Goal: Task Accomplishment & Management: Complete application form

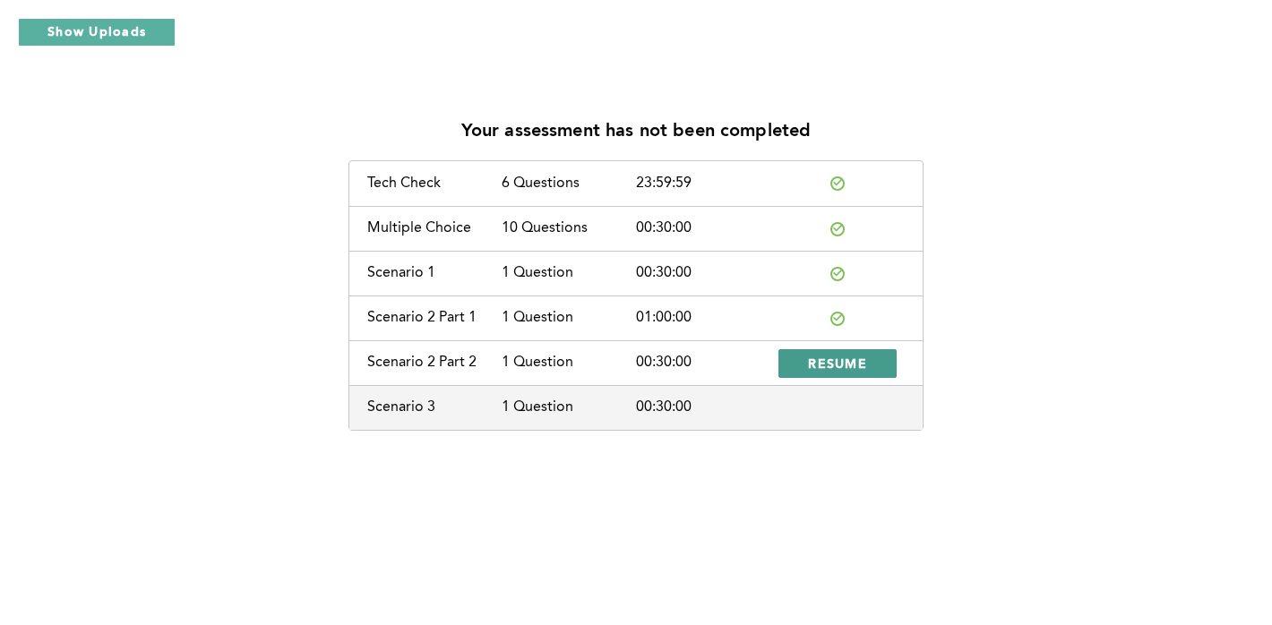
click at [848, 366] on span "RESUME" at bounding box center [837, 363] width 59 height 17
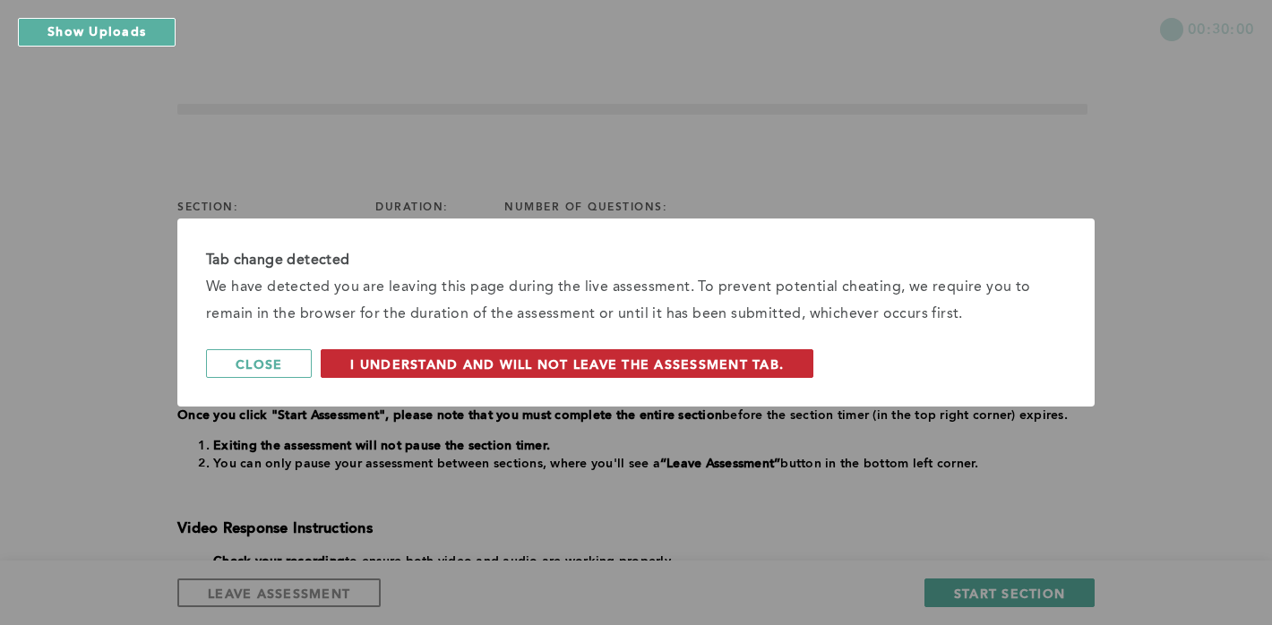
click at [413, 371] on span "I understand and will not leave the assessment tab." at bounding box center [567, 364] width 434 height 17
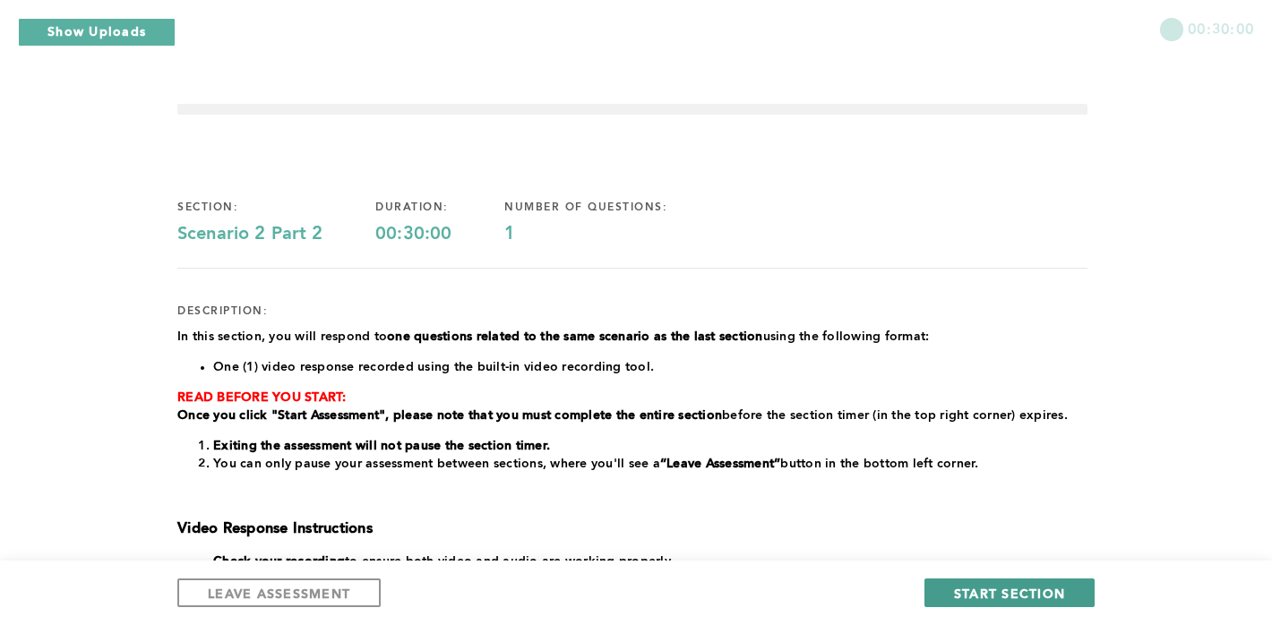
click at [949, 596] on button "START SECTION" at bounding box center [1010, 593] width 170 height 29
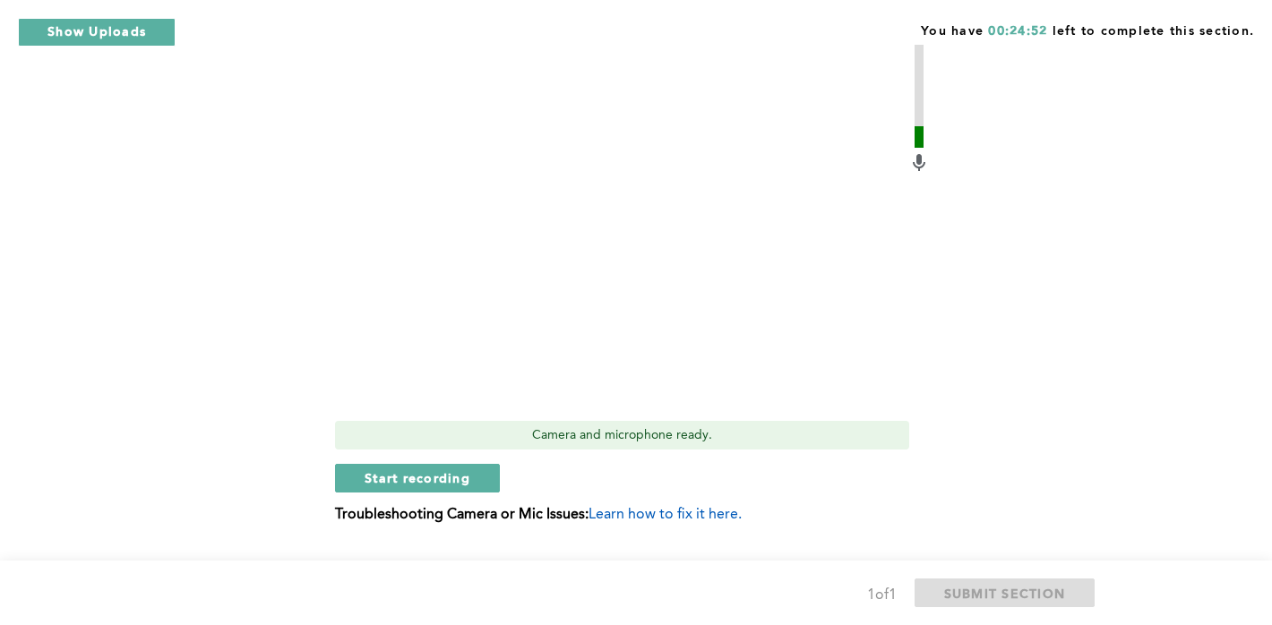
scroll to position [898, 0]
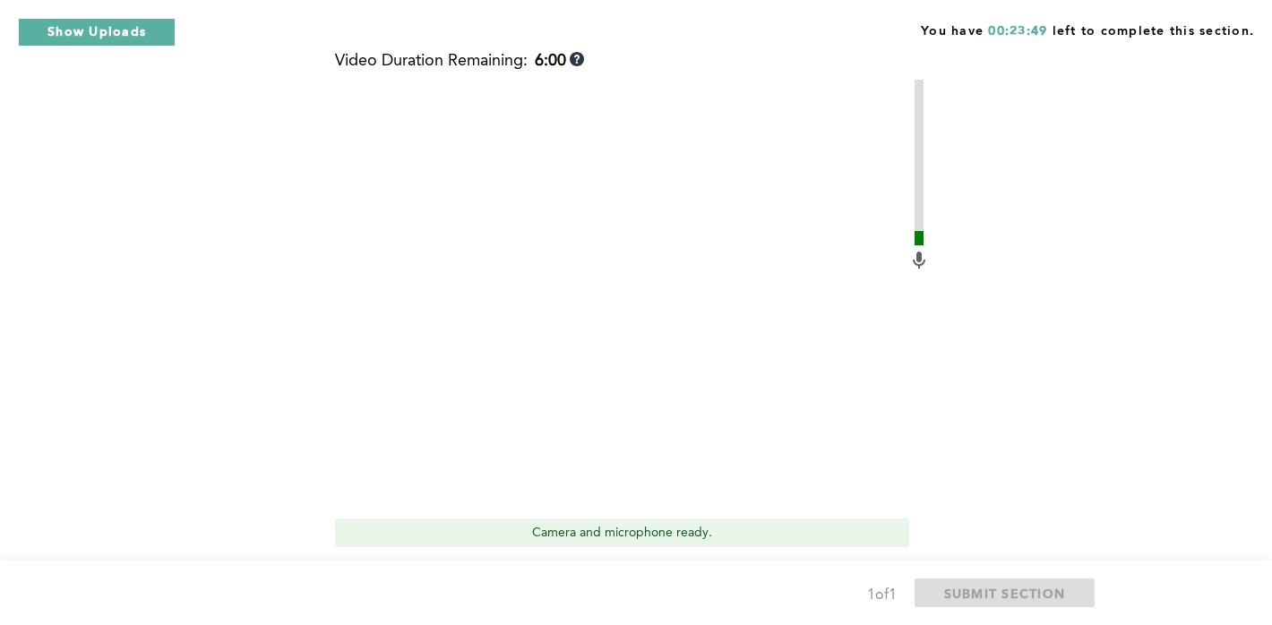
scroll to position [727, 0]
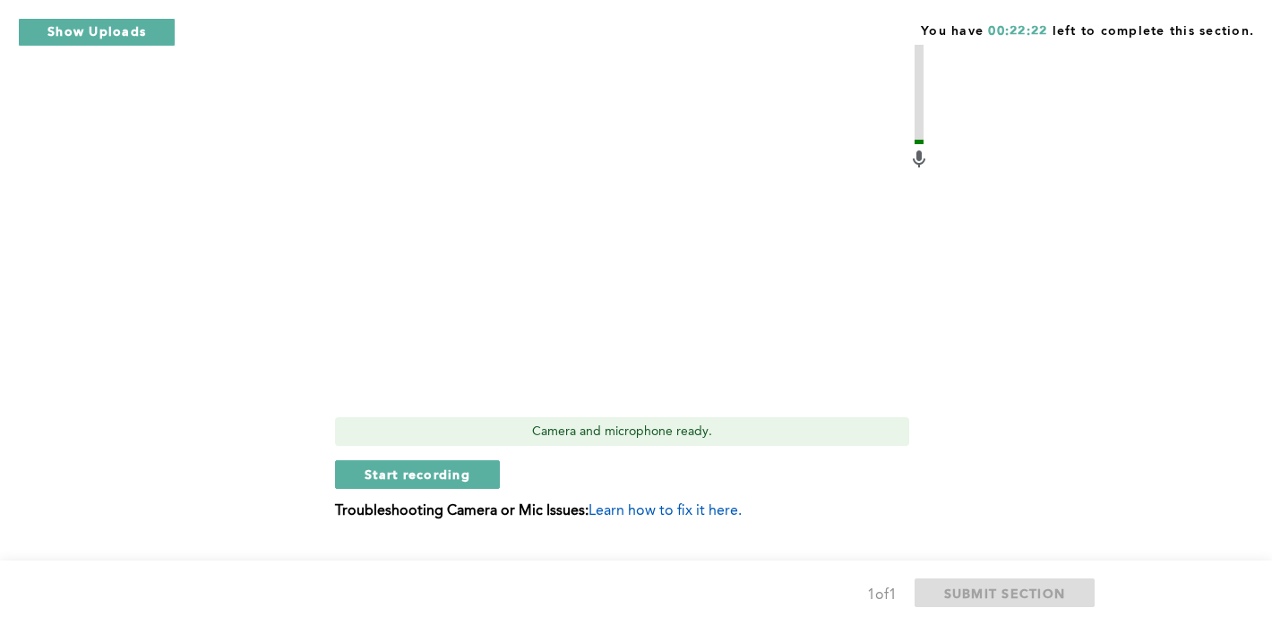
scroll to position [898, 0]
click at [387, 485] on button "Start recording" at bounding box center [417, 475] width 165 height 29
click at [392, 469] on span "Stop recording" at bounding box center [417, 475] width 105 height 17
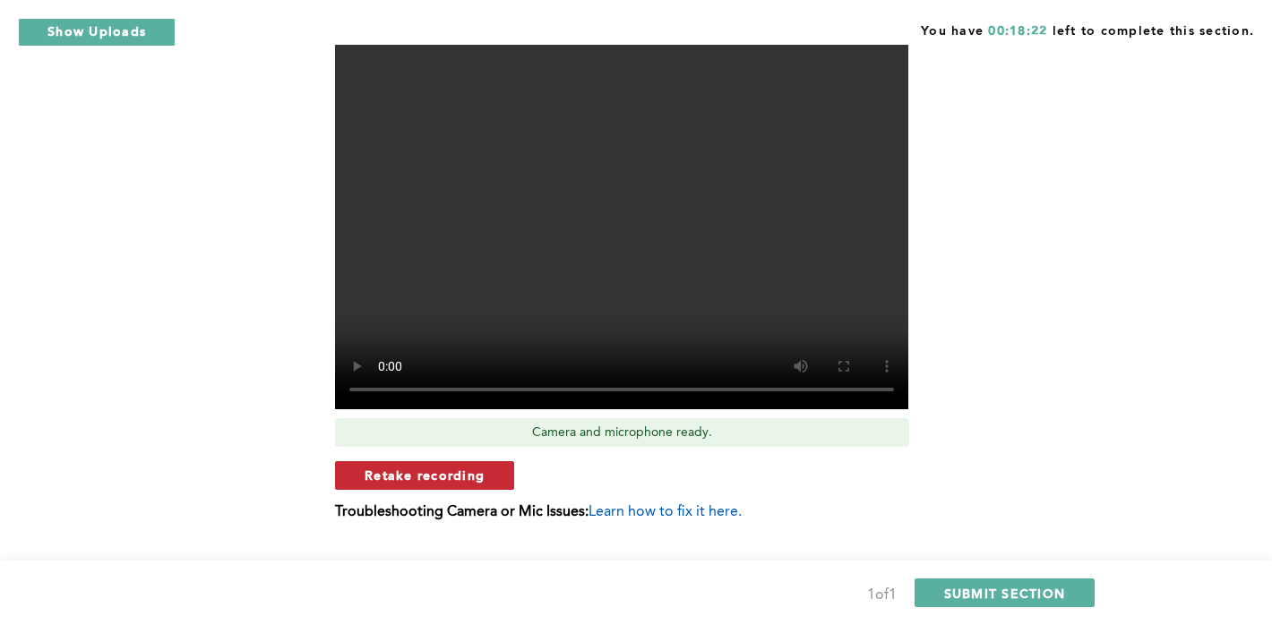
click at [438, 486] on button "Retake recording" at bounding box center [424, 475] width 179 height 29
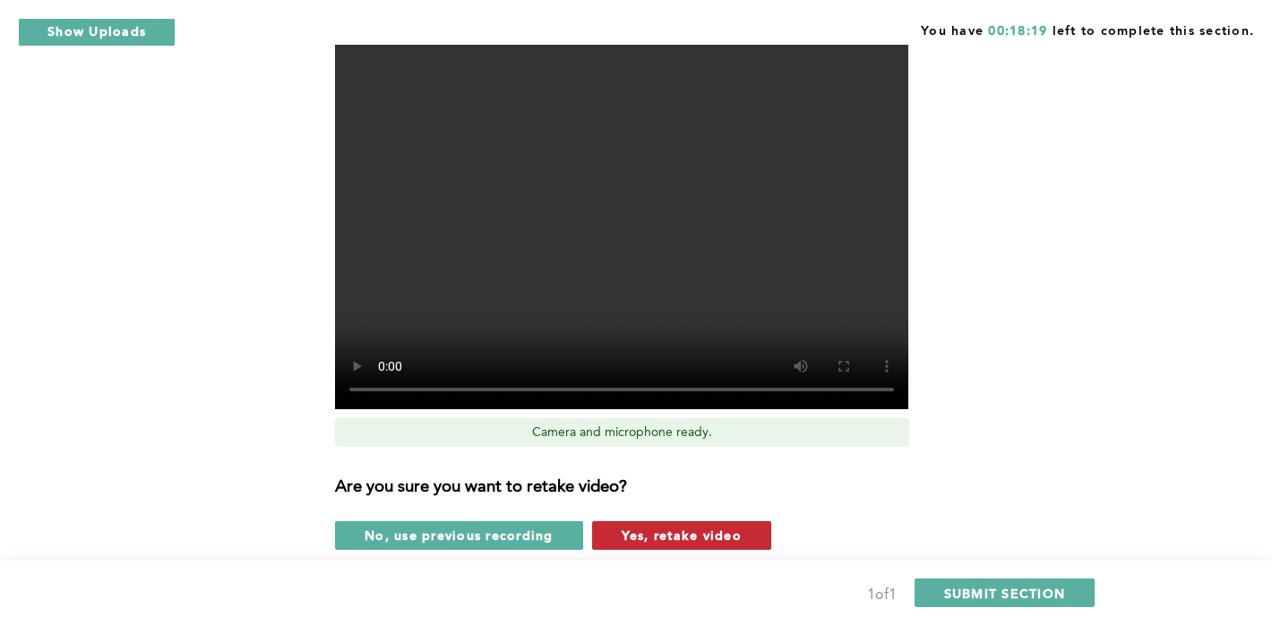
click at [652, 529] on span "Yes, retake video" at bounding box center [682, 535] width 120 height 17
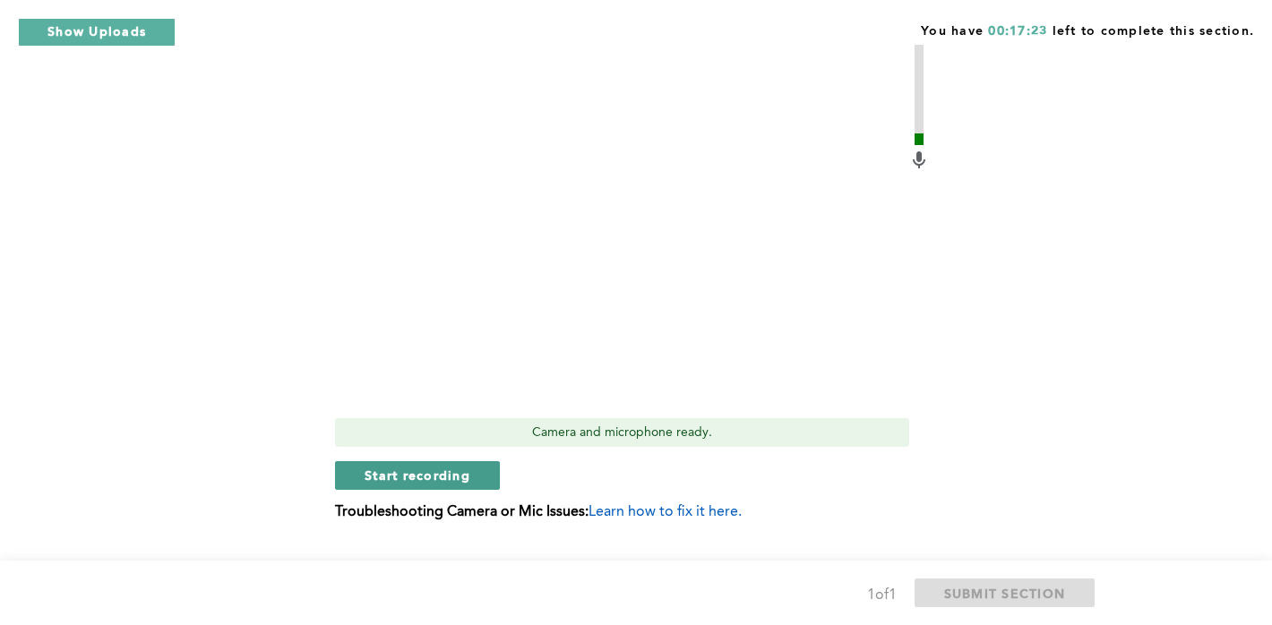
click at [424, 470] on span "Start recording" at bounding box center [418, 475] width 106 height 17
click at [377, 488] on button "Stop recording" at bounding box center [417, 475] width 164 height 29
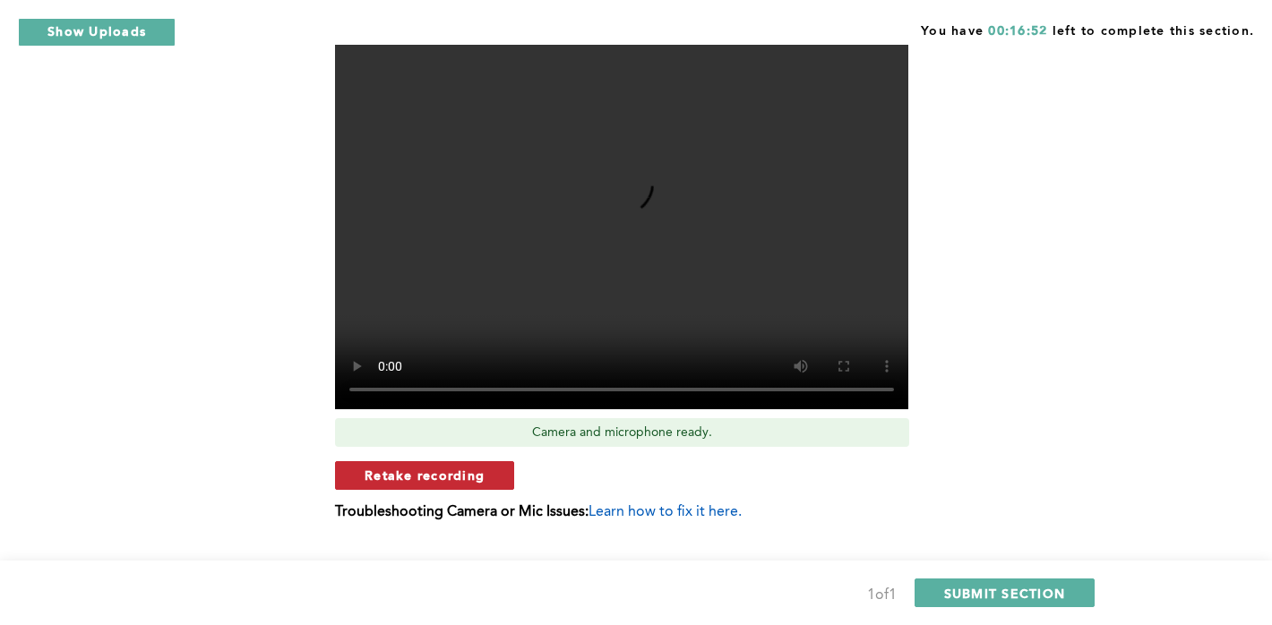
click at [465, 484] on button "Retake recording" at bounding box center [424, 475] width 179 height 29
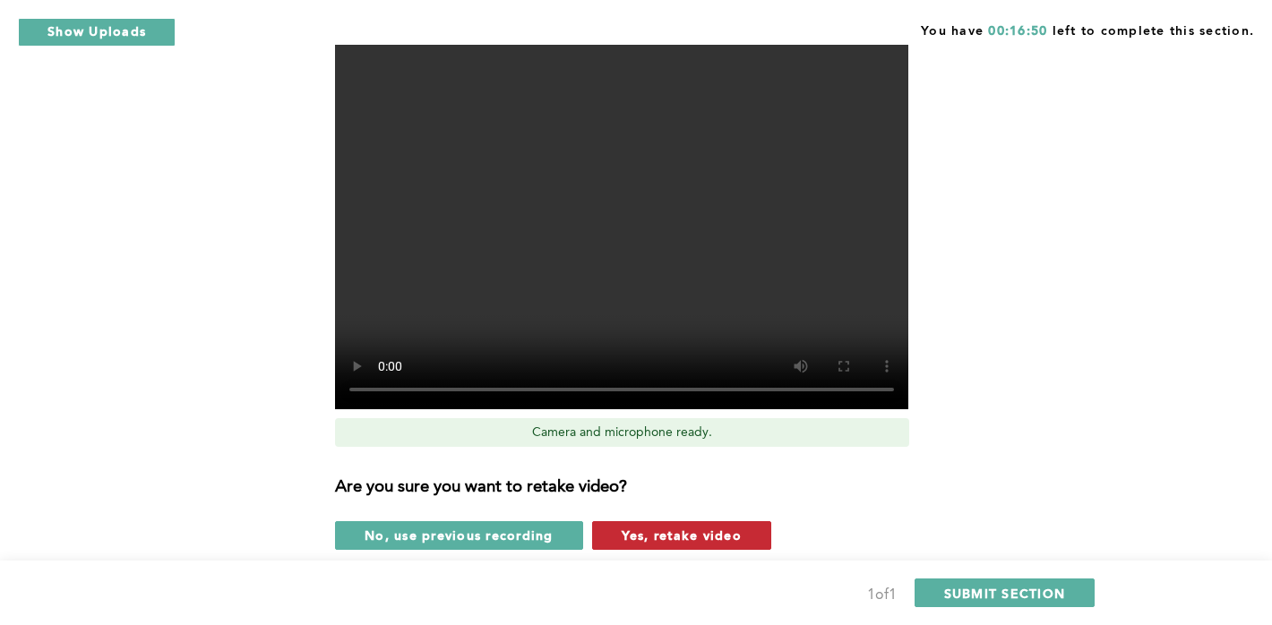
click at [660, 541] on span "Yes, retake video" at bounding box center [682, 535] width 120 height 17
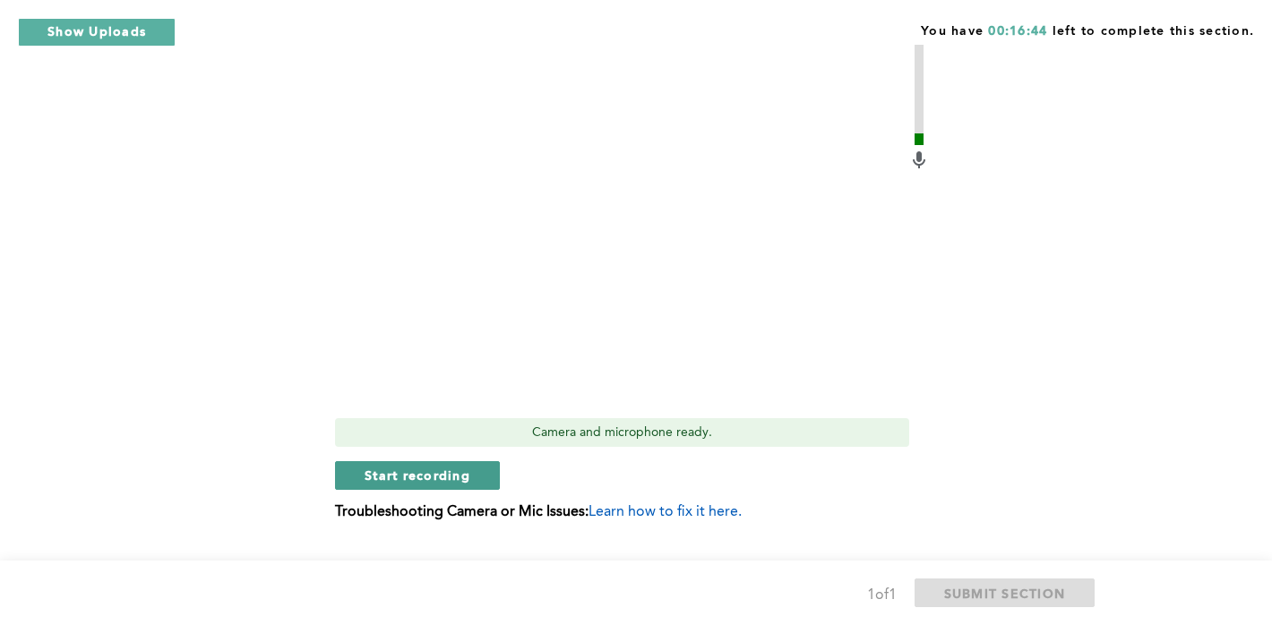
click at [358, 469] on button "Start recording" at bounding box center [417, 475] width 165 height 29
click at [400, 472] on span "Stop recording" at bounding box center [417, 475] width 105 height 17
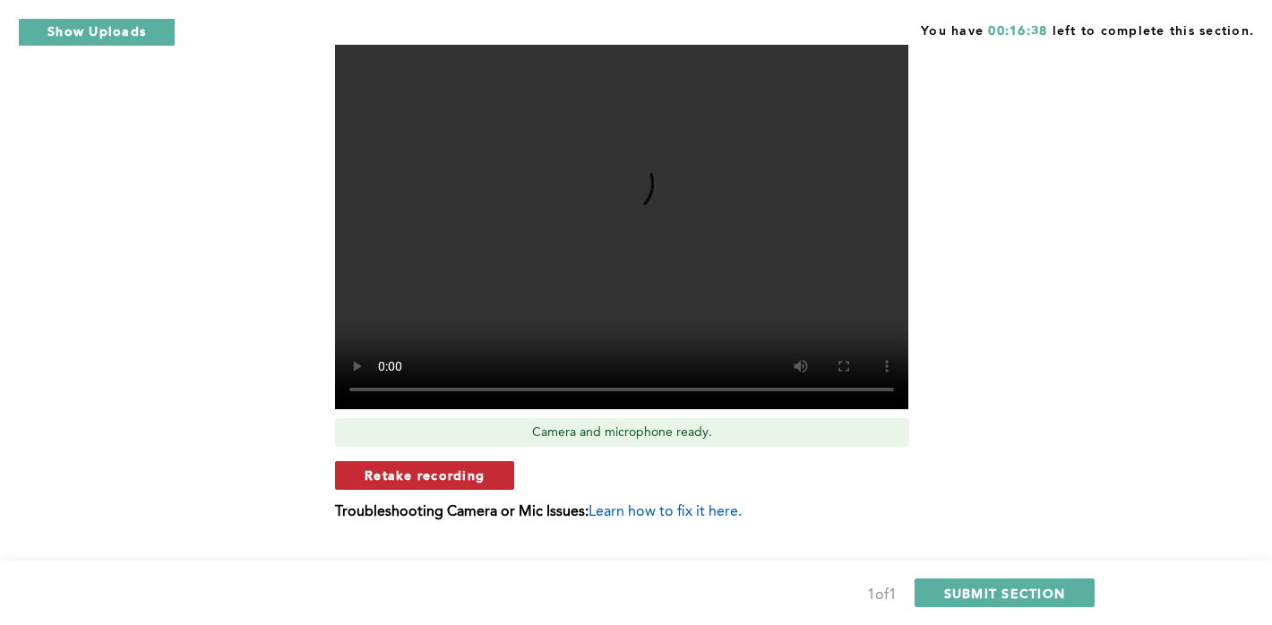
click at [487, 480] on button "Retake recording" at bounding box center [424, 475] width 179 height 29
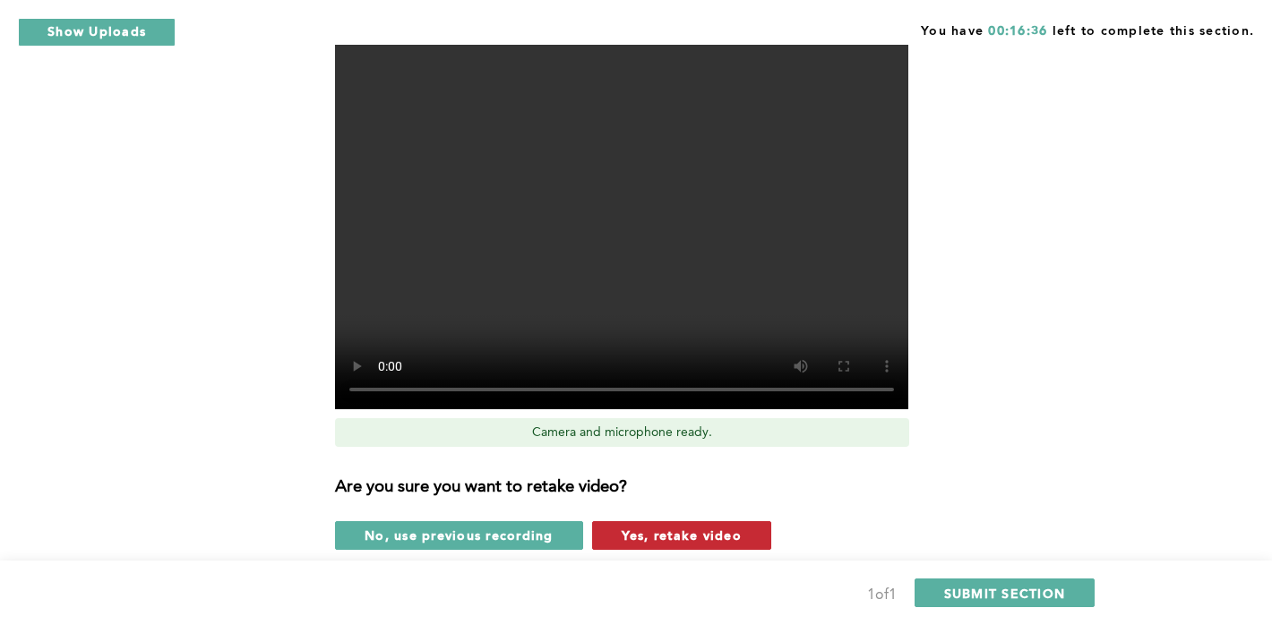
click at [651, 543] on span "Yes, retake video" at bounding box center [682, 535] width 120 height 17
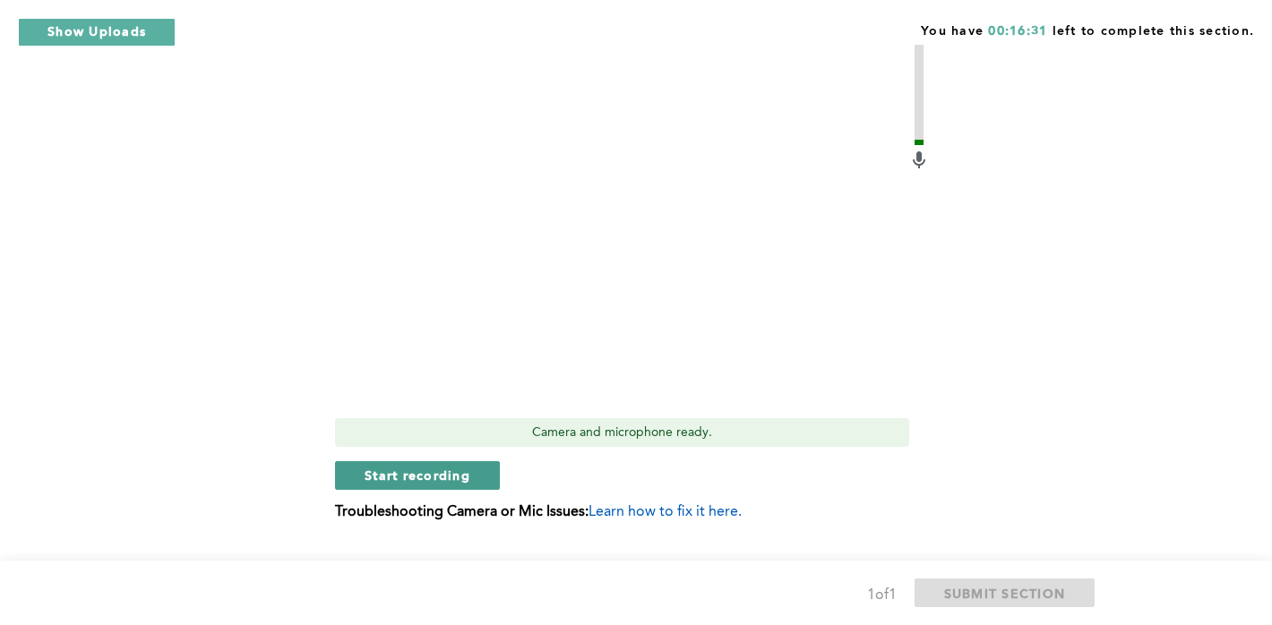
click at [405, 479] on span "Start recording" at bounding box center [418, 475] width 106 height 17
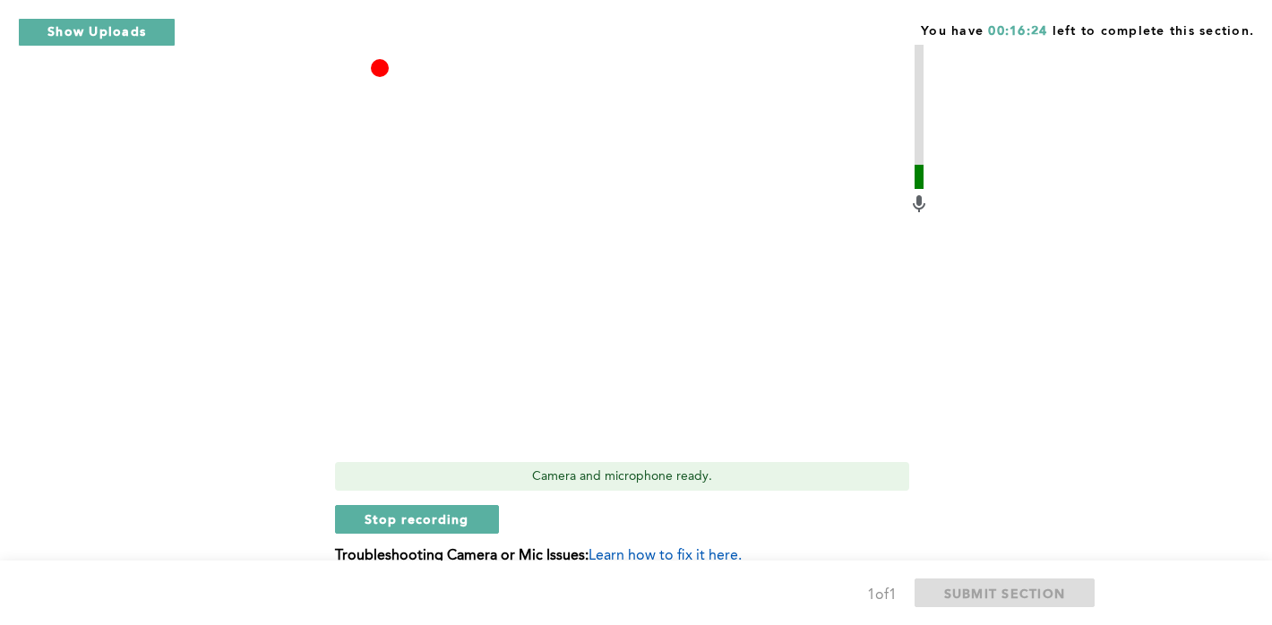
scroll to position [845, 0]
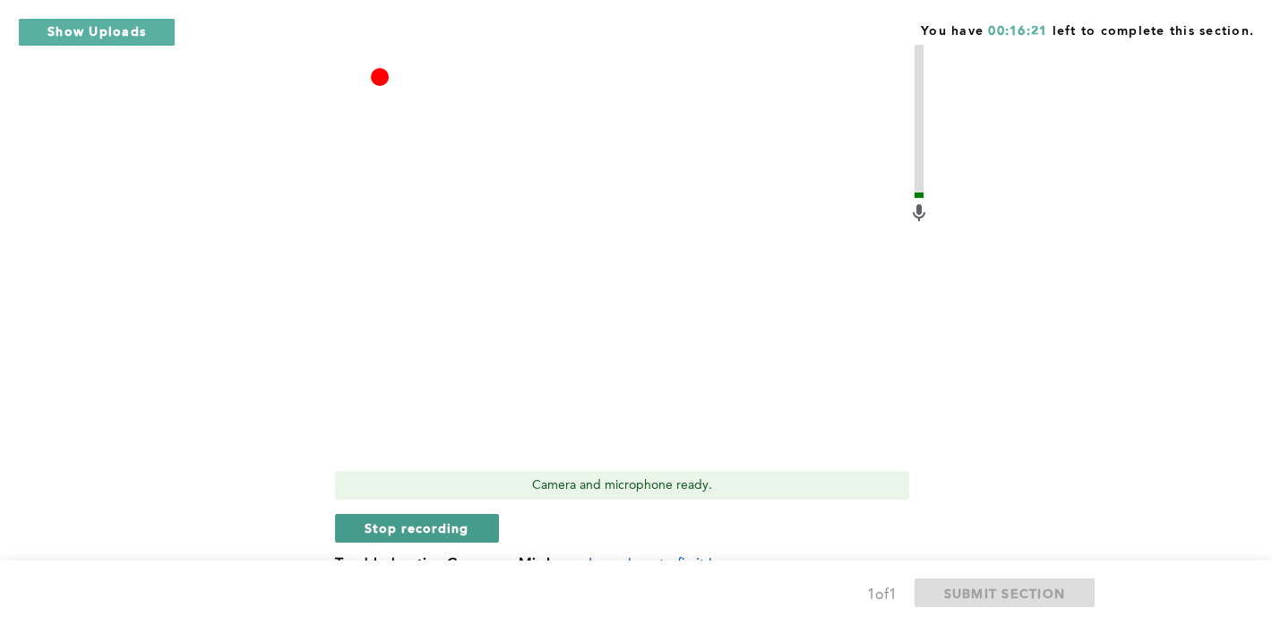
click at [398, 521] on span "Stop recording" at bounding box center [417, 528] width 105 height 17
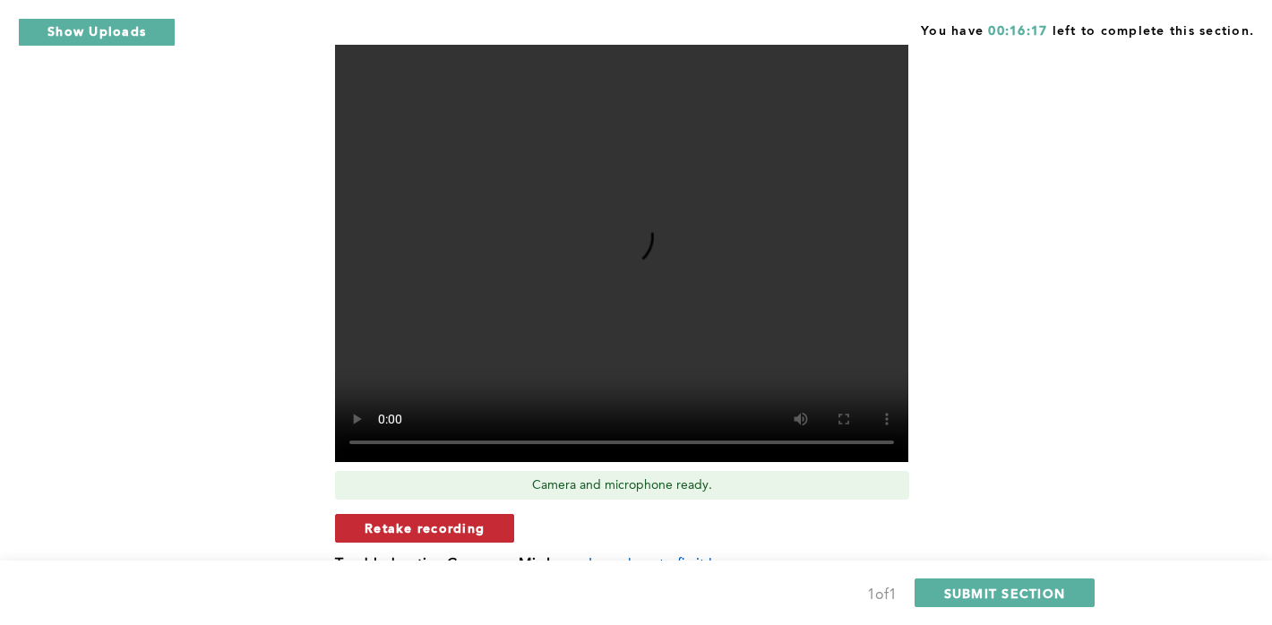
click at [437, 533] on span "Retake recording" at bounding box center [425, 528] width 120 height 17
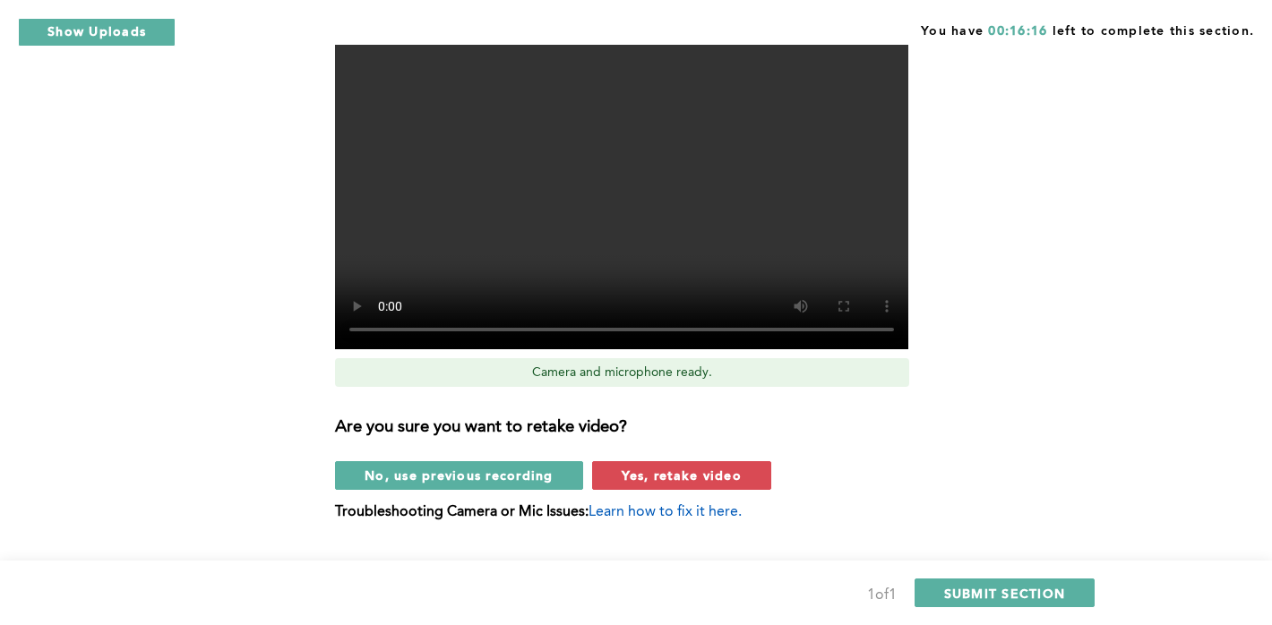
scroll to position [997, 0]
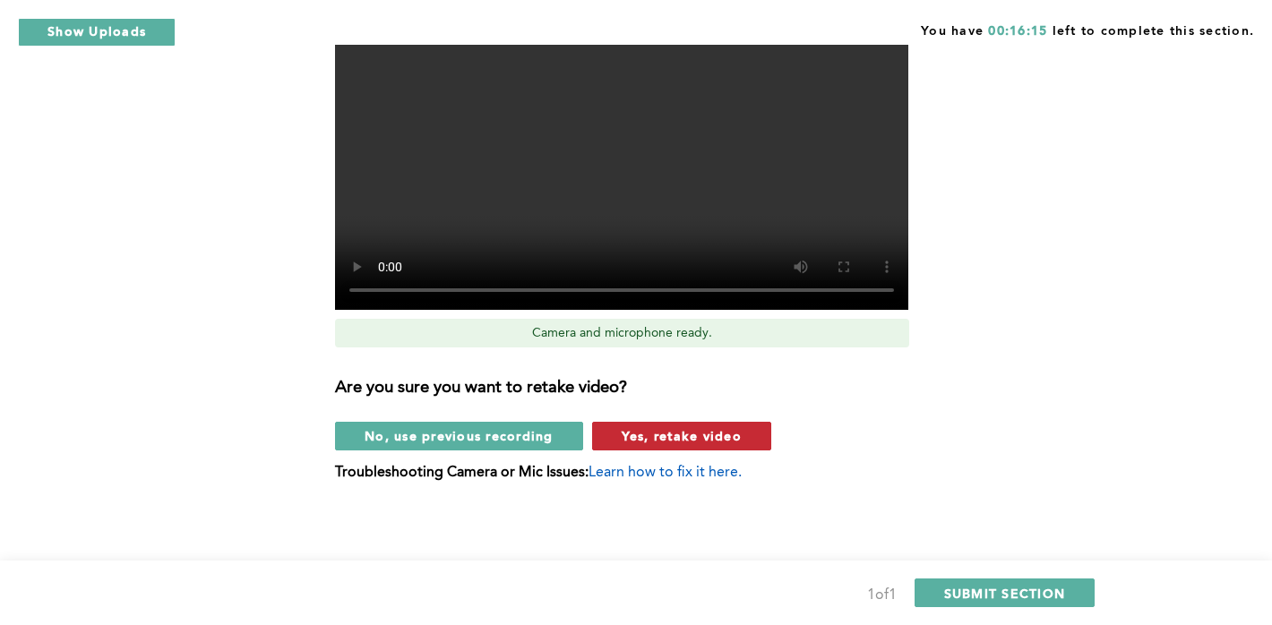
click at [649, 440] on span "Yes, retake video" at bounding box center [682, 435] width 120 height 17
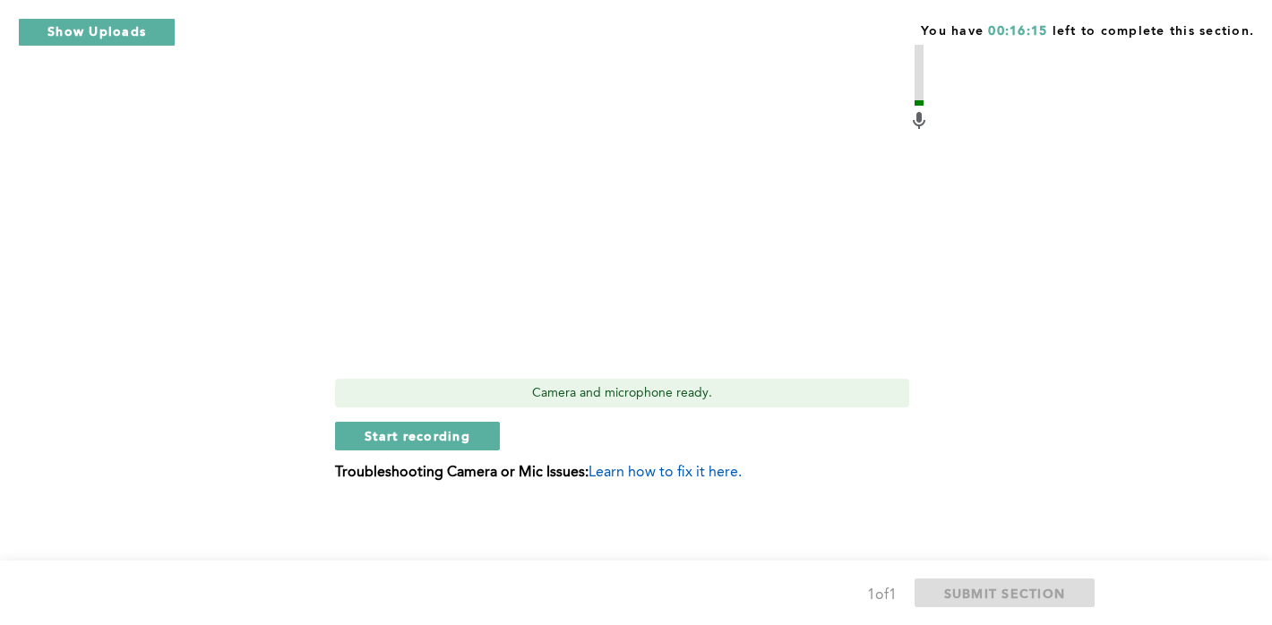
scroll to position [937, 0]
click at [389, 441] on span "Start recording" at bounding box center [418, 435] width 106 height 17
click at [389, 441] on span "Stop recording" at bounding box center [417, 435] width 105 height 17
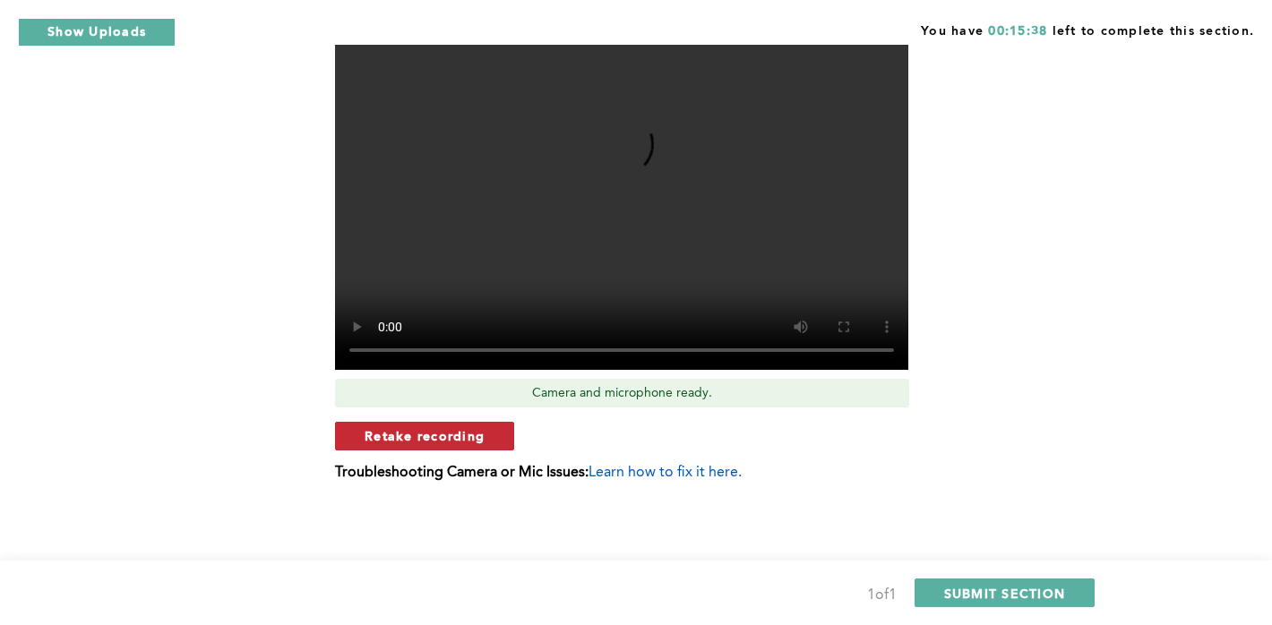
click at [397, 441] on span "Retake recording" at bounding box center [425, 435] width 120 height 17
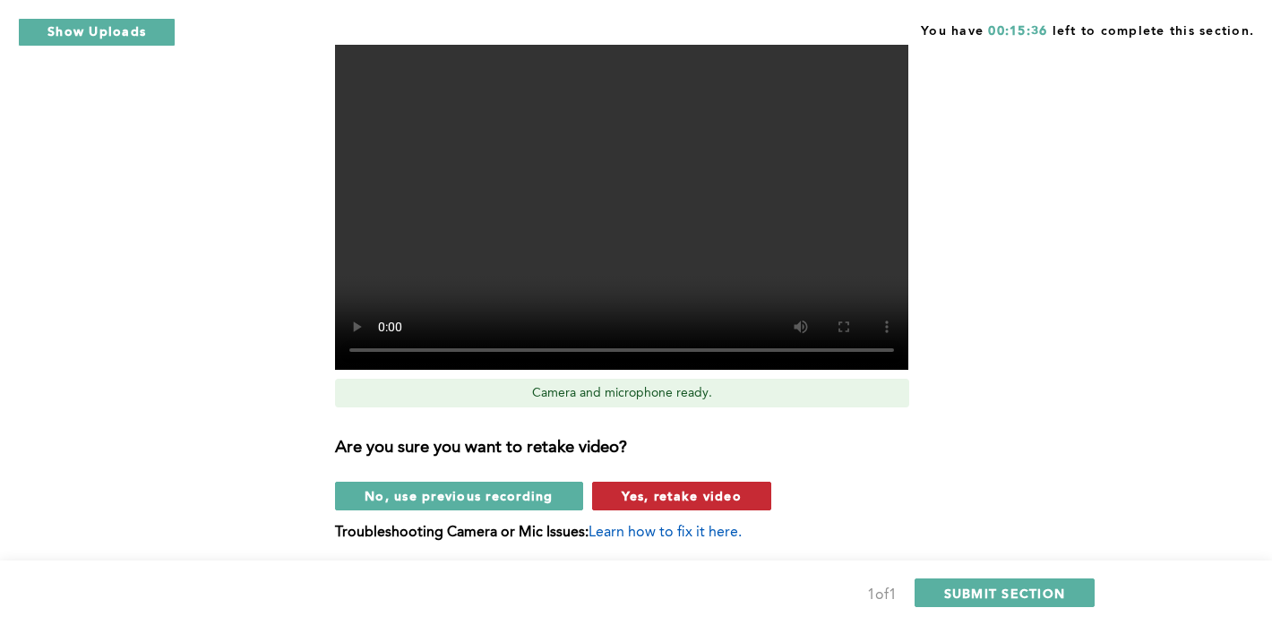
click at [682, 509] on button "Yes, retake video" at bounding box center [681, 496] width 179 height 29
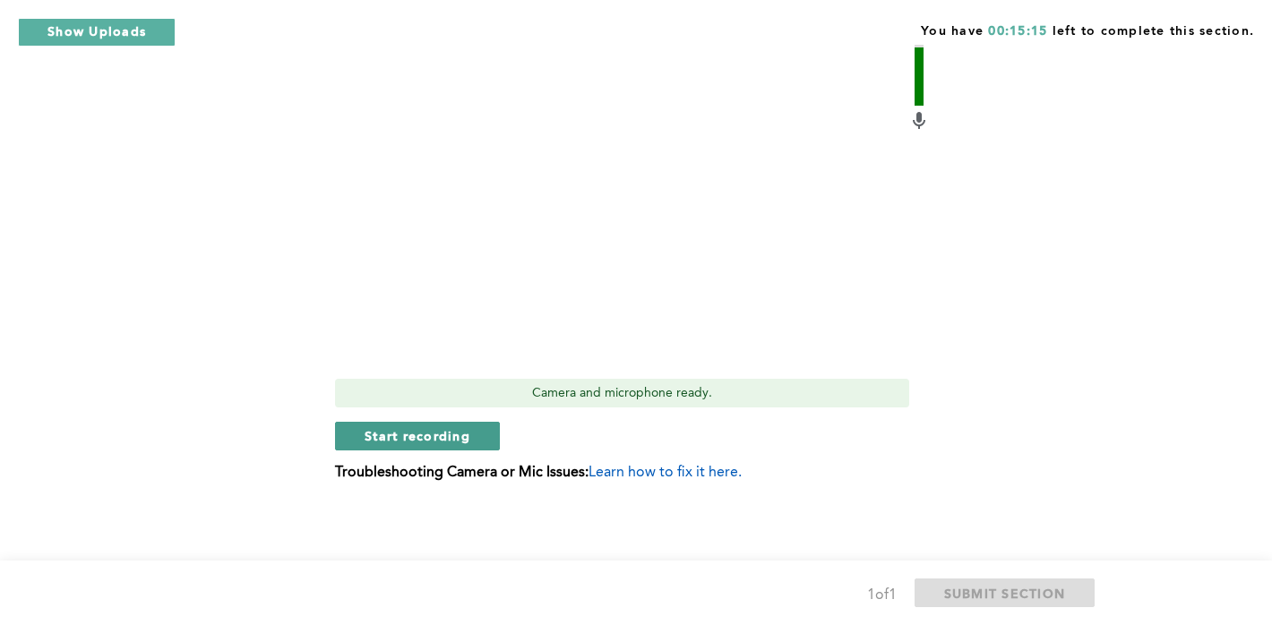
click at [400, 449] on button "Start recording" at bounding box center [417, 436] width 165 height 29
click at [362, 443] on button "Stop recording" at bounding box center [417, 436] width 164 height 29
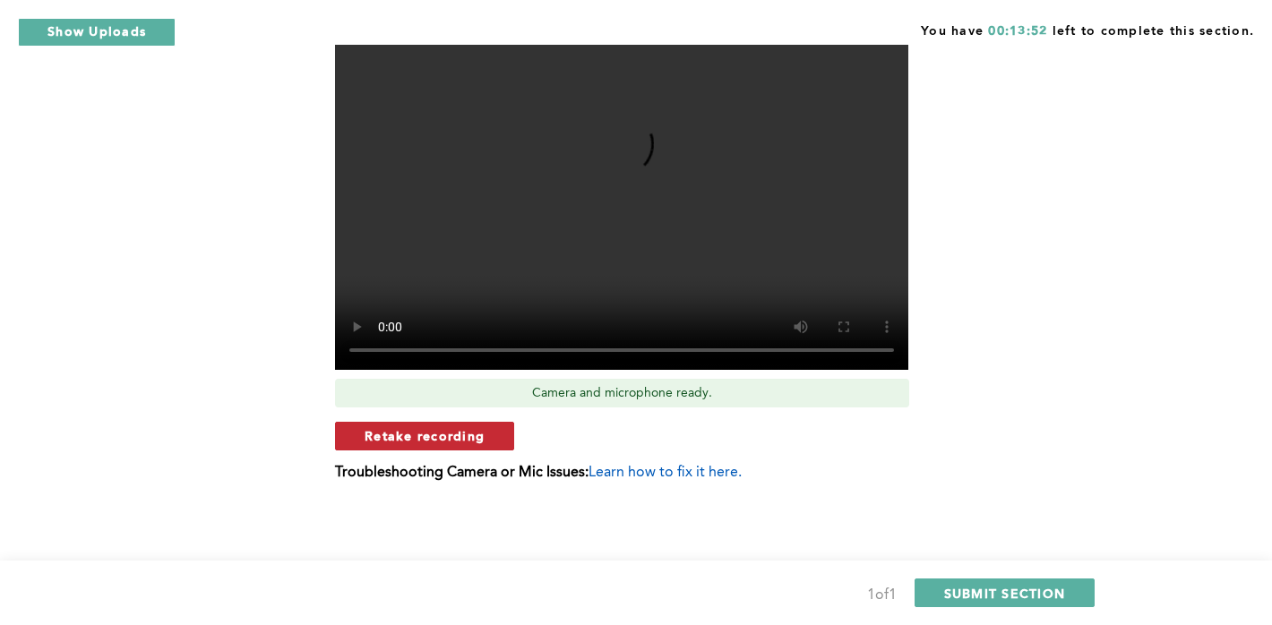
click at [468, 429] on span "Retake recording" at bounding box center [425, 435] width 120 height 17
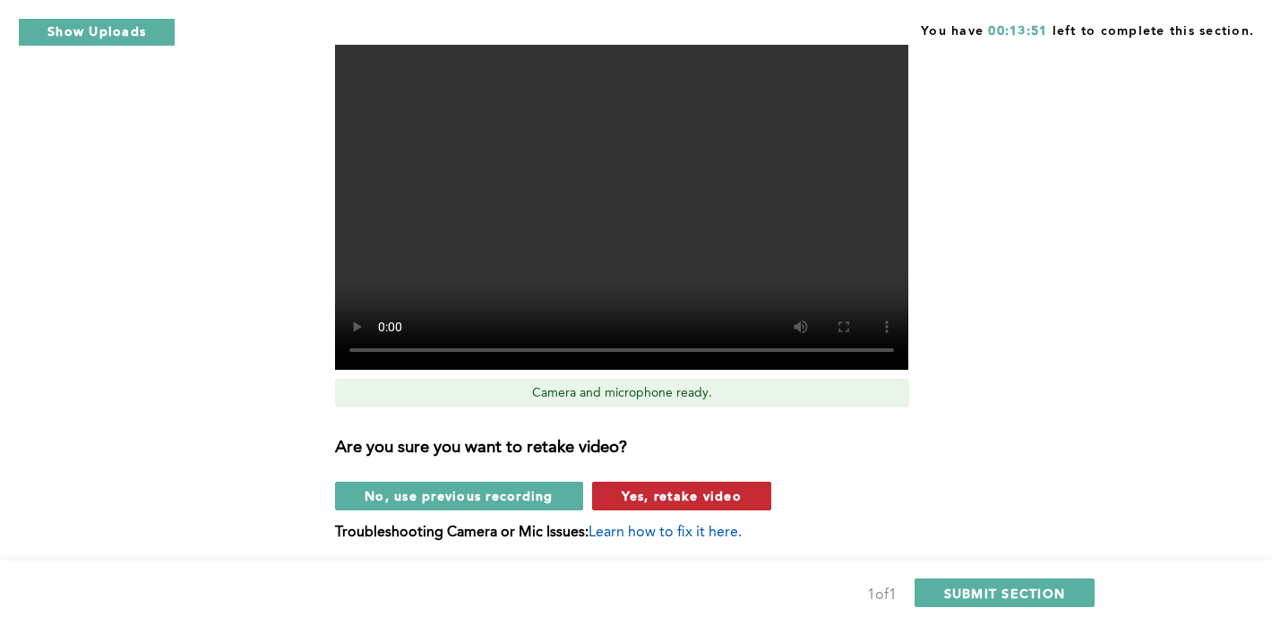
click at [639, 496] on span "Yes, retake video" at bounding box center [682, 495] width 120 height 17
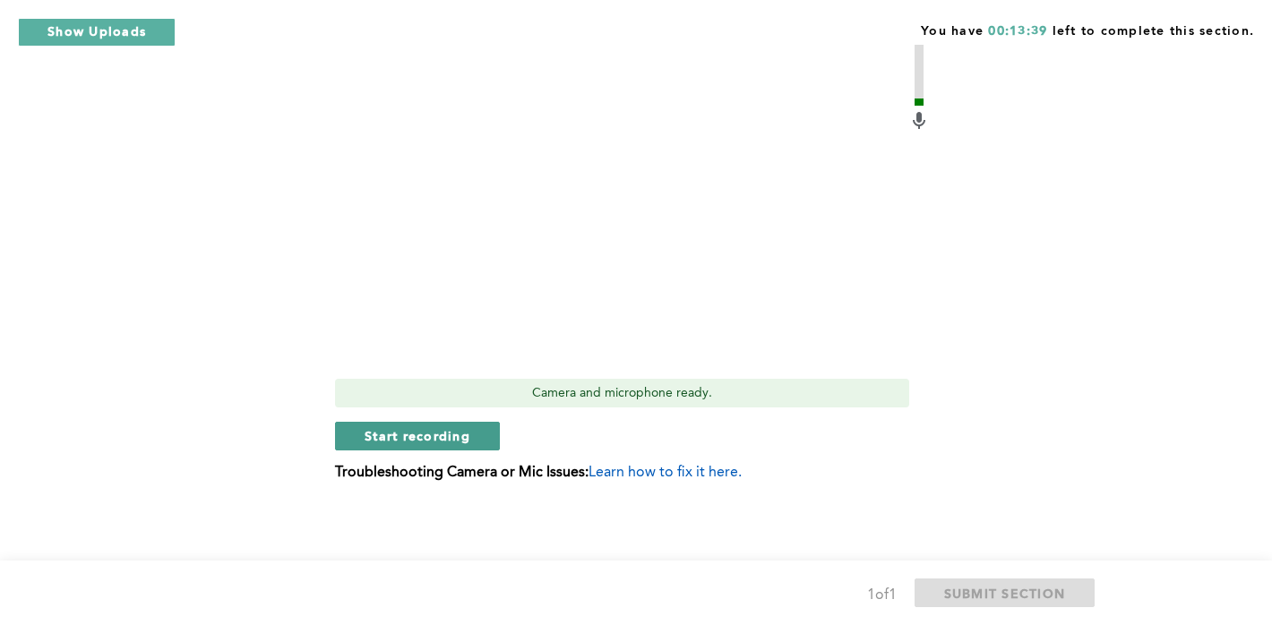
click at [367, 439] on span "Start recording" at bounding box center [418, 435] width 106 height 17
click at [365, 442] on span "Stop recording" at bounding box center [417, 435] width 105 height 17
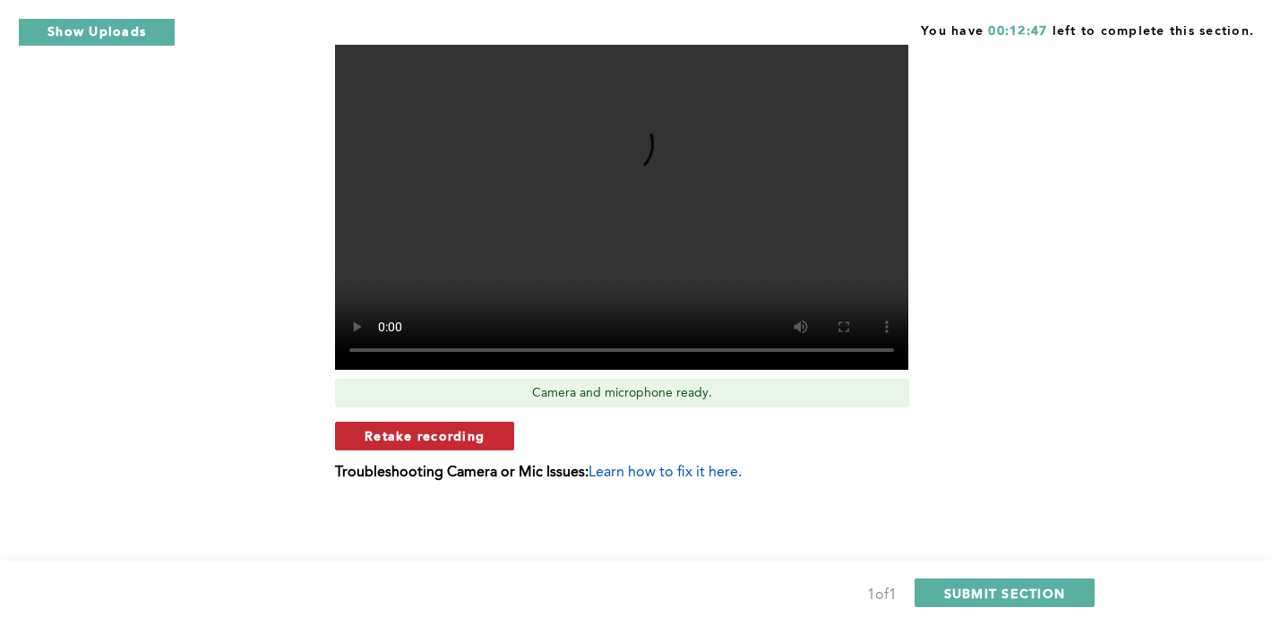
click at [476, 427] on button "Retake recording" at bounding box center [424, 436] width 179 height 29
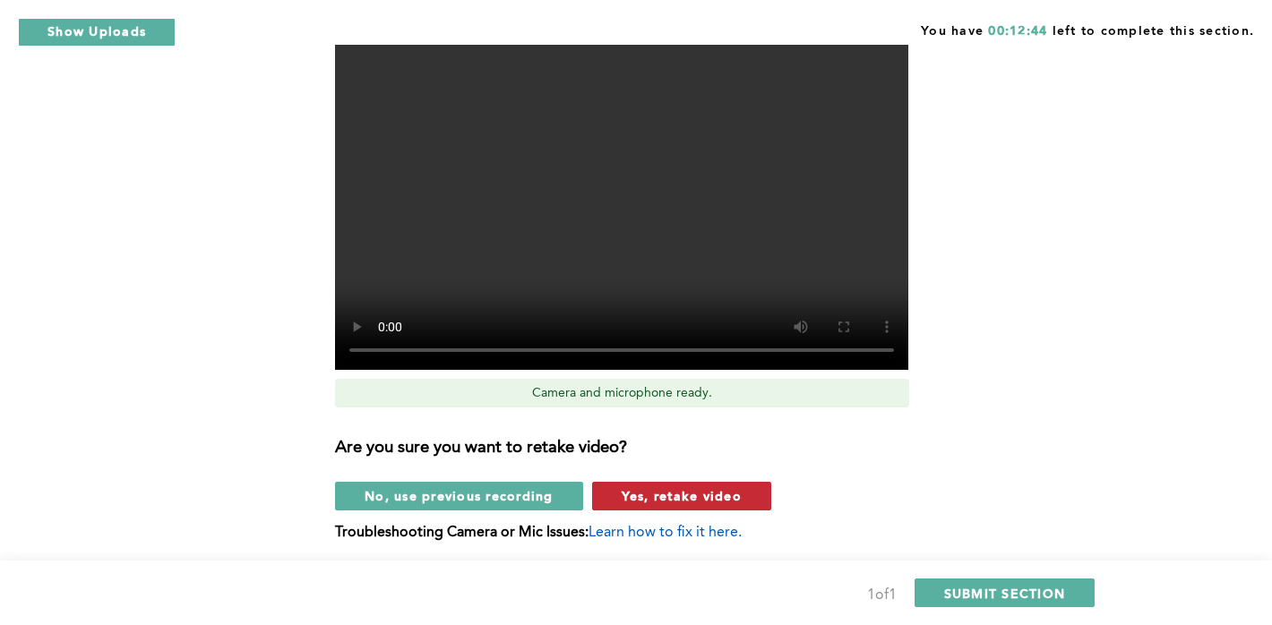
click at [619, 498] on button "Yes, retake video" at bounding box center [681, 496] width 179 height 29
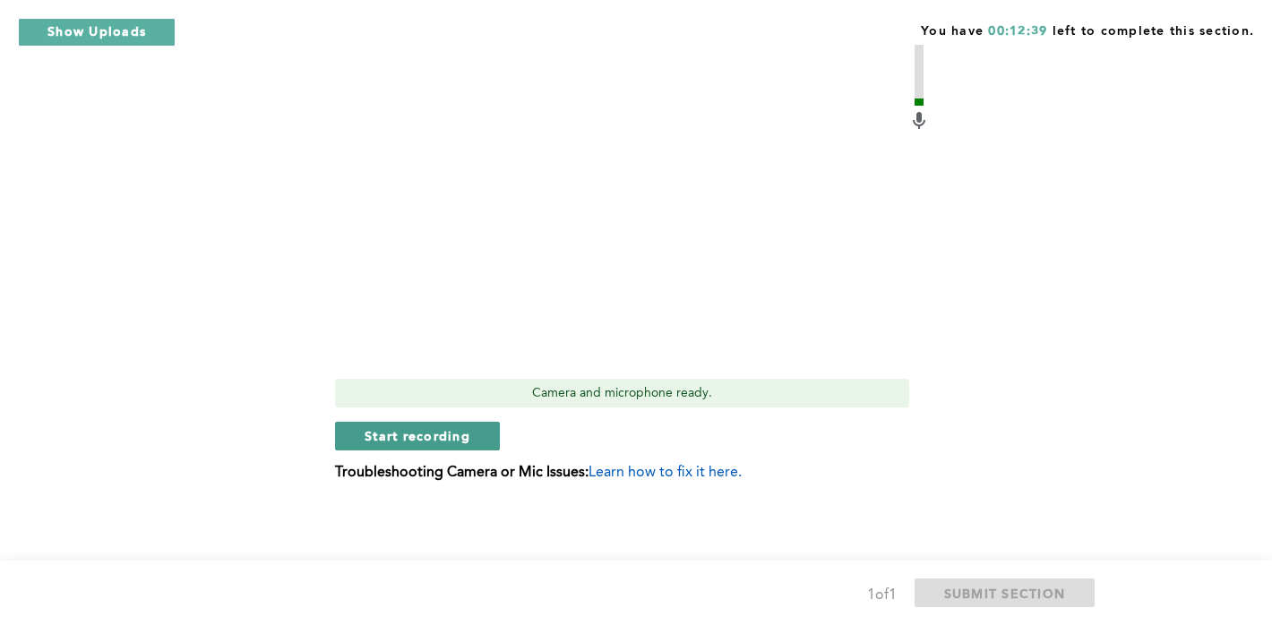
click at [439, 433] on span "Start recording" at bounding box center [418, 435] width 106 height 17
click at [422, 450] on button "Stop recording" at bounding box center [417, 436] width 164 height 29
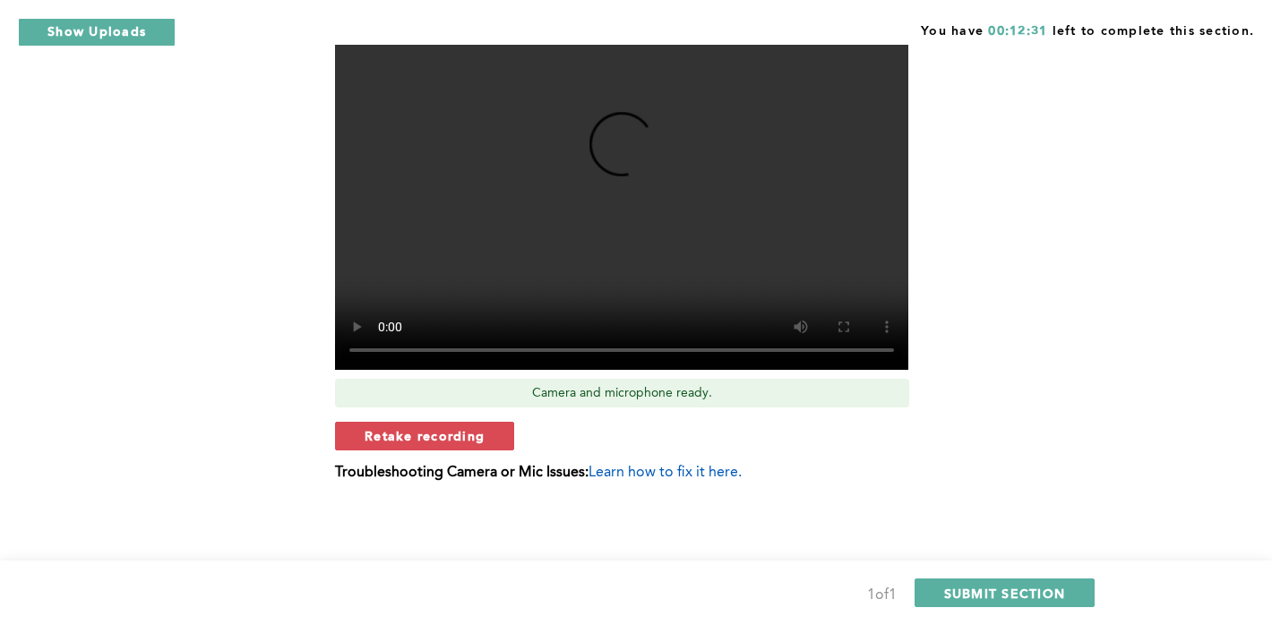
click at [588, 444] on div "Retake recording" at bounding box center [632, 436] width 595 height 29
click at [490, 433] on button "Retake recording" at bounding box center [424, 436] width 179 height 29
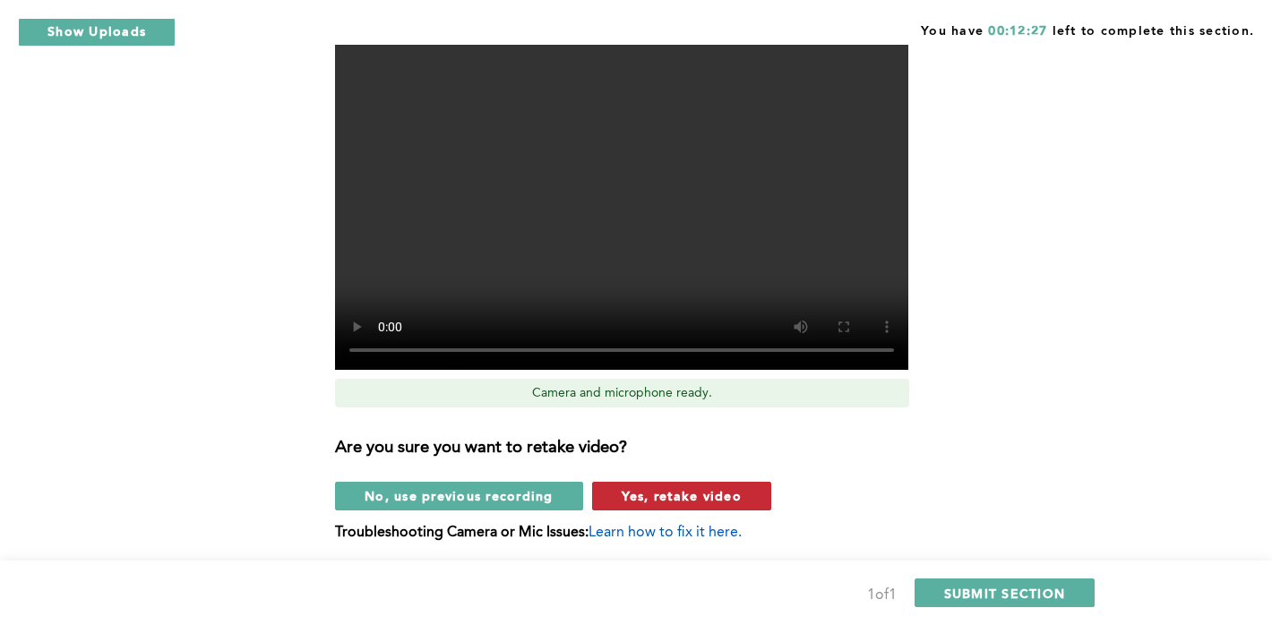
click at [672, 496] on span "Yes, retake video" at bounding box center [682, 495] width 120 height 17
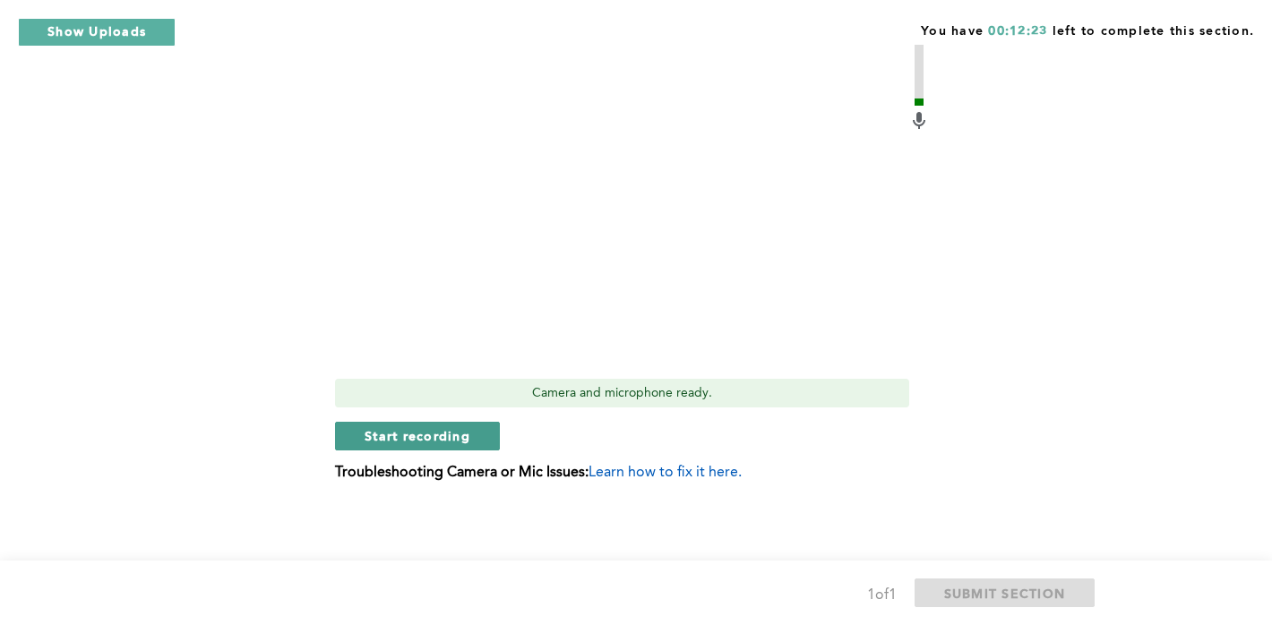
click at [420, 433] on span "Start recording" at bounding box center [418, 435] width 106 height 17
click at [420, 433] on span "Stop recording" at bounding box center [417, 435] width 105 height 17
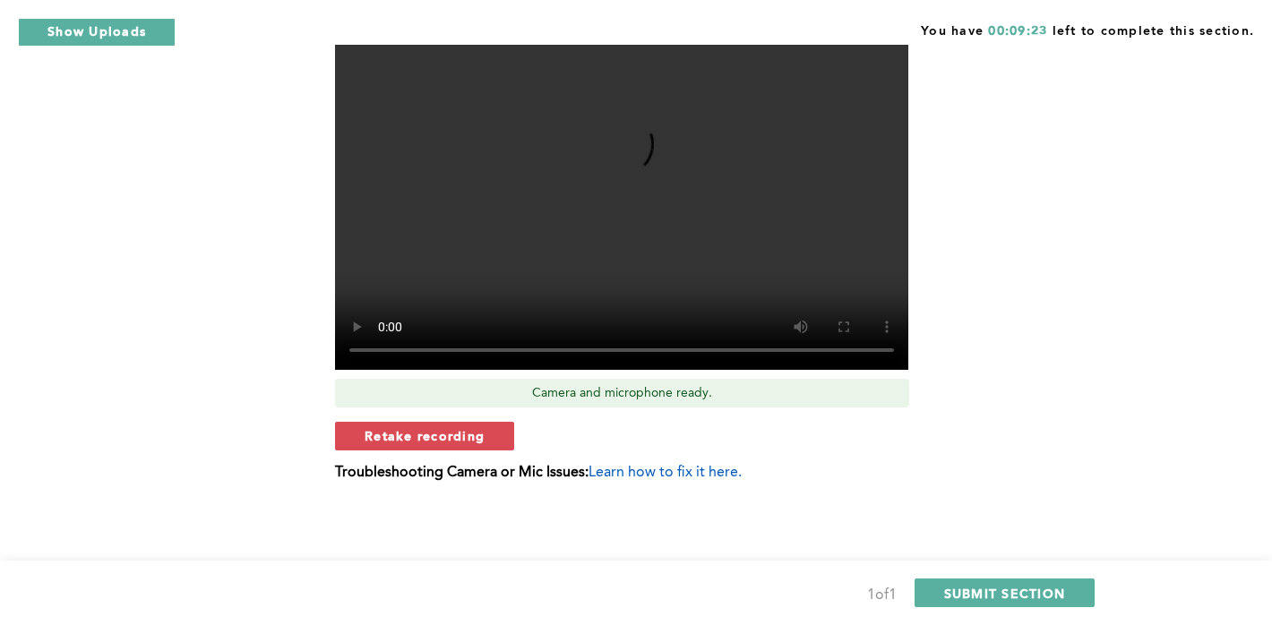
click at [420, 433] on span "Retake recording" at bounding box center [425, 435] width 120 height 17
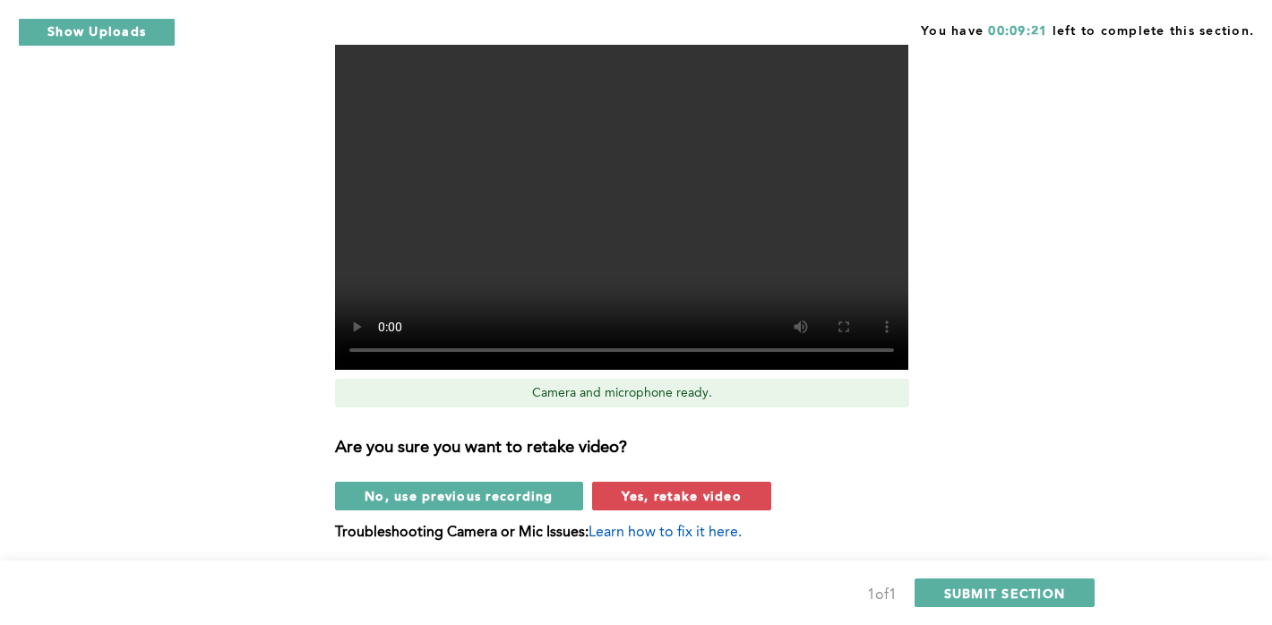
click at [595, 449] on h3 "Are you sure you want to retake video?" at bounding box center [632, 449] width 595 height 20
click at [647, 509] on button "Yes, retake video" at bounding box center [681, 496] width 179 height 29
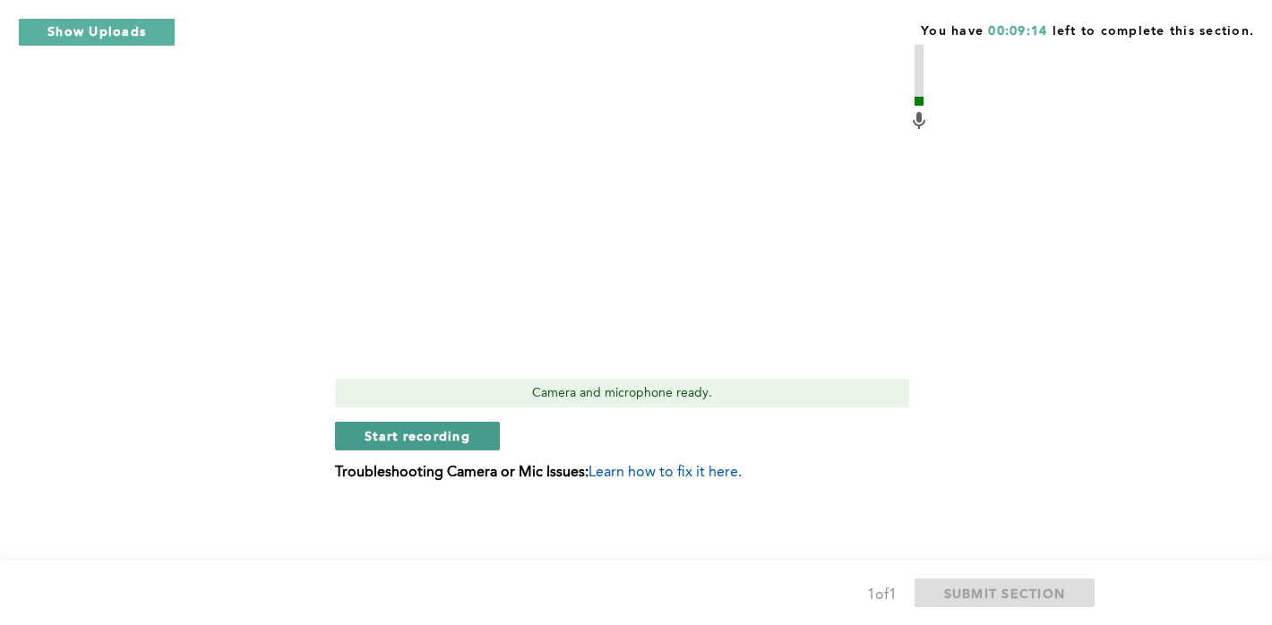
click at [389, 438] on span "Start recording" at bounding box center [418, 435] width 106 height 17
click at [406, 433] on span "Stop recording" at bounding box center [417, 435] width 105 height 17
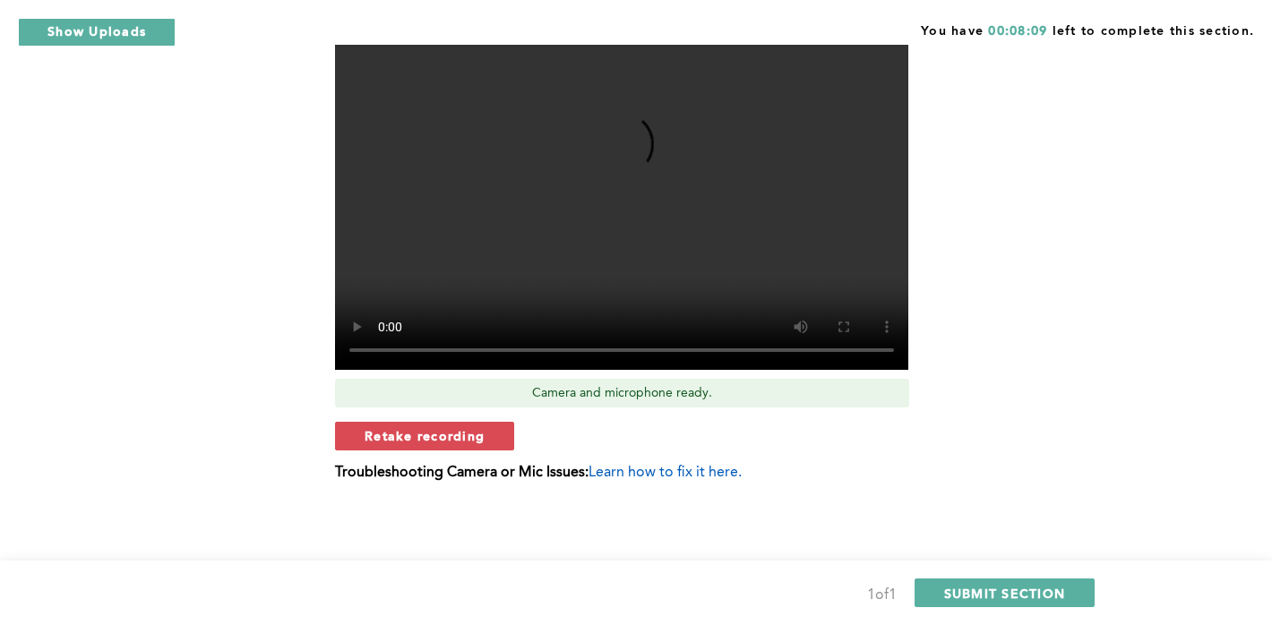
click at [406, 433] on span "Retake recording" at bounding box center [425, 435] width 120 height 17
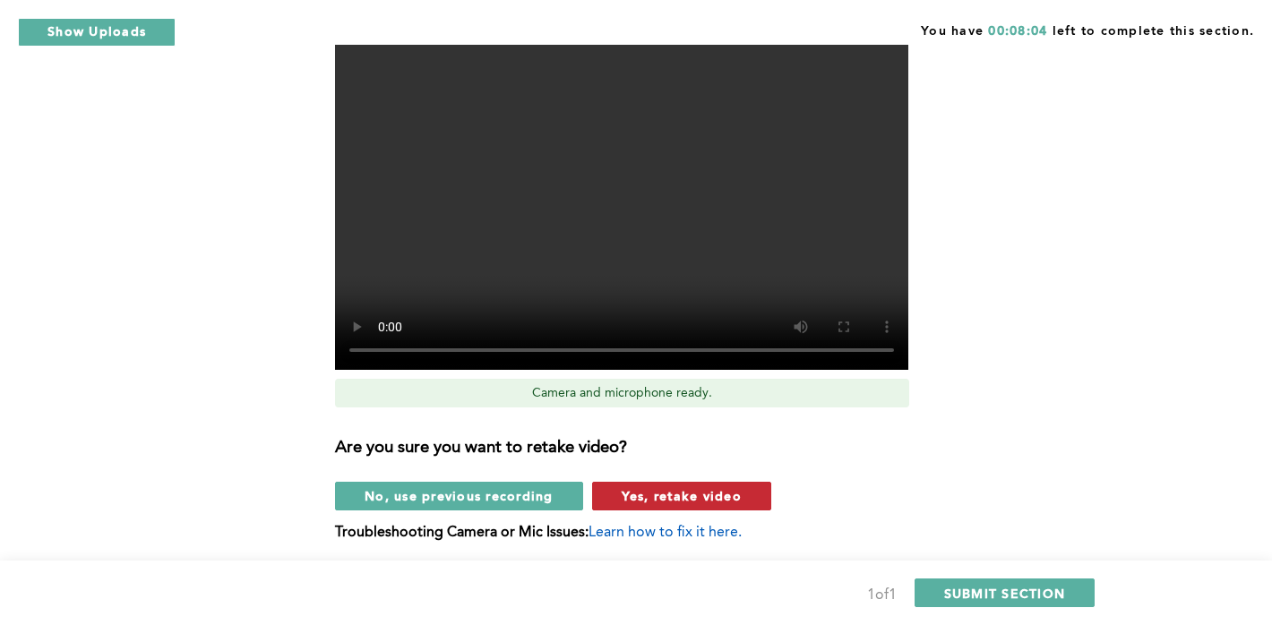
click at [679, 494] on span "Yes, retake video" at bounding box center [682, 495] width 120 height 17
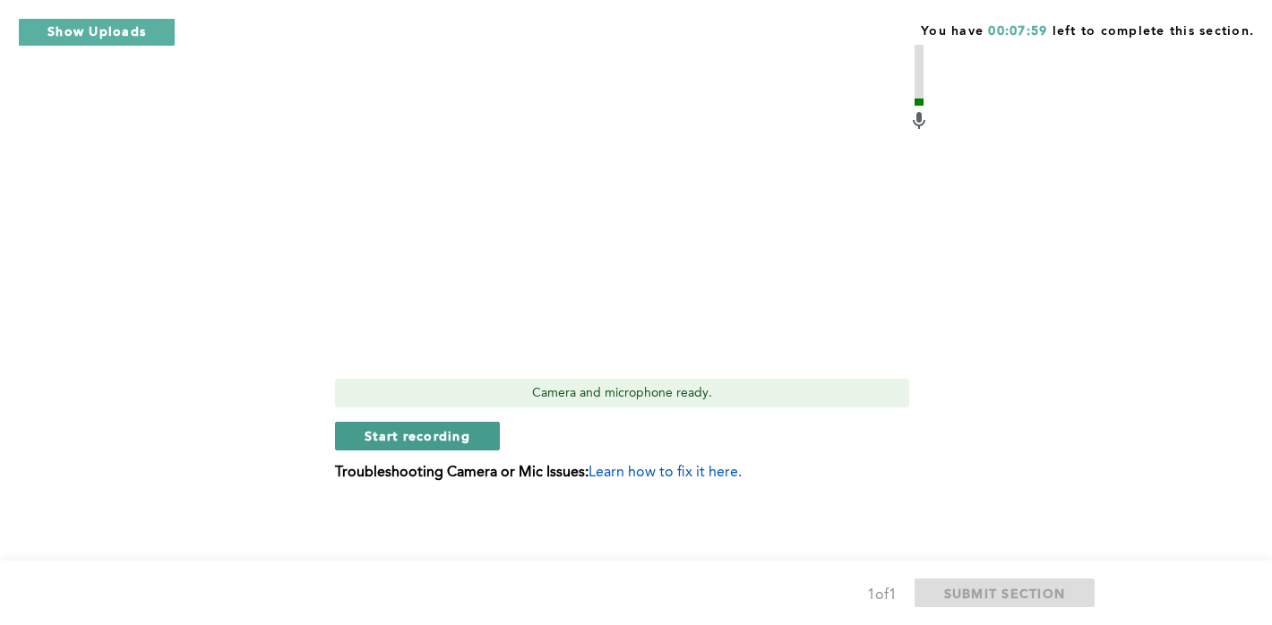
click at [344, 427] on button "Start recording" at bounding box center [417, 436] width 165 height 29
click at [341, 435] on button "Stop recording" at bounding box center [417, 436] width 164 height 29
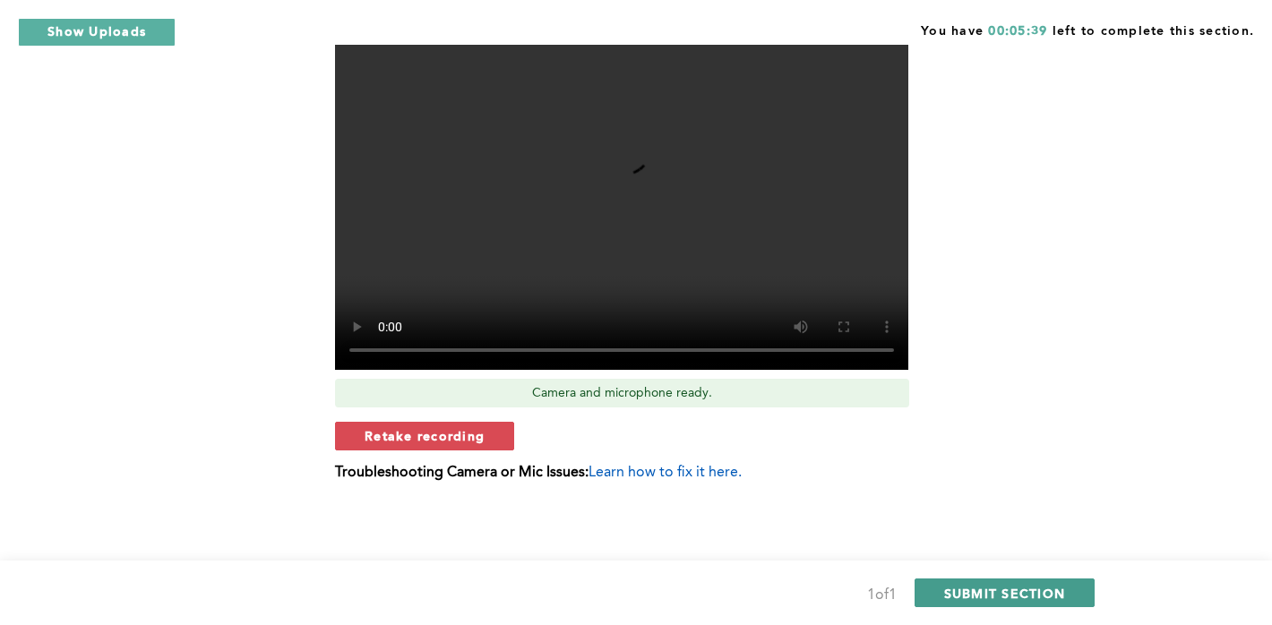
click at [1013, 592] on span "SUBMIT SECTION" at bounding box center [1005, 593] width 122 height 17
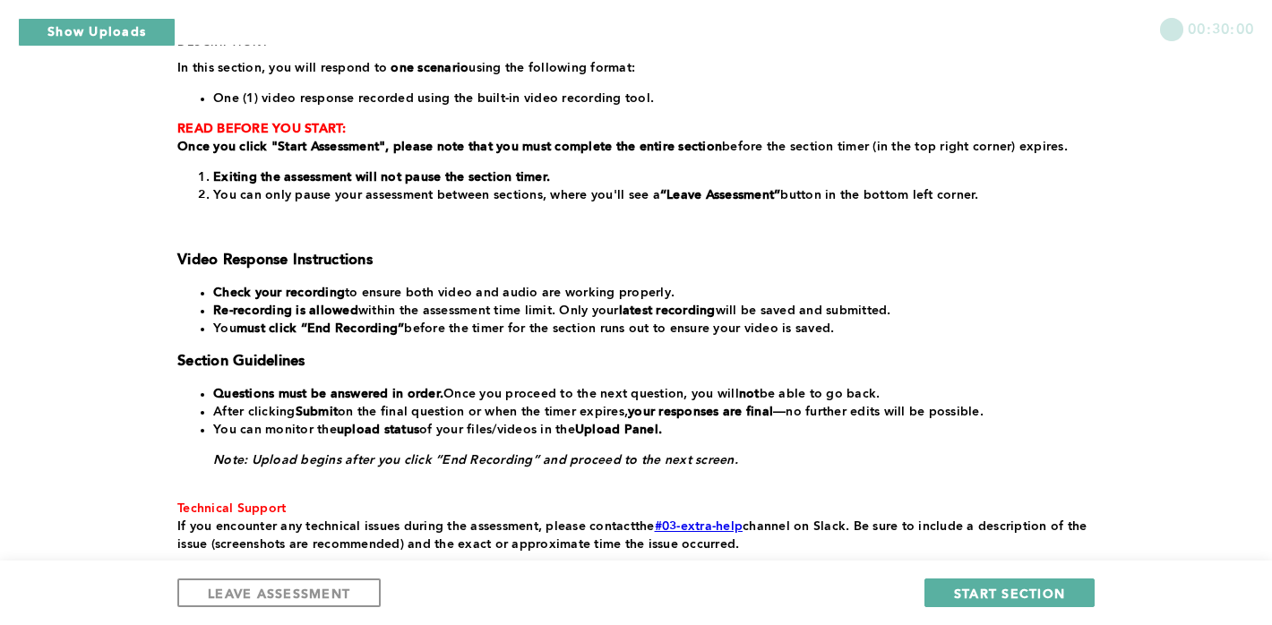
scroll to position [277, 0]
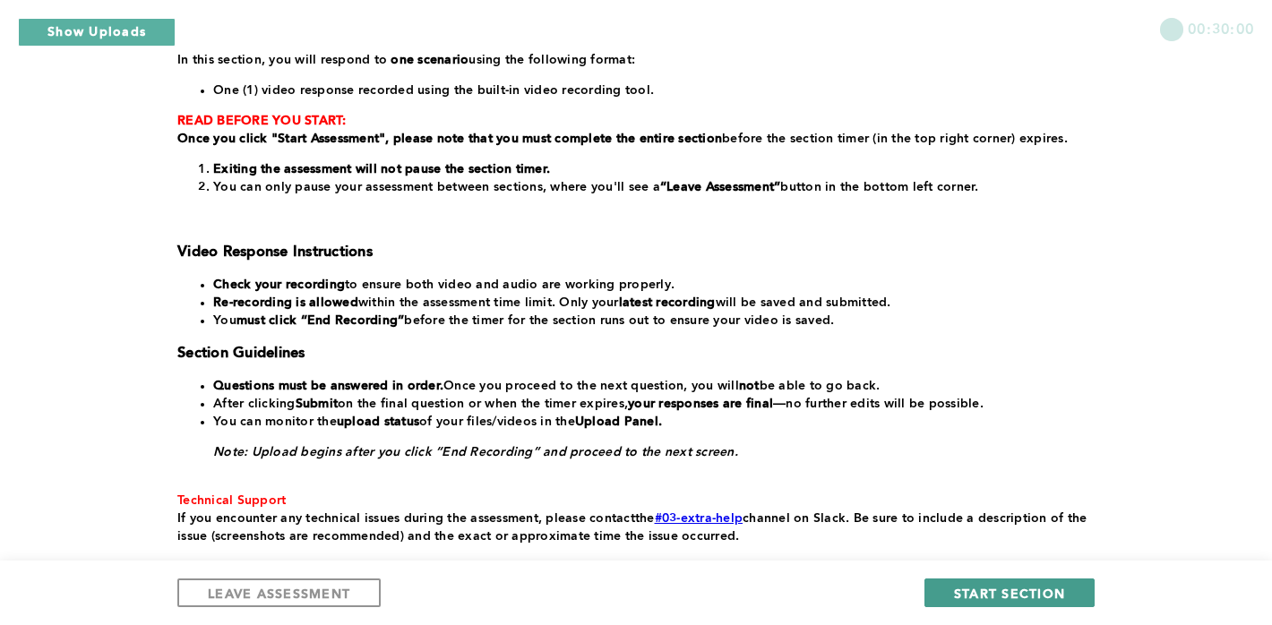
click at [1038, 598] on span "START SECTION" at bounding box center [1009, 593] width 111 height 17
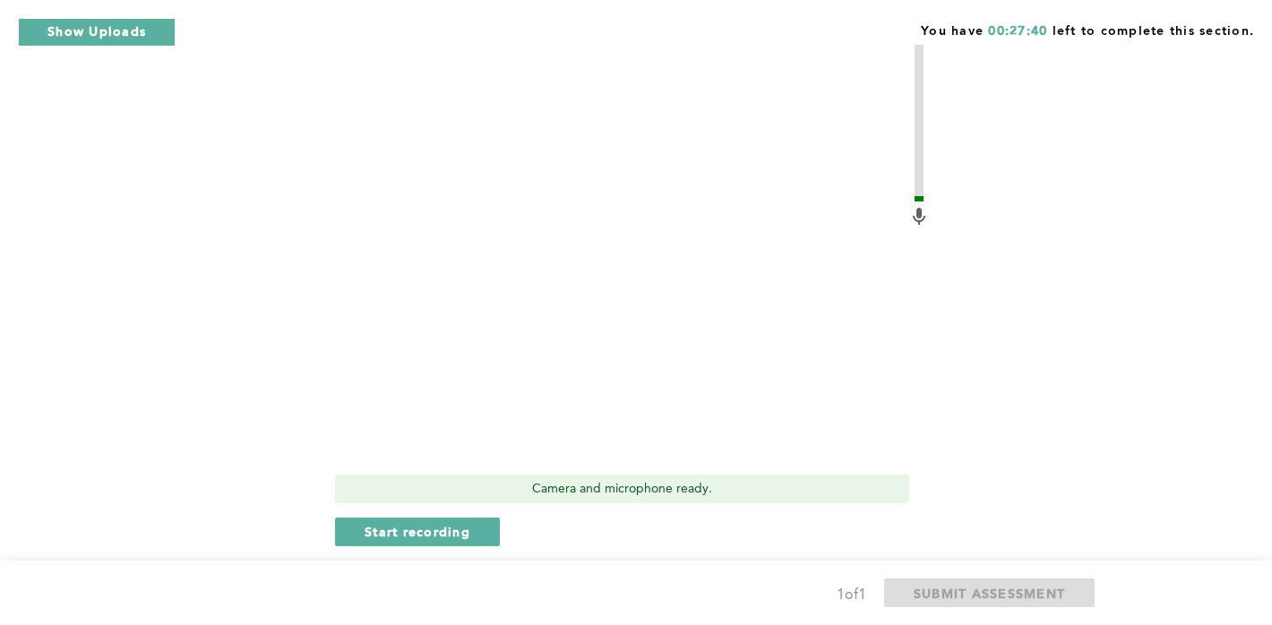
scroll to position [574, 0]
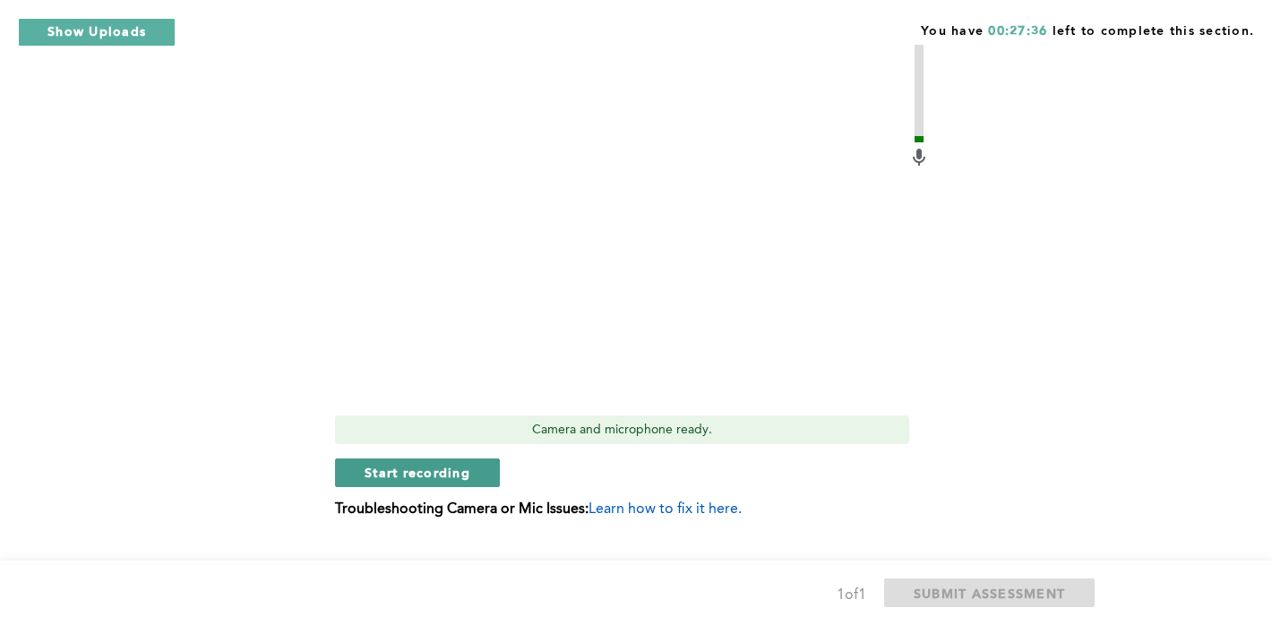
click at [400, 464] on span "Start recording" at bounding box center [418, 472] width 106 height 17
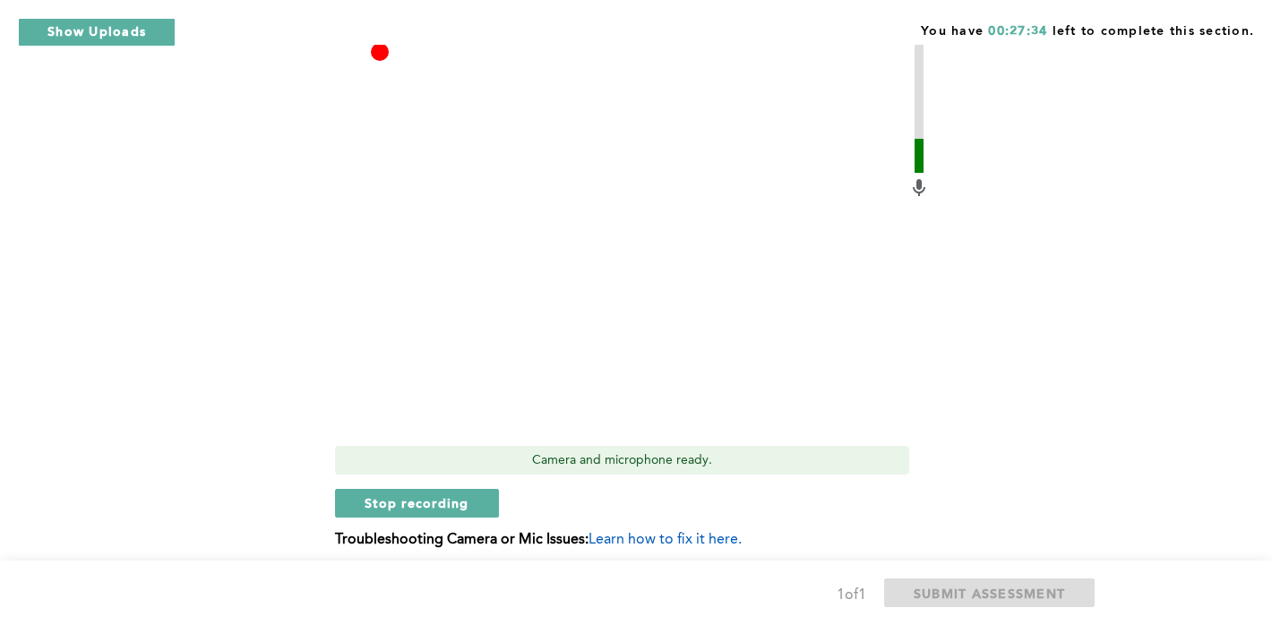
scroll to position [543, 0]
click at [421, 496] on span "Stop recording" at bounding box center [417, 504] width 105 height 17
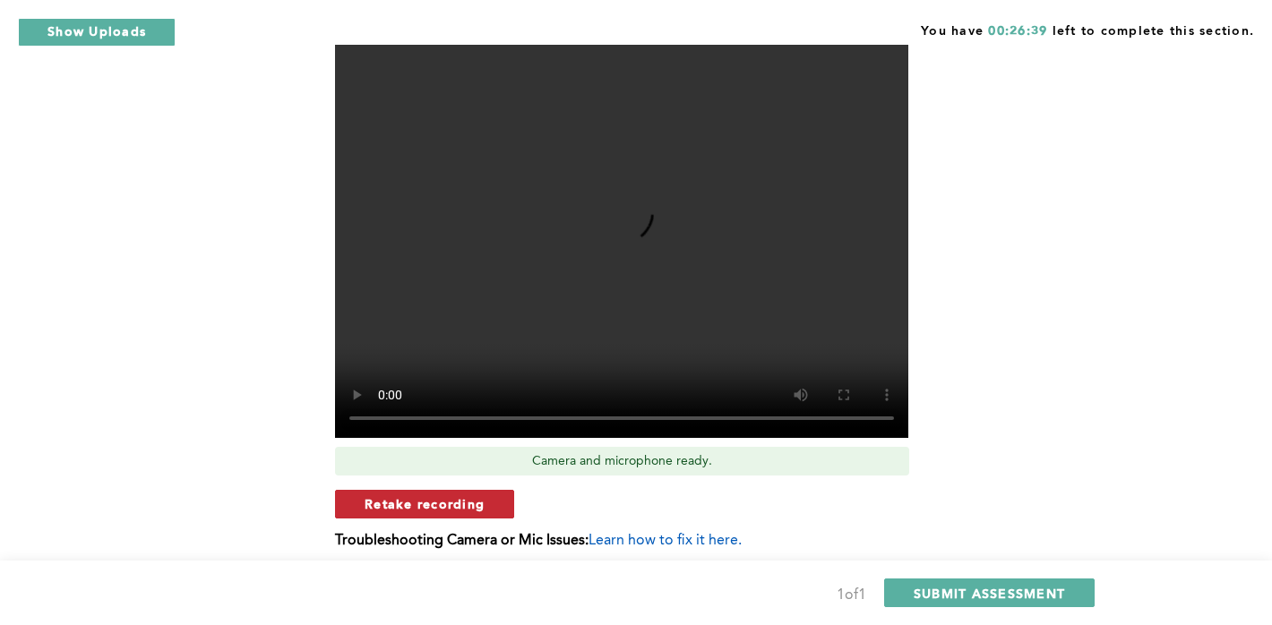
click at [441, 496] on span "Retake recording" at bounding box center [425, 504] width 120 height 17
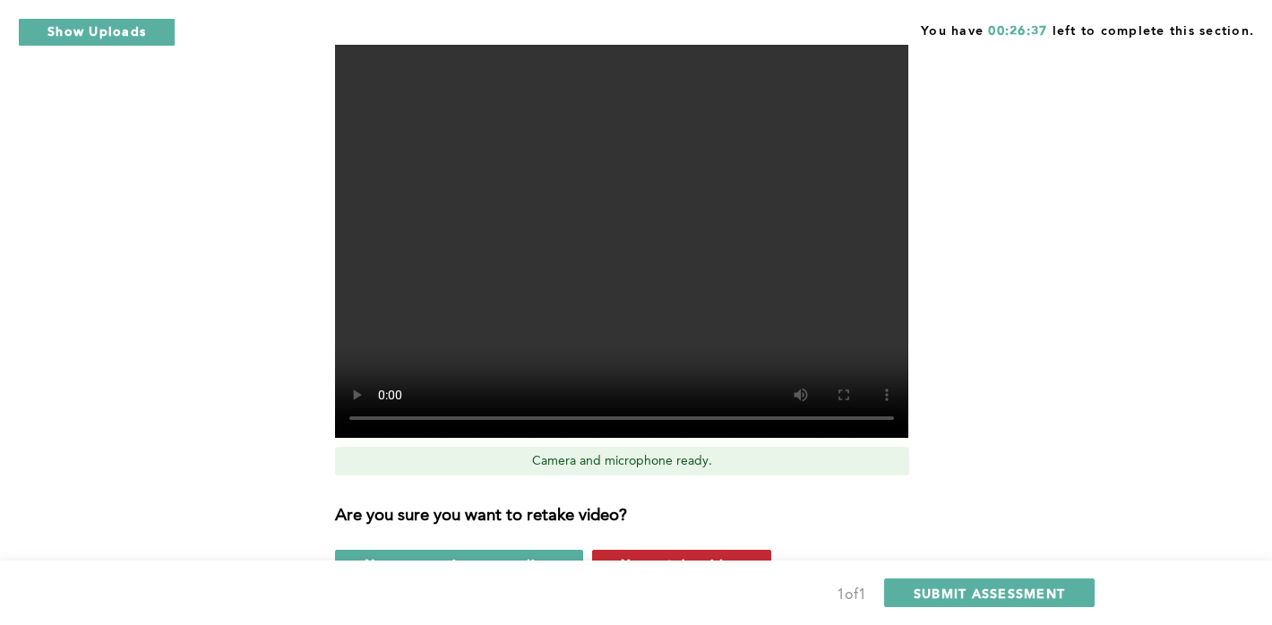
click at [638, 550] on button "Yes, retake video" at bounding box center [681, 564] width 179 height 29
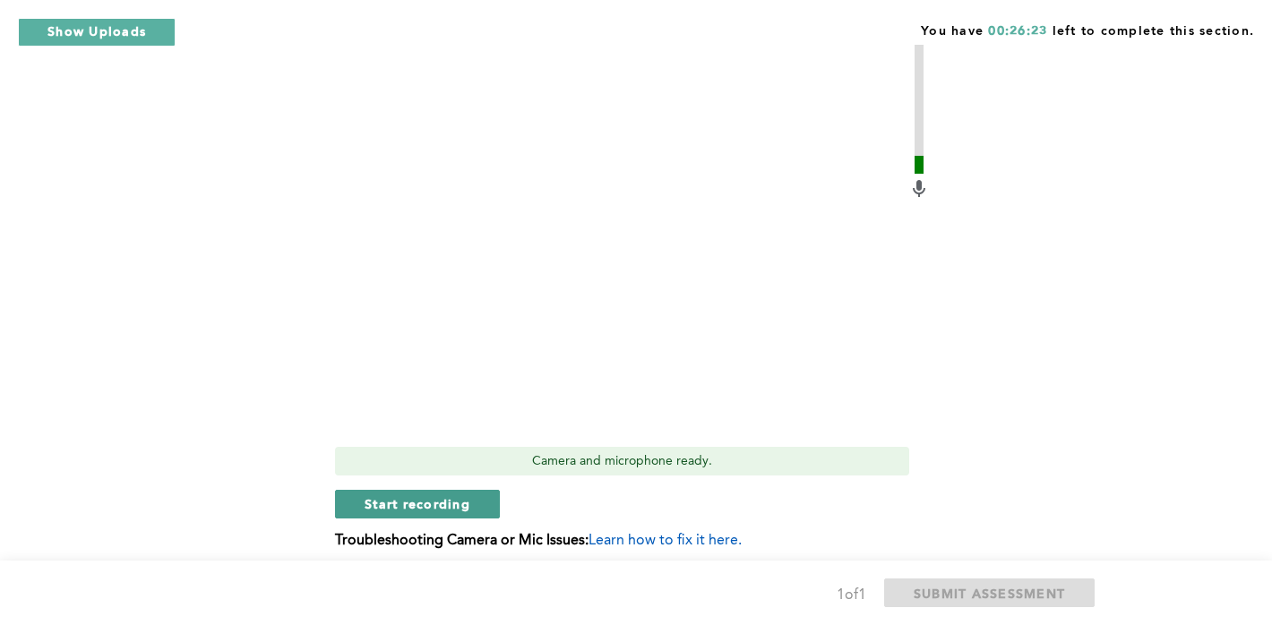
click at [376, 496] on span "Start recording" at bounding box center [418, 504] width 106 height 17
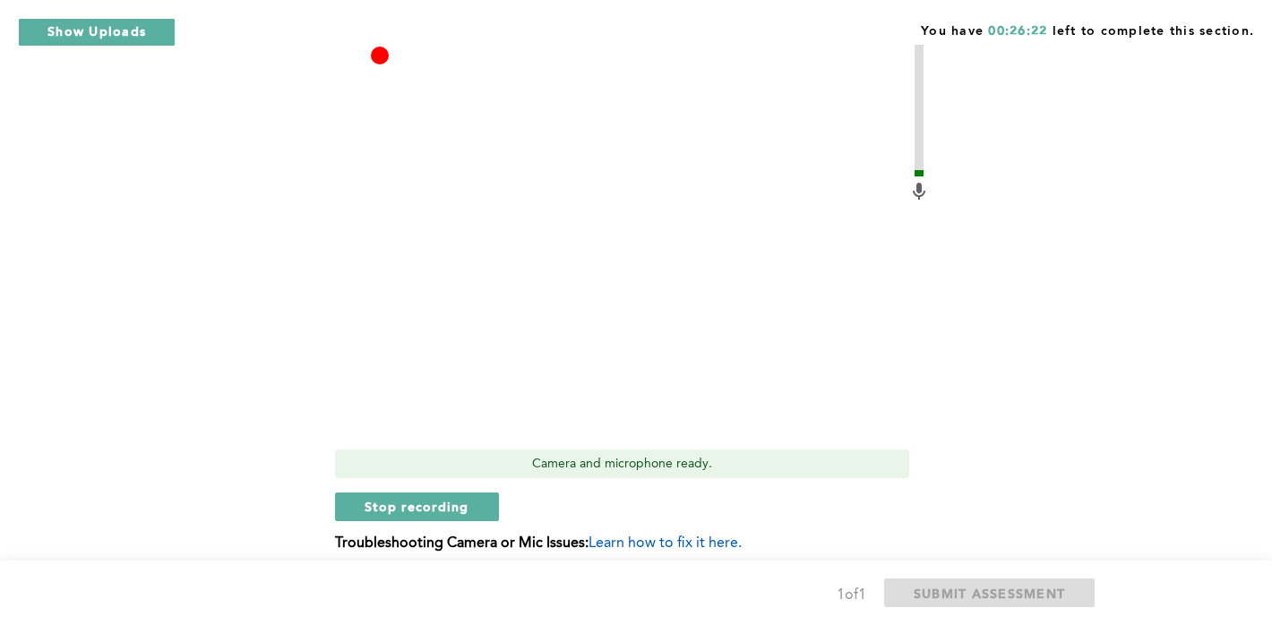
scroll to position [536, 0]
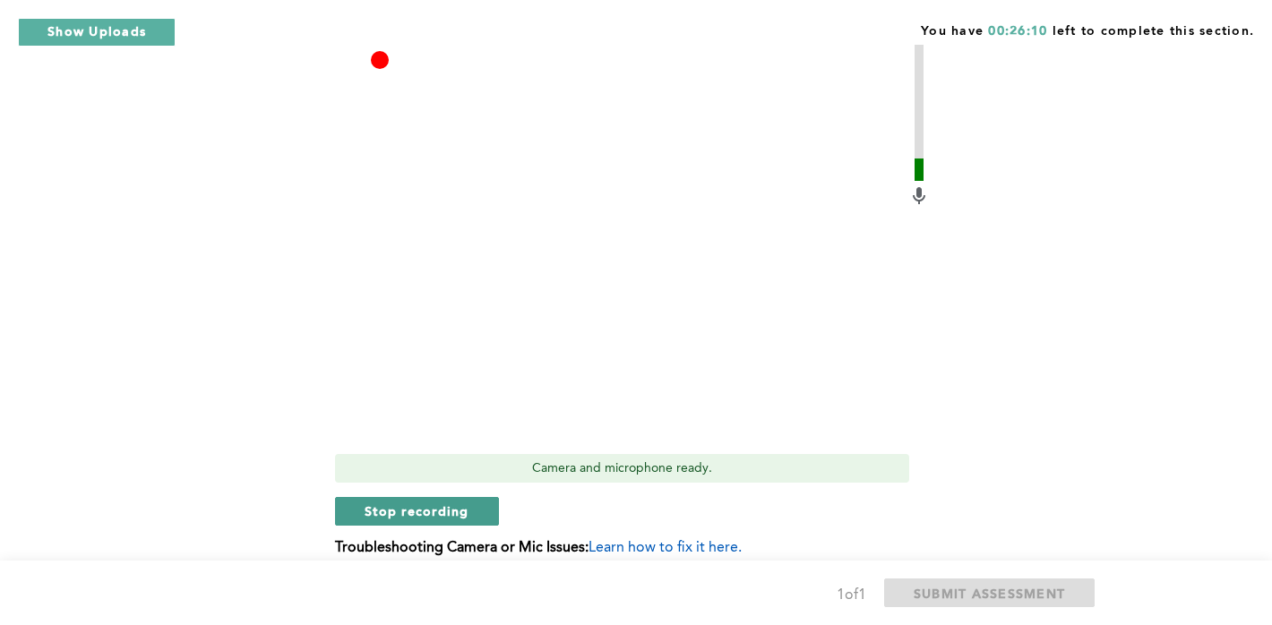
click at [389, 503] on span "Stop recording" at bounding box center [417, 511] width 105 height 17
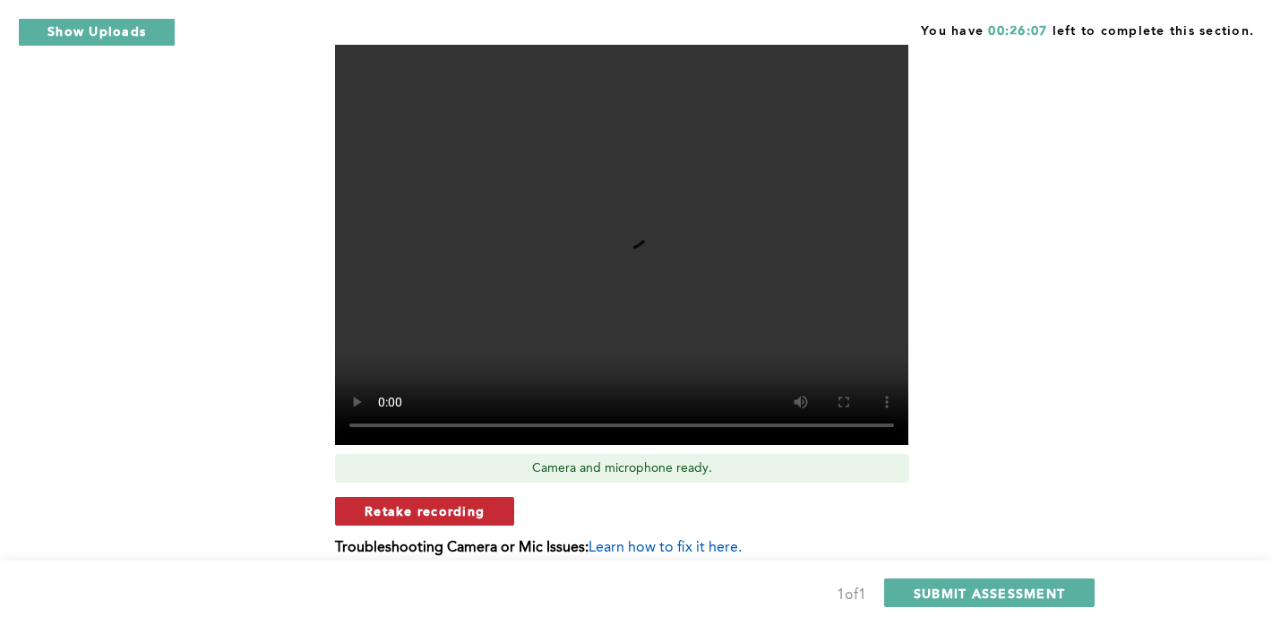
click at [482, 503] on span "Retake recording" at bounding box center [425, 511] width 120 height 17
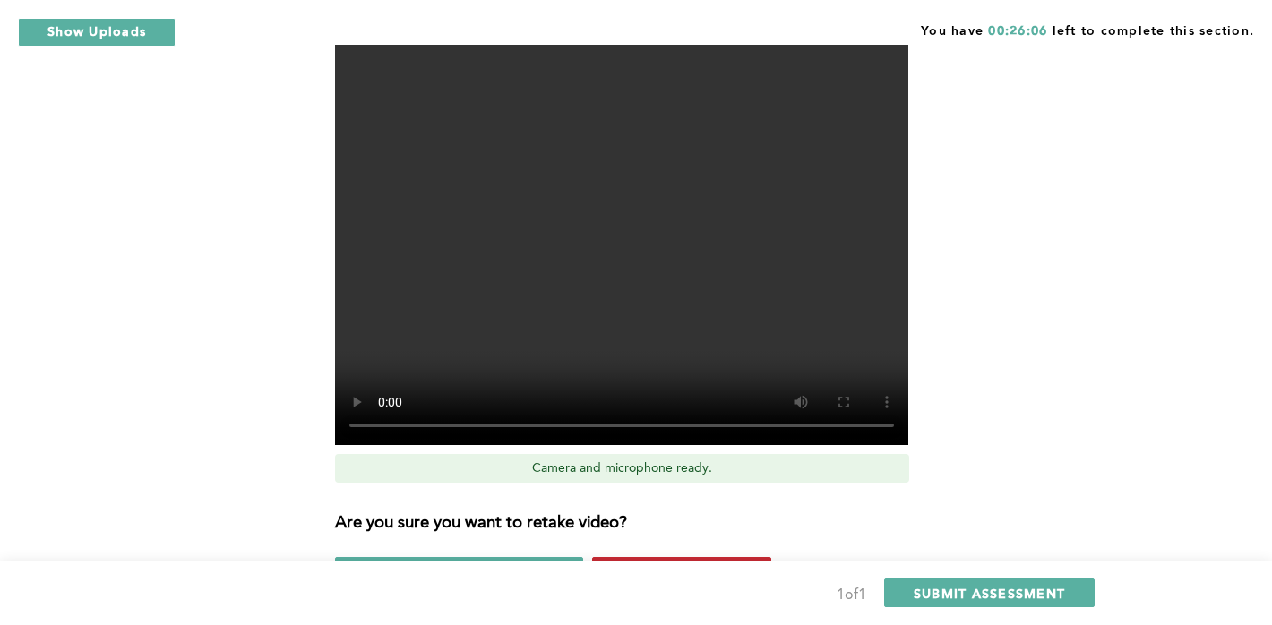
click at [640, 563] on span "Yes, retake video" at bounding box center [682, 571] width 120 height 17
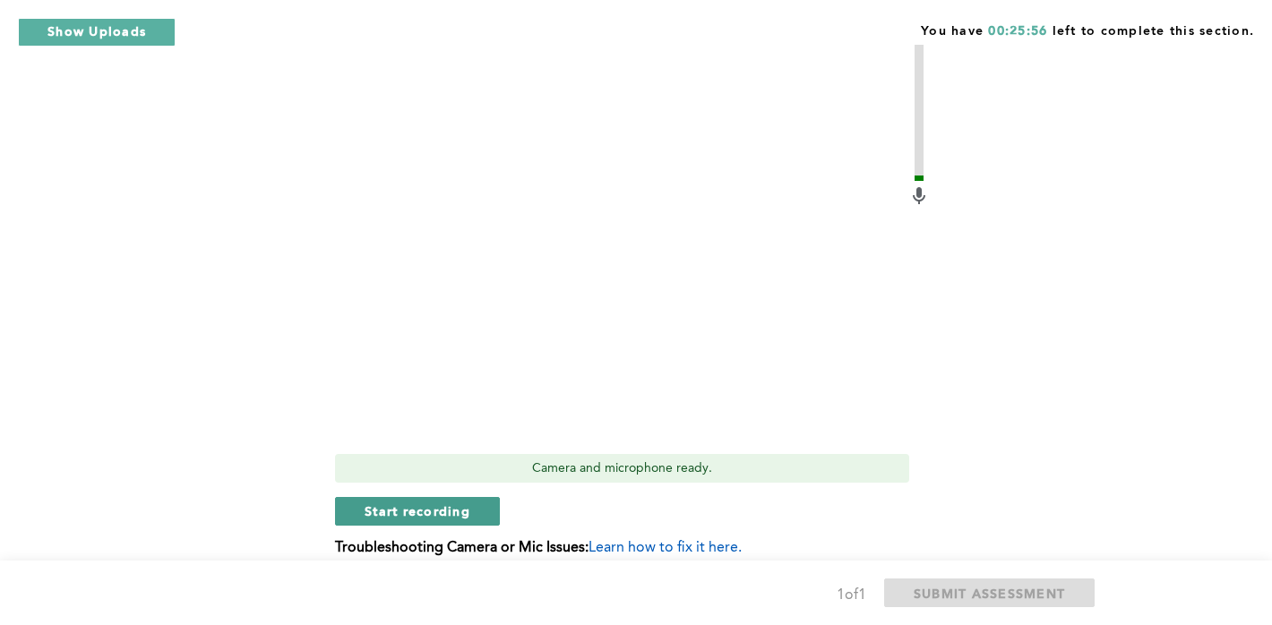
click at [381, 497] on button "Start recording" at bounding box center [417, 511] width 165 height 29
click at [456, 503] on span "Stop recording" at bounding box center [417, 511] width 105 height 17
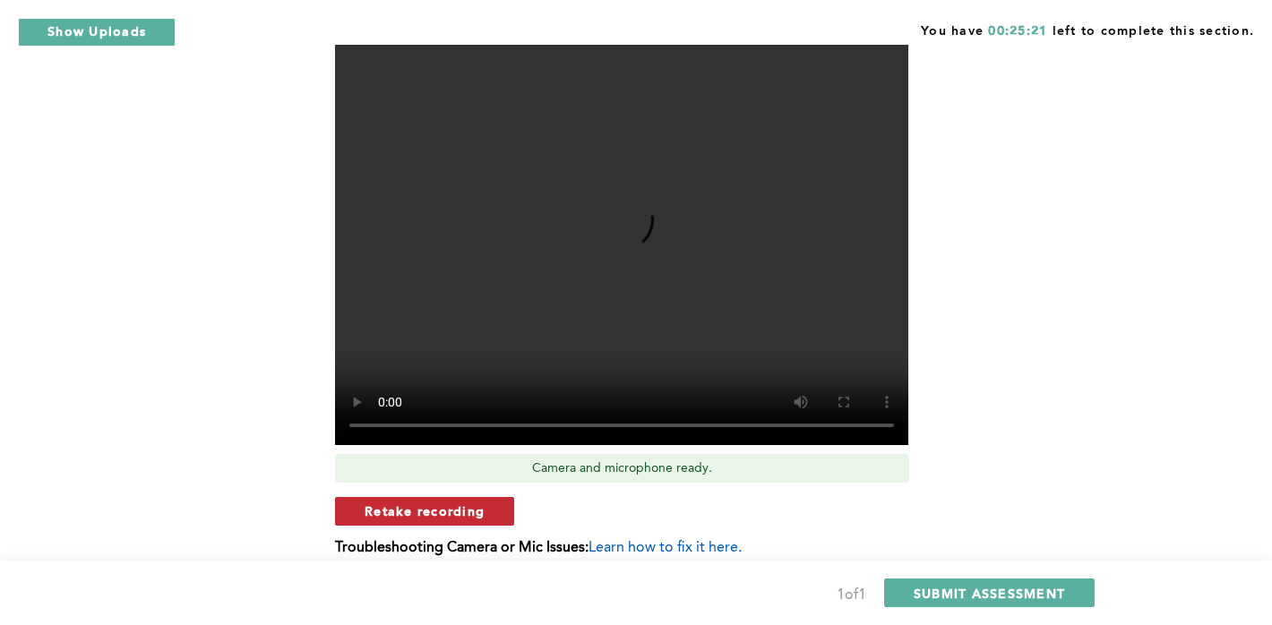
click at [479, 503] on span "Retake recording" at bounding box center [425, 511] width 120 height 17
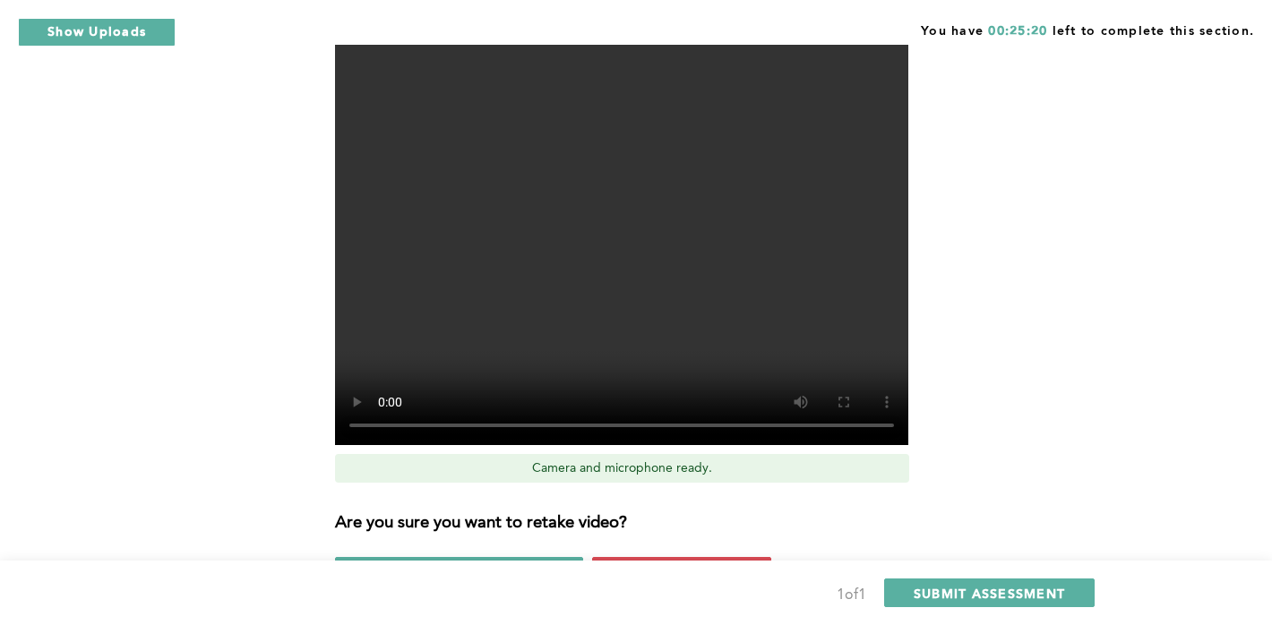
click at [648, 562] on div "1 of 1 SUBMIT ASSESSMENT" at bounding box center [636, 593] width 1272 height 65
click at [643, 563] on span "Yes, retake video" at bounding box center [682, 571] width 120 height 17
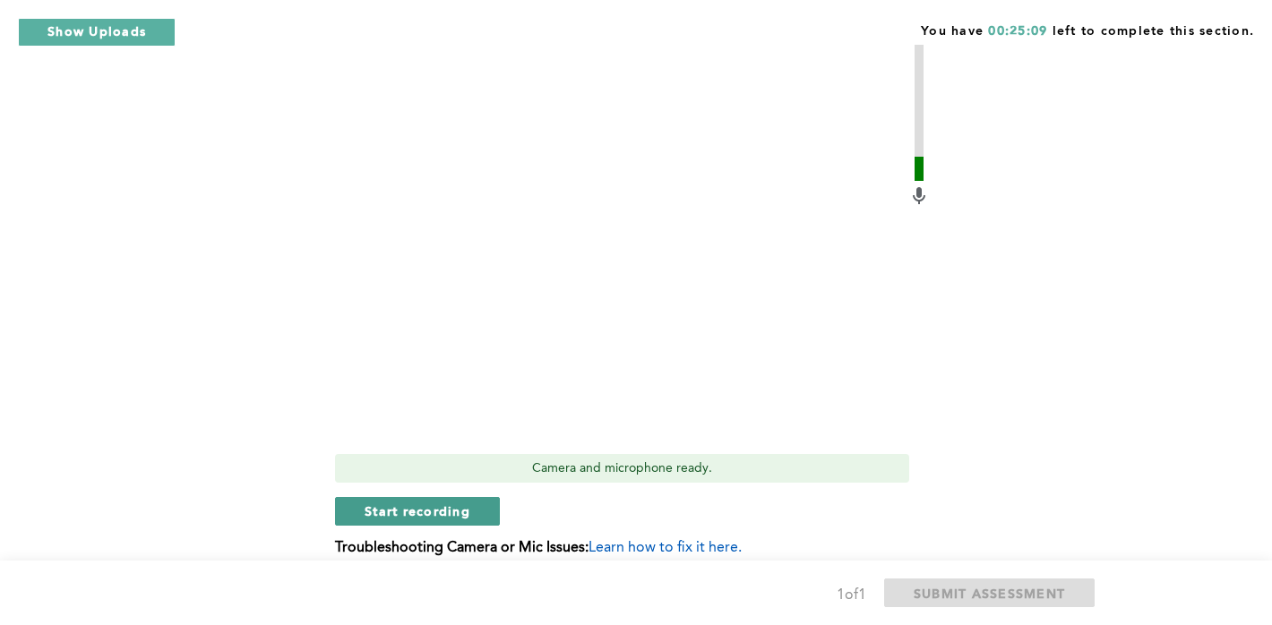
click at [475, 497] on button "Start recording" at bounding box center [417, 511] width 165 height 29
click at [475, 497] on button "Stop recording" at bounding box center [417, 511] width 164 height 29
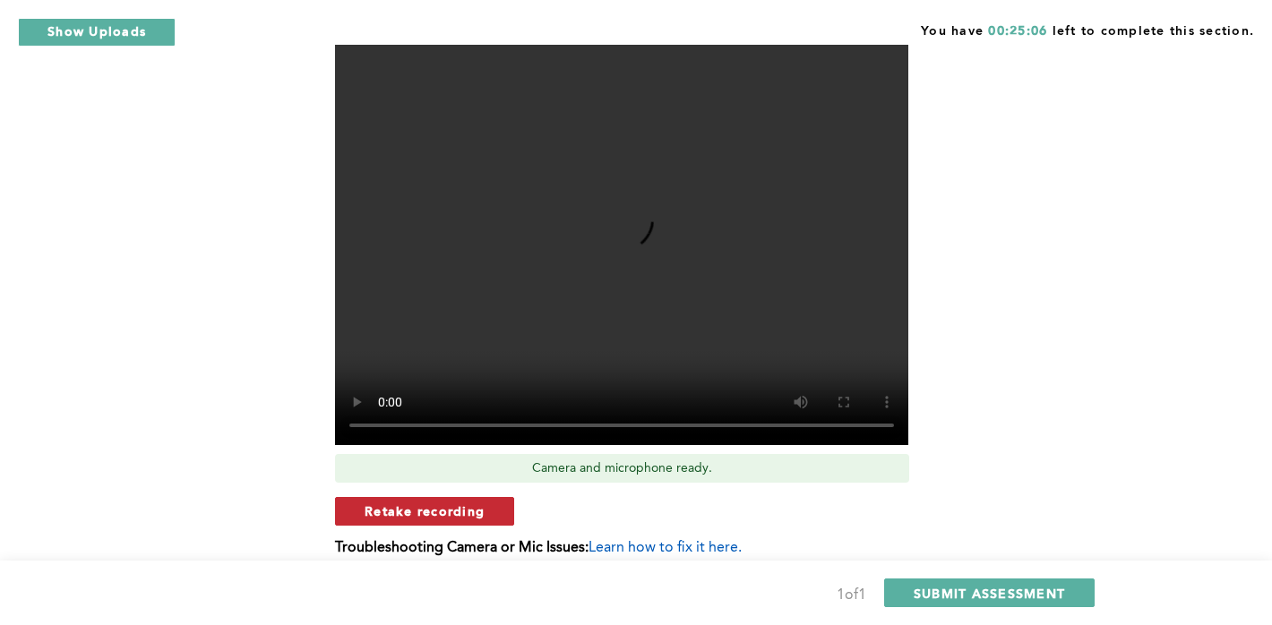
click at [482, 503] on span "Retake recording" at bounding box center [425, 511] width 120 height 17
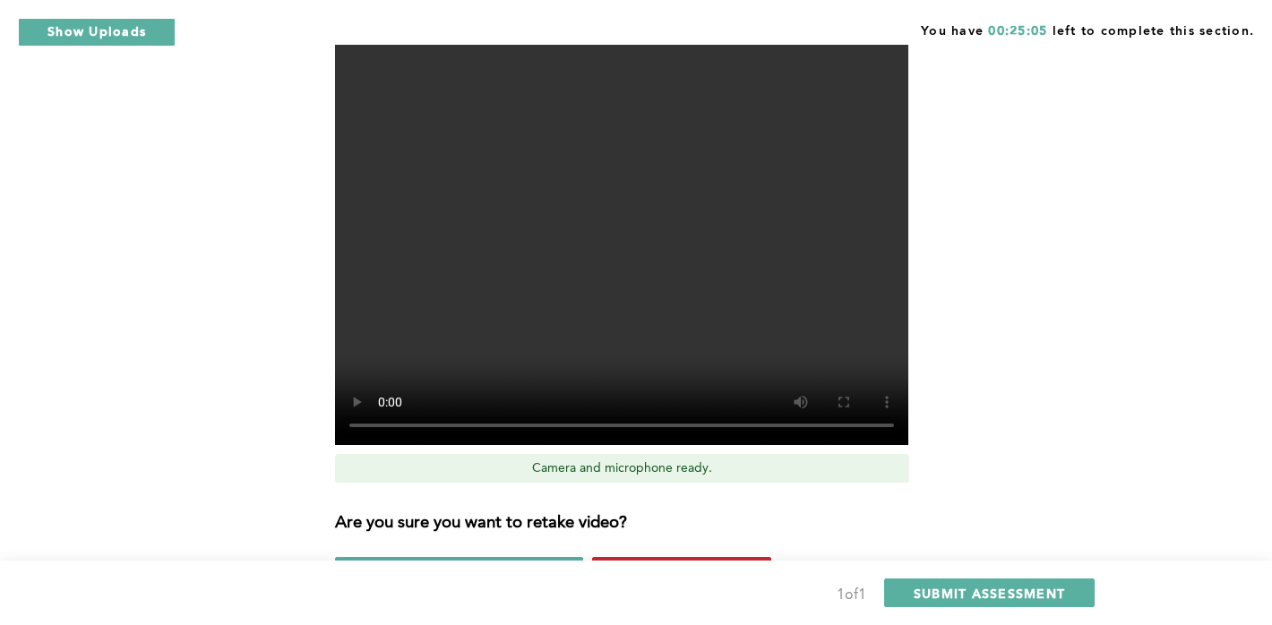
click at [640, 557] on button "Yes, retake video" at bounding box center [681, 571] width 179 height 29
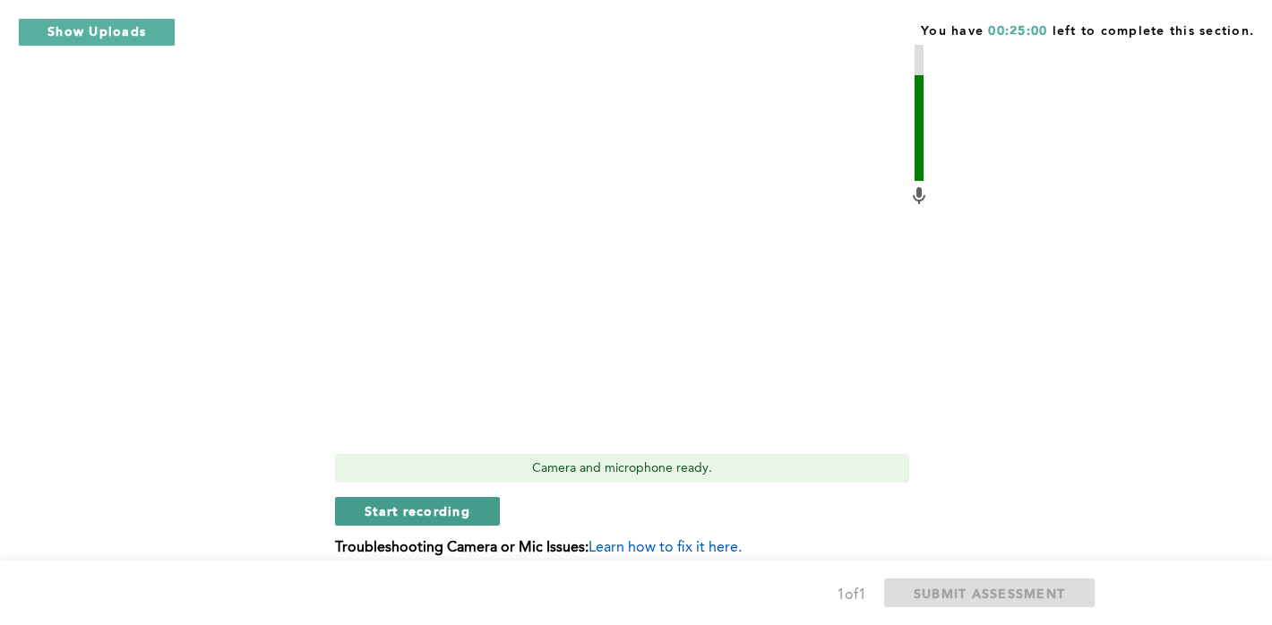
click at [356, 497] on button "Start recording" at bounding box center [417, 511] width 165 height 29
click at [426, 503] on span "Stop recording" at bounding box center [417, 511] width 105 height 17
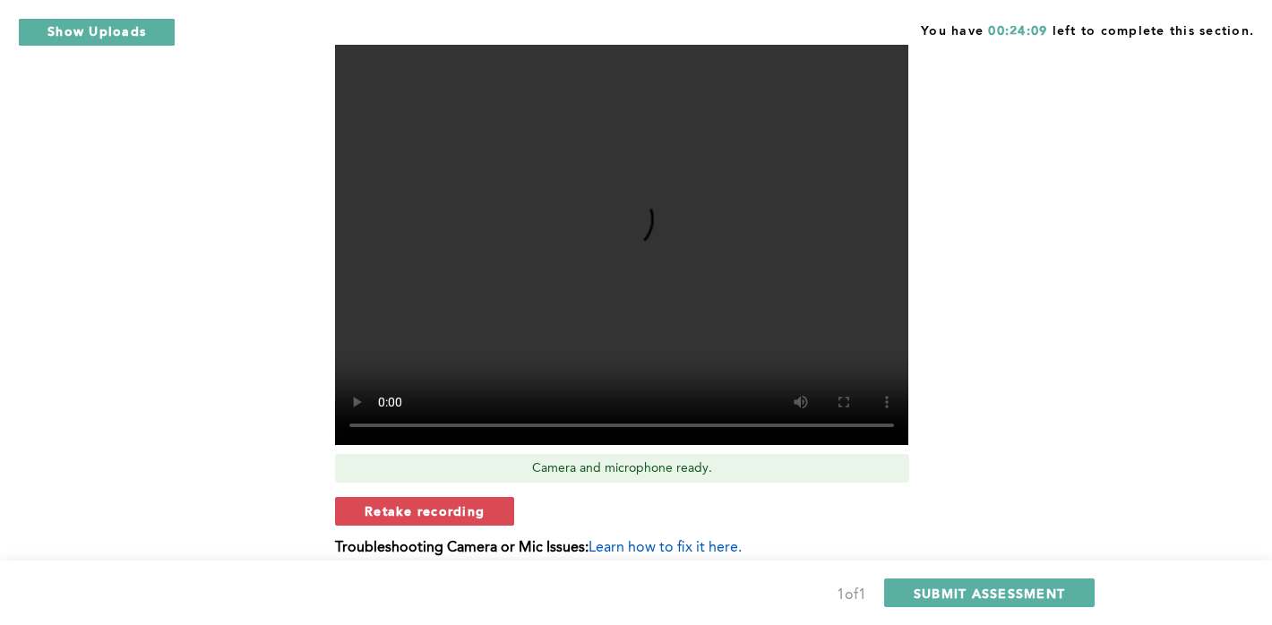
click at [426, 503] on span "Retake recording" at bounding box center [425, 511] width 120 height 17
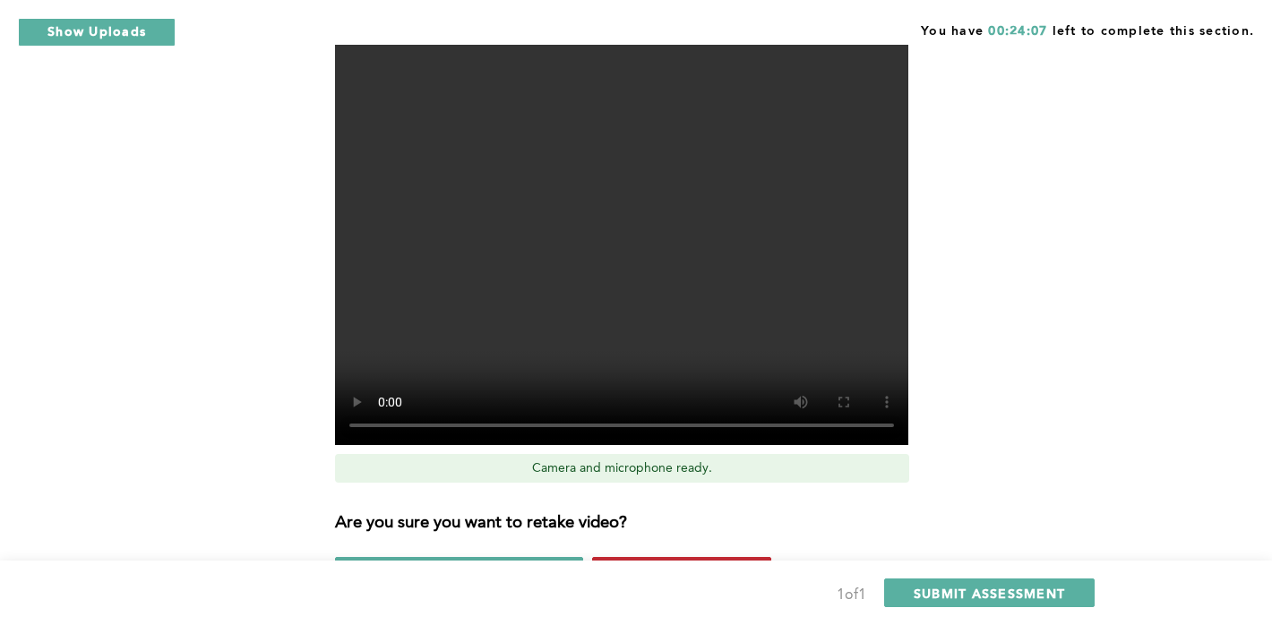
click at [643, 563] on span "Yes, retake video" at bounding box center [682, 571] width 120 height 17
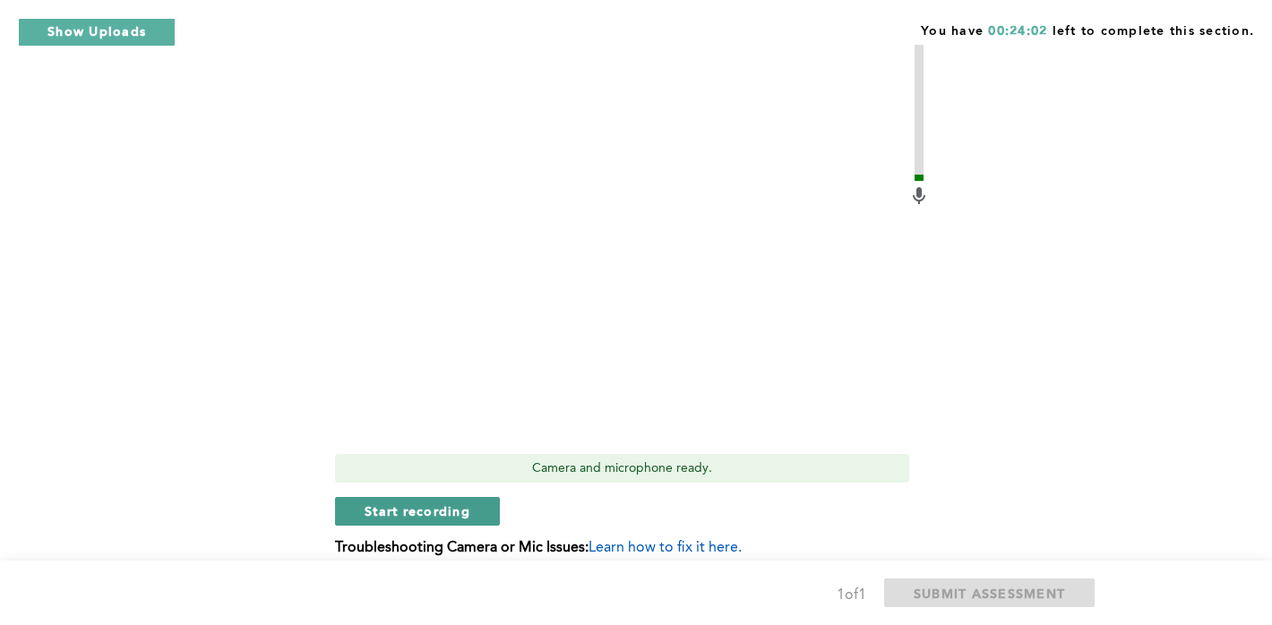
click at [408, 497] on button "Start recording" at bounding box center [417, 511] width 165 height 29
click at [359, 462] on div "Video Duration Remaining: 4:33 Camera and microphone ready. Stop recording Trou…" at bounding box center [632, 278] width 595 height 583
click at [358, 497] on button "Stop recording" at bounding box center [417, 511] width 164 height 29
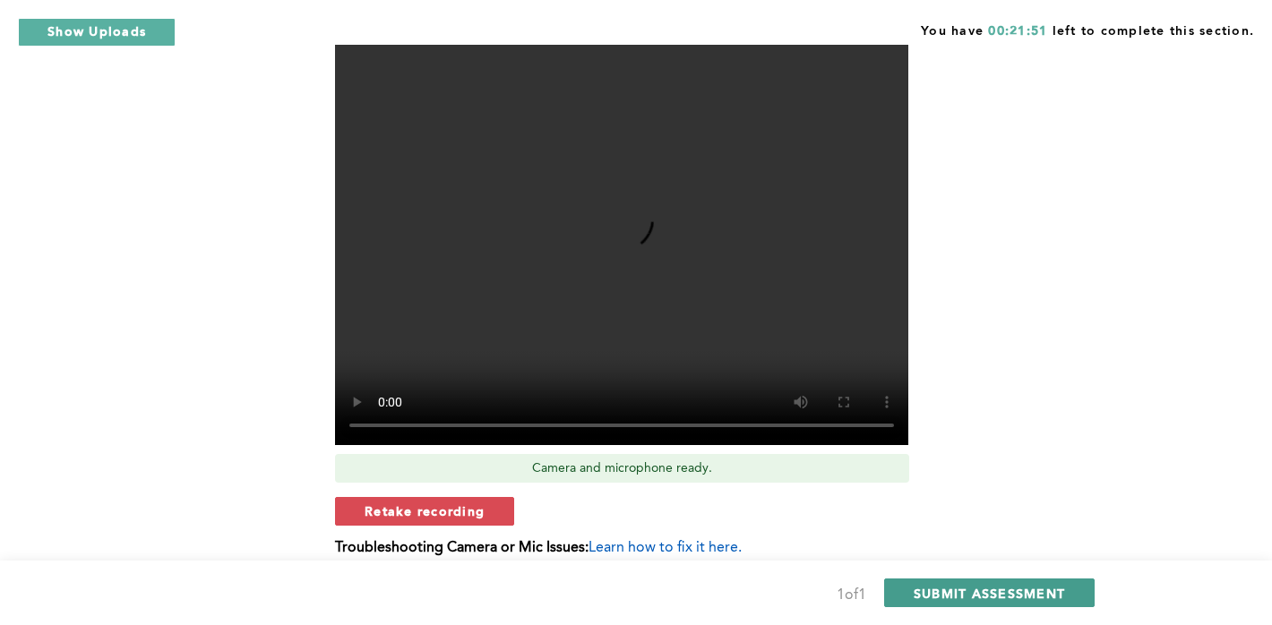
click at [970, 601] on span "SUBMIT ASSESSMENT" at bounding box center [989, 593] width 151 height 17
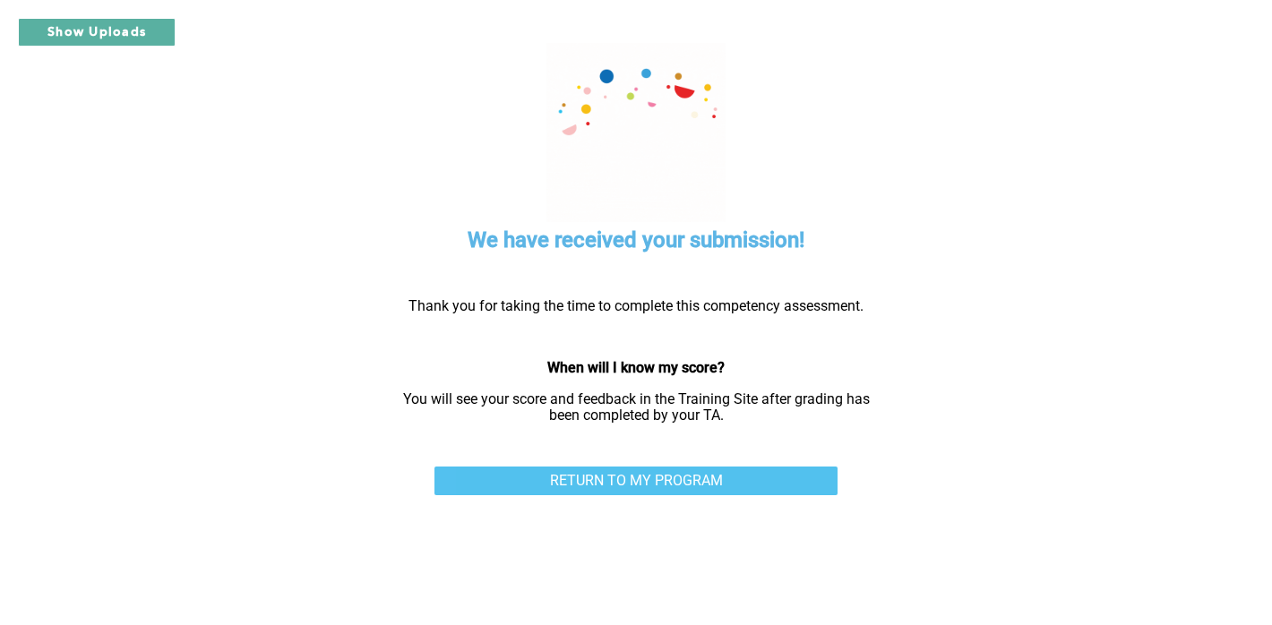
click at [720, 483] on link "RETURN TO MY PROGRAM" at bounding box center [636, 481] width 403 height 29
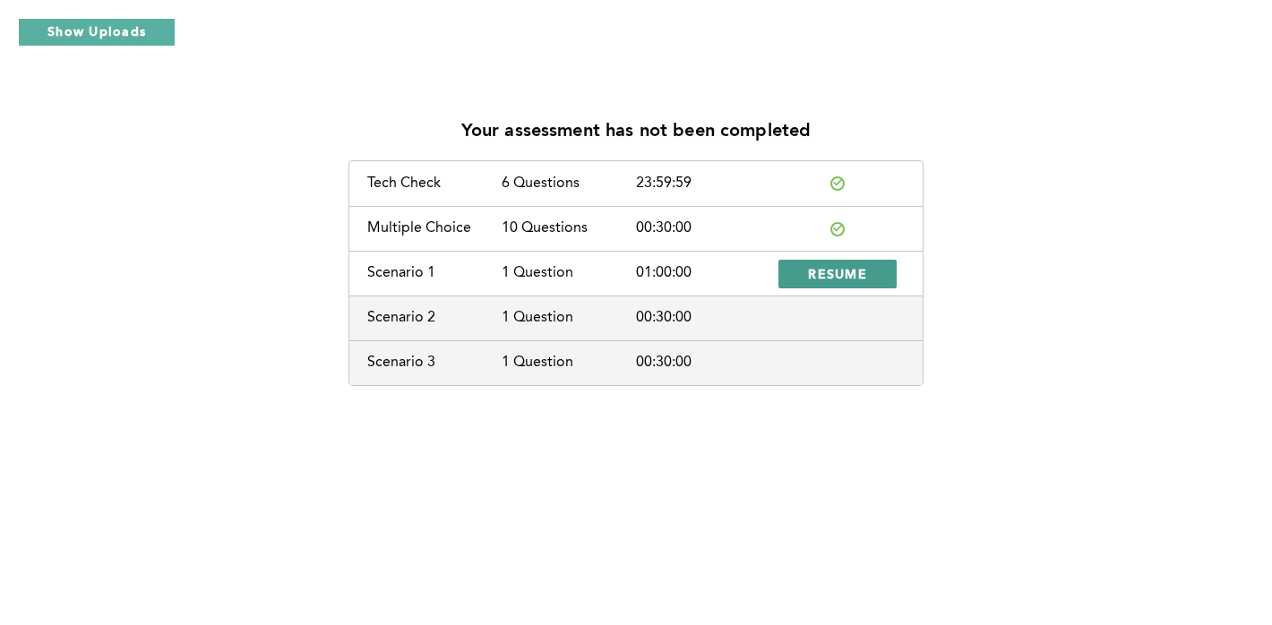
click at [782, 280] on button "RESUME" at bounding box center [838, 274] width 118 height 29
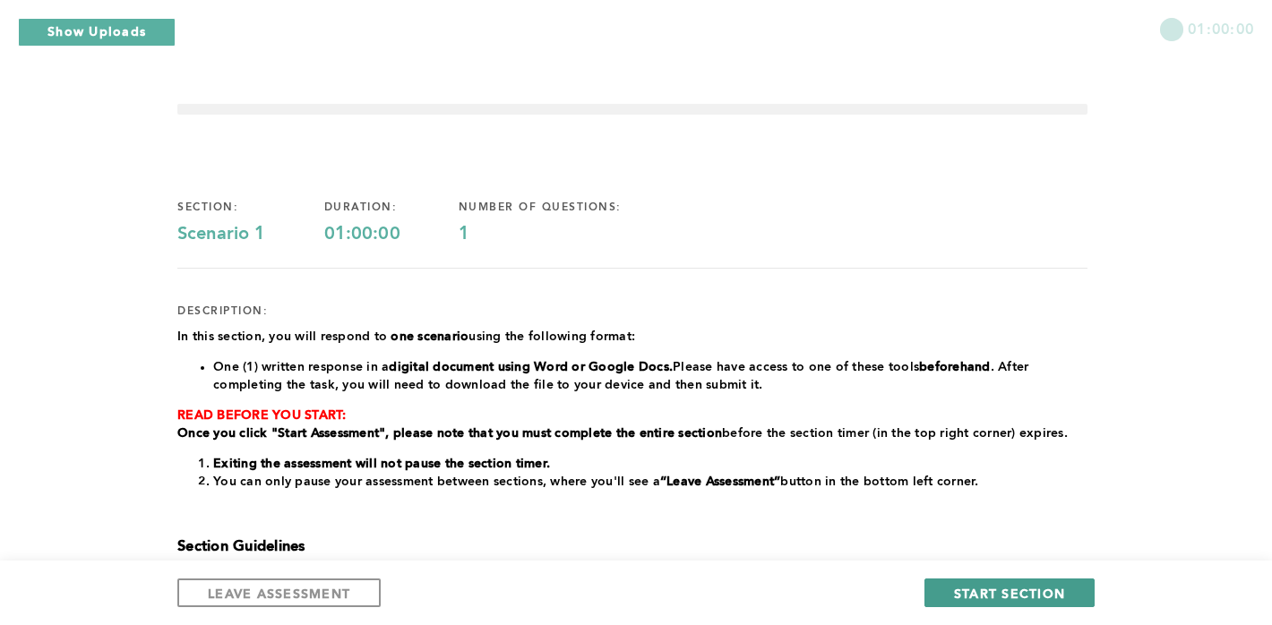
click at [953, 591] on button "START SECTION" at bounding box center [1010, 593] width 170 height 29
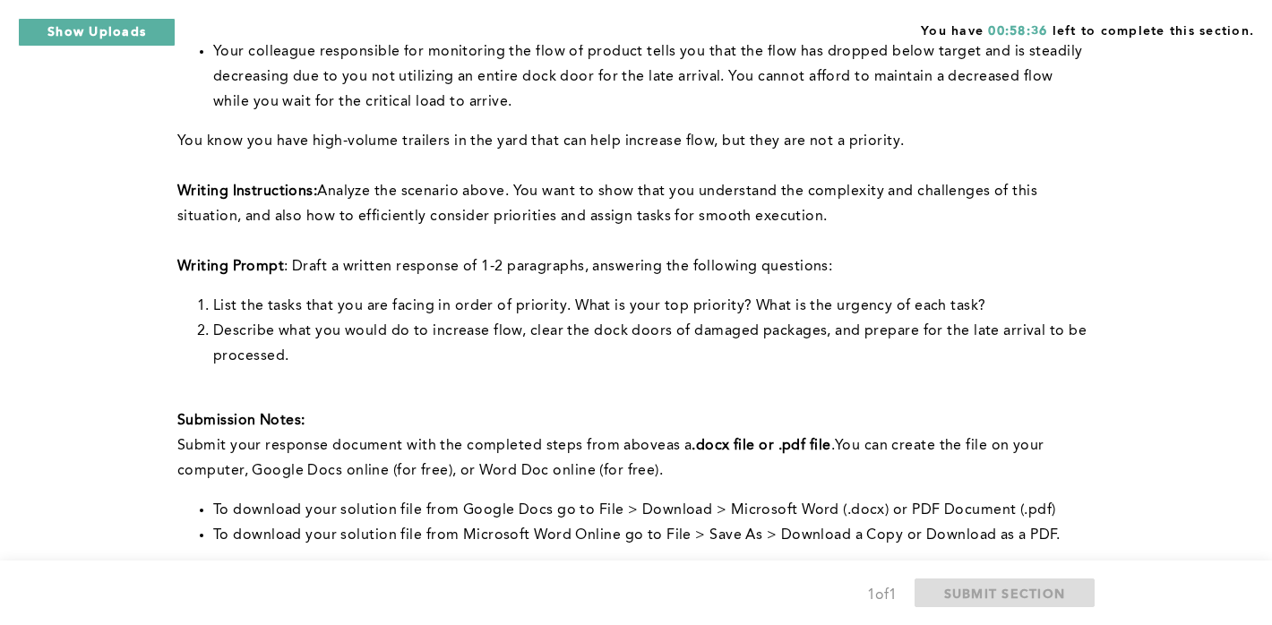
scroll to position [741, 0]
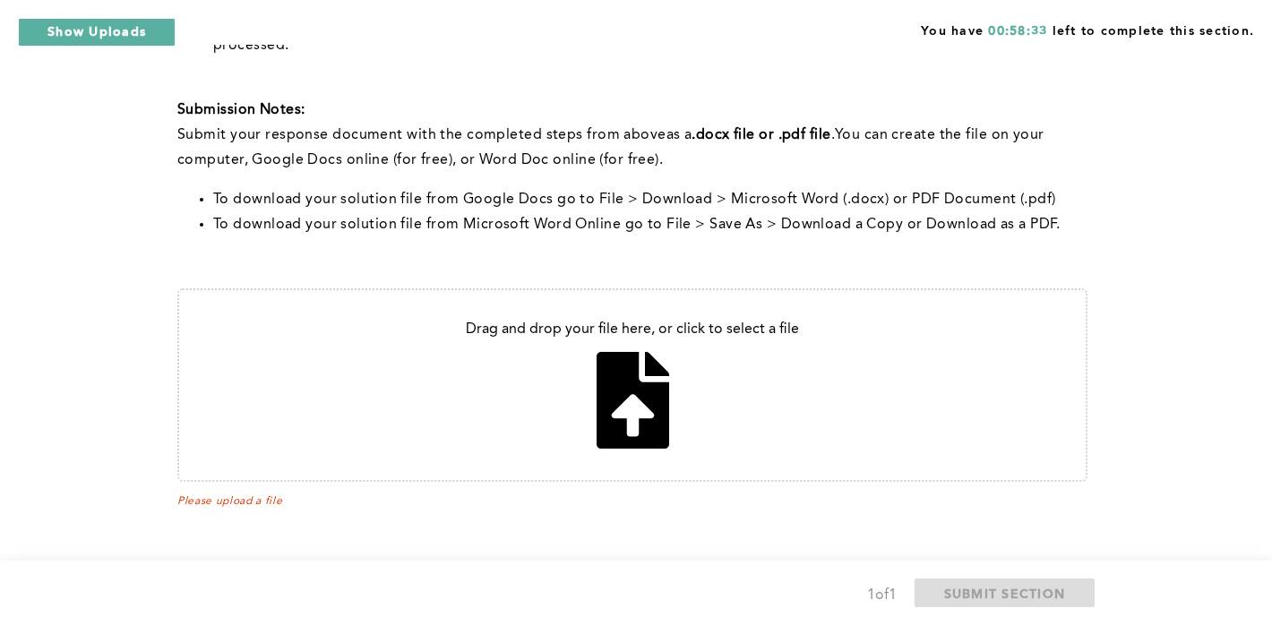
click at [683, 310] on input "file" at bounding box center [632, 385] width 907 height 190
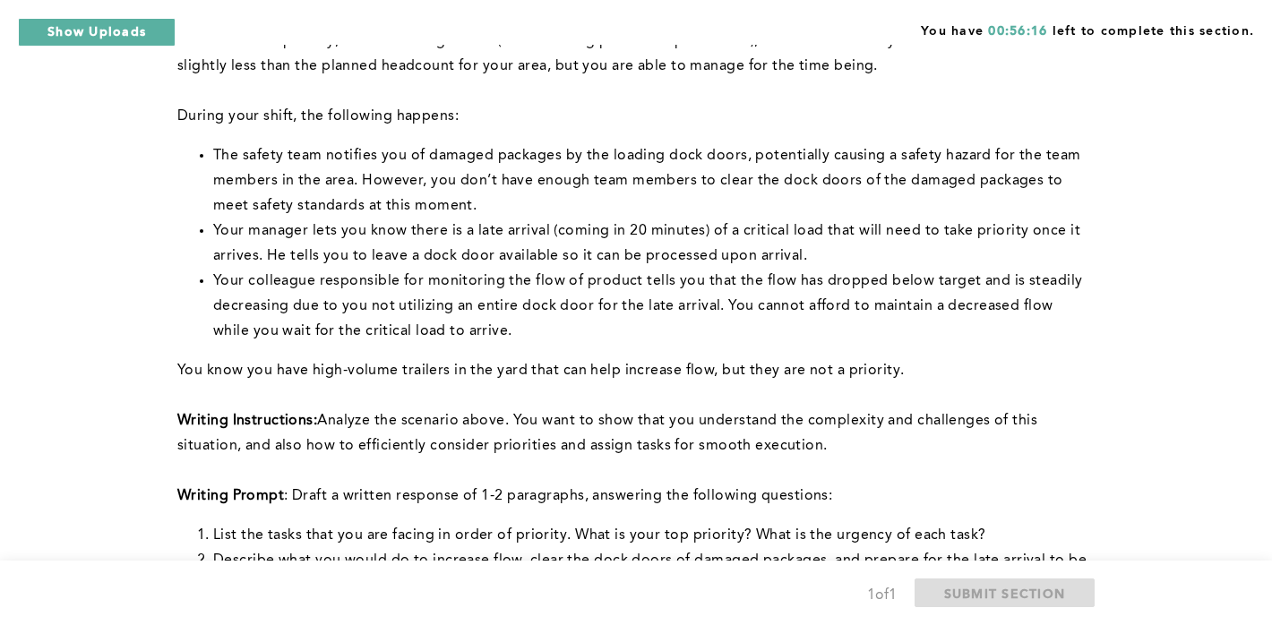
scroll to position [0, 0]
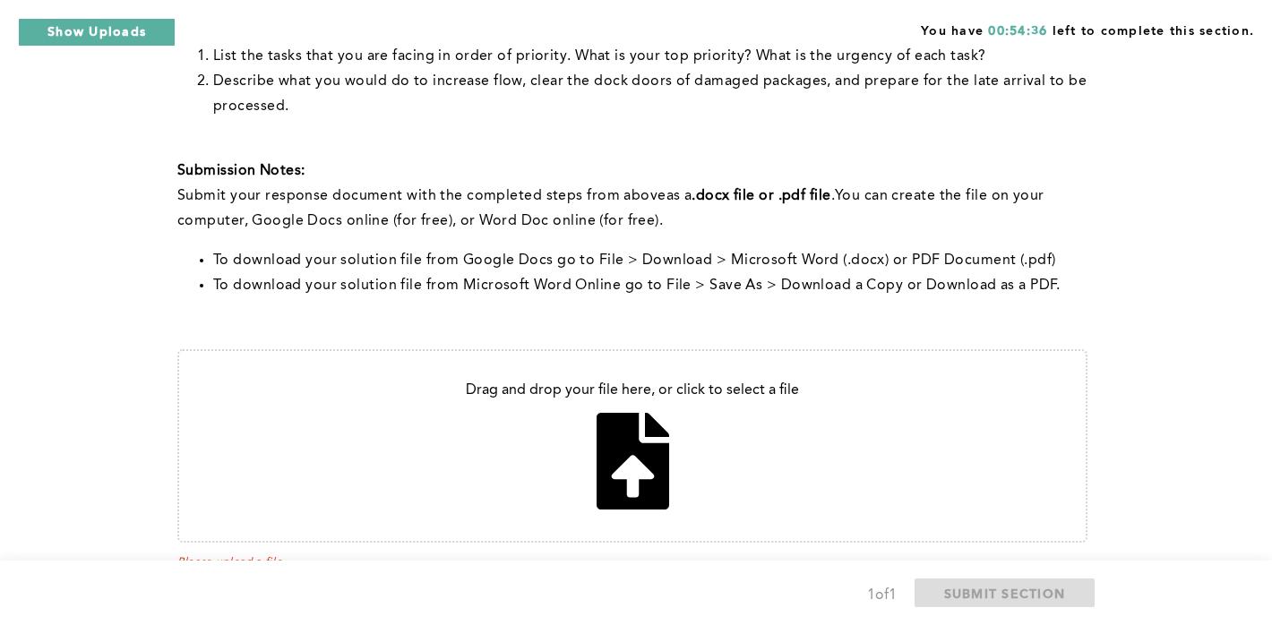
scroll to position [741, 0]
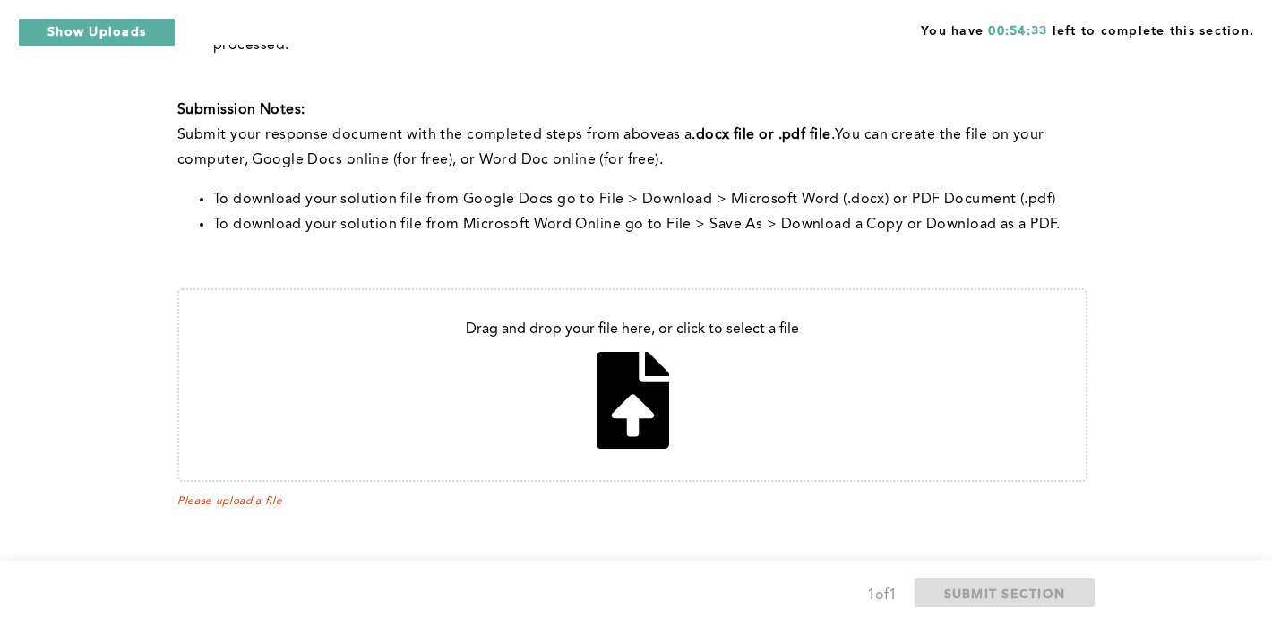
click at [603, 431] on input "file" at bounding box center [632, 385] width 907 height 190
click at [580, 305] on input "file" at bounding box center [632, 385] width 907 height 190
click at [660, 366] on input "file" at bounding box center [632, 385] width 907 height 190
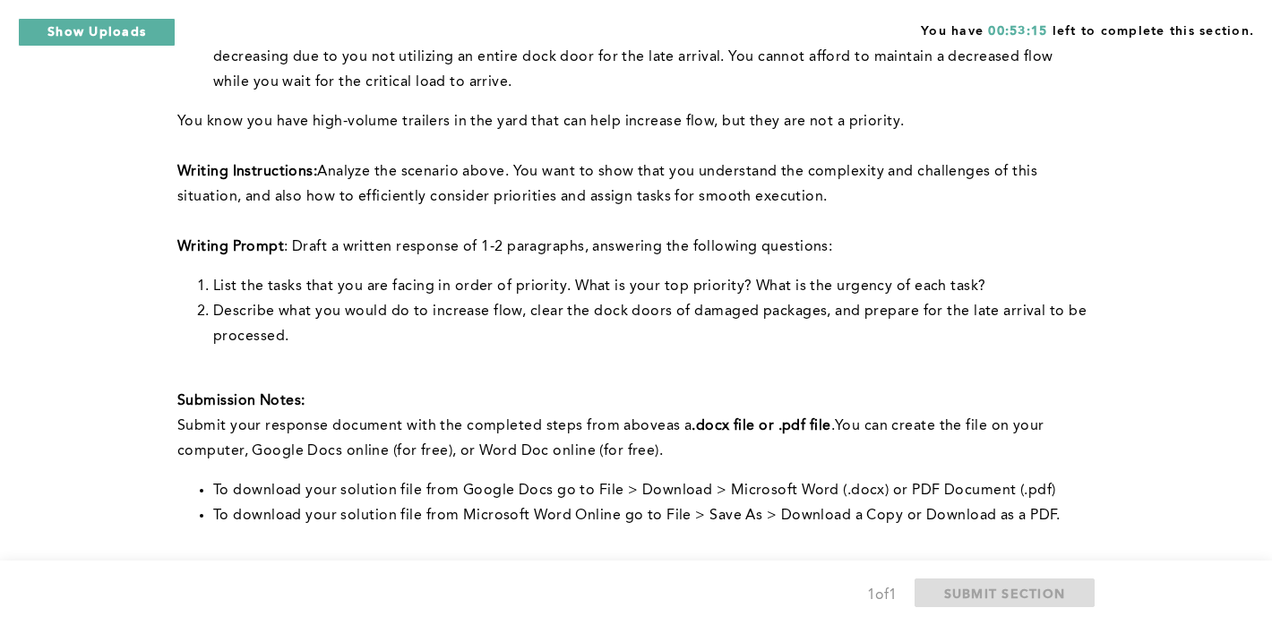
scroll to position [741, 0]
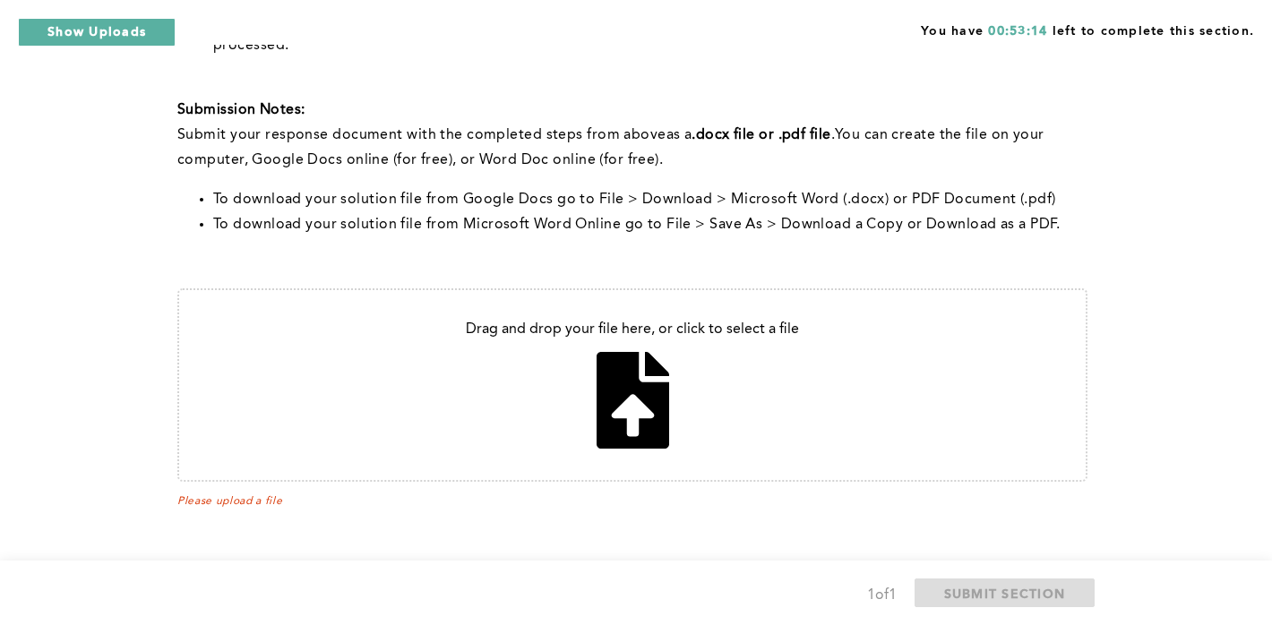
click at [607, 431] on input "file" at bounding box center [632, 385] width 907 height 190
type input "C:\fakepath\Email Response to Manager.docx"
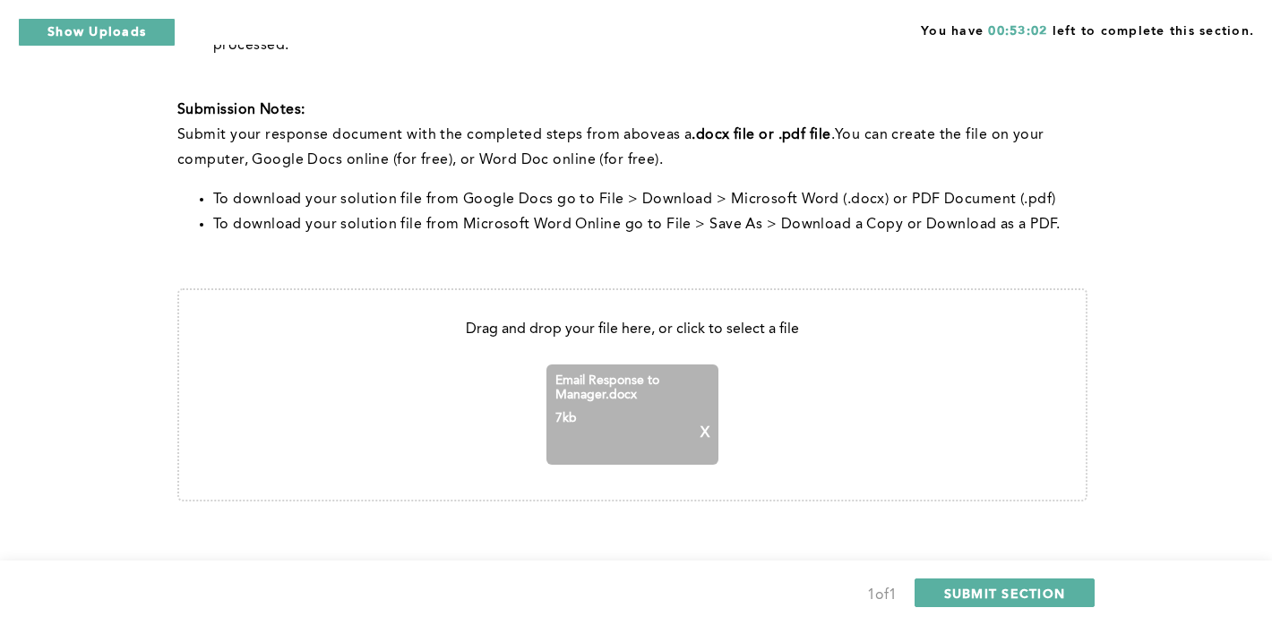
click at [595, 410] on div "Email Response to Manager.docx 7 kb X" at bounding box center [633, 415] width 172 height 100
click at [595, 411] on aside "7 kb X" at bounding box center [633, 433] width 154 height 45
click at [709, 428] on p "X" at bounding box center [705, 434] width 9 height 16
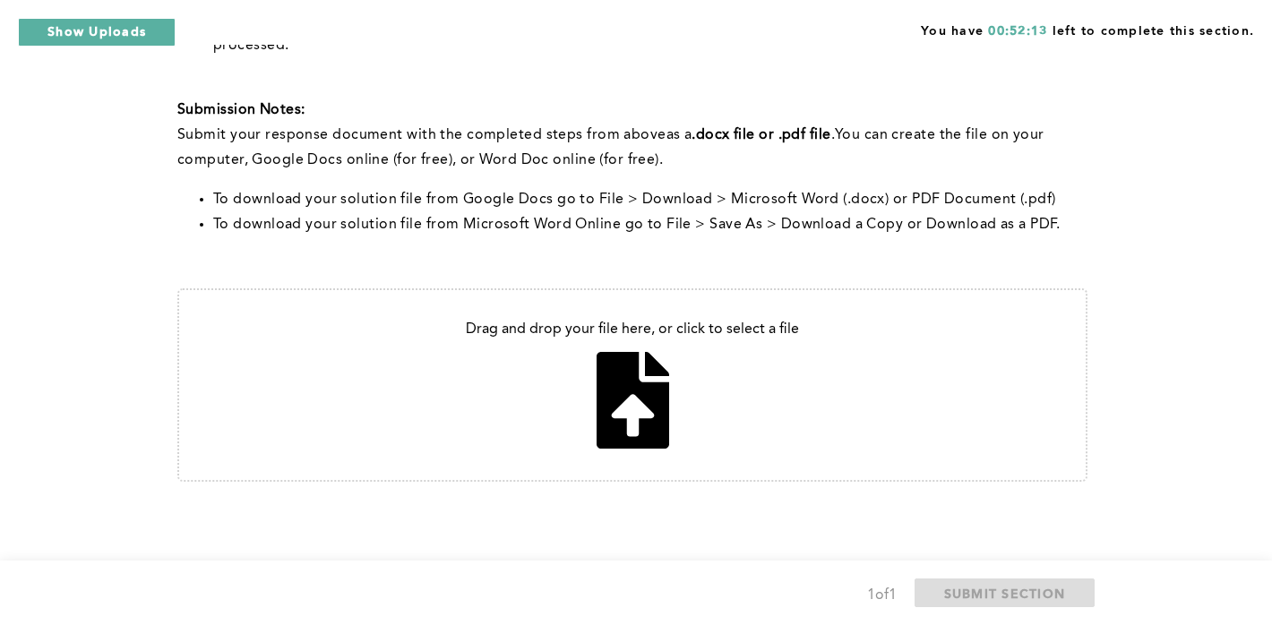
type input "C:\fakepath\Lead operations manger at our site.docx"
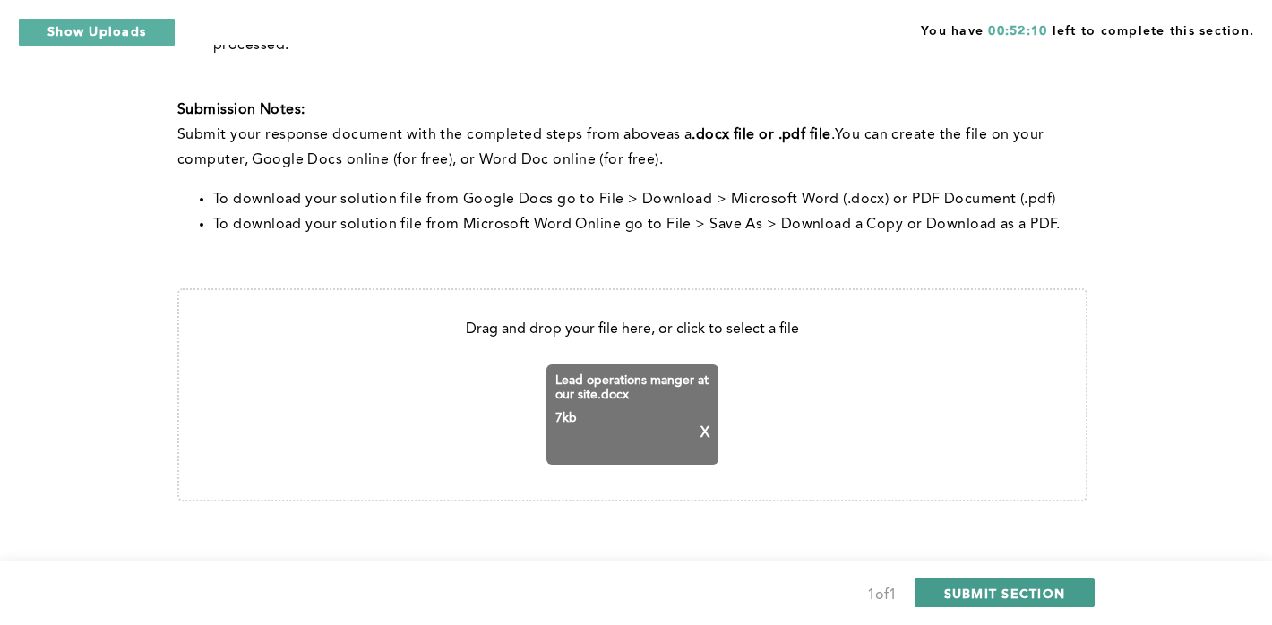
click at [978, 585] on span "SUBMIT SECTION" at bounding box center [1005, 593] width 122 height 17
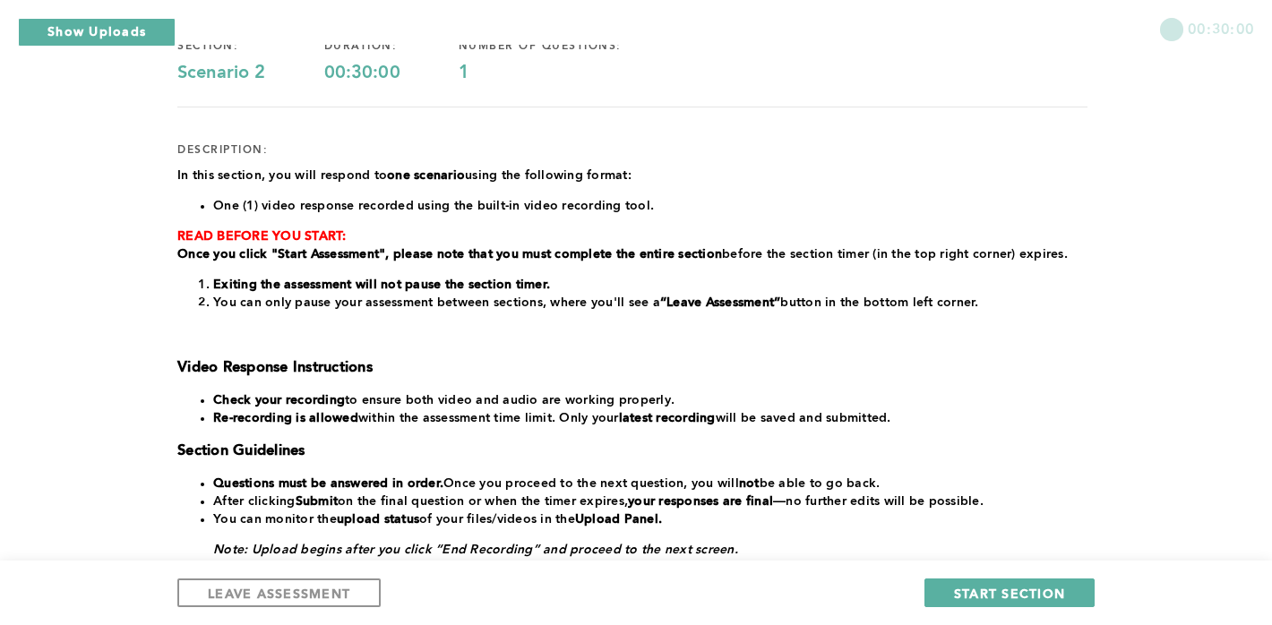
scroll to position [373, 0]
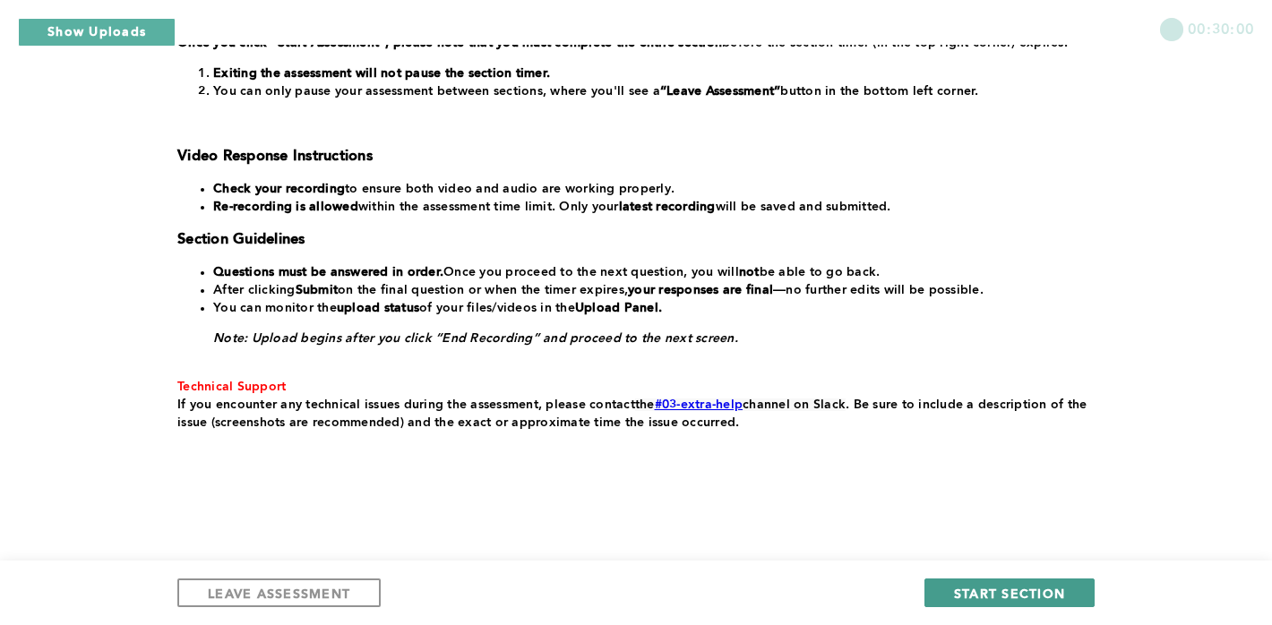
click at [947, 589] on button "START SECTION" at bounding box center [1010, 593] width 170 height 29
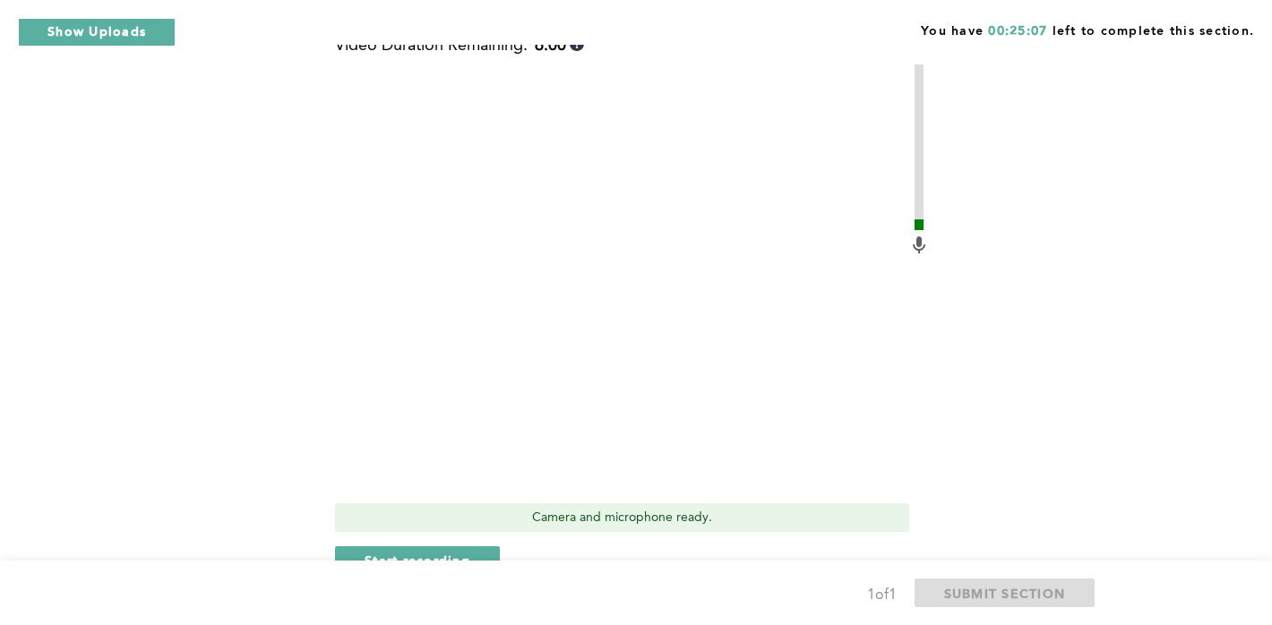
scroll to position [608, 0]
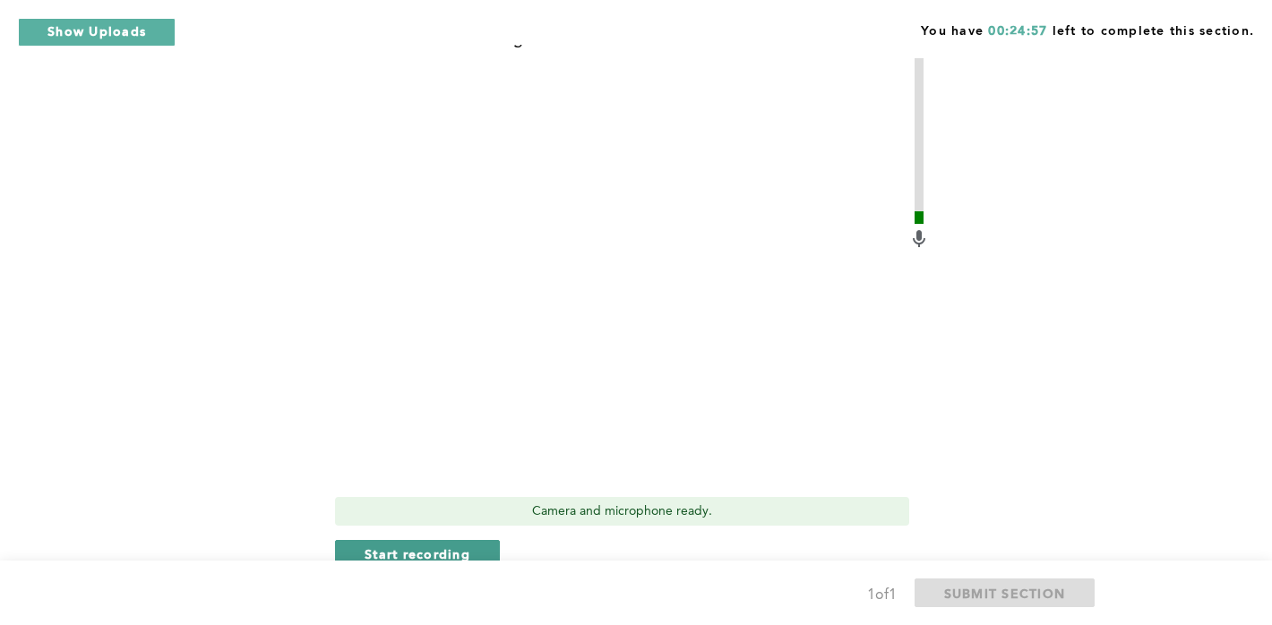
click at [412, 546] on span "Start recording" at bounding box center [418, 554] width 106 height 17
click at [416, 548] on span "Stop recording" at bounding box center [417, 554] width 105 height 17
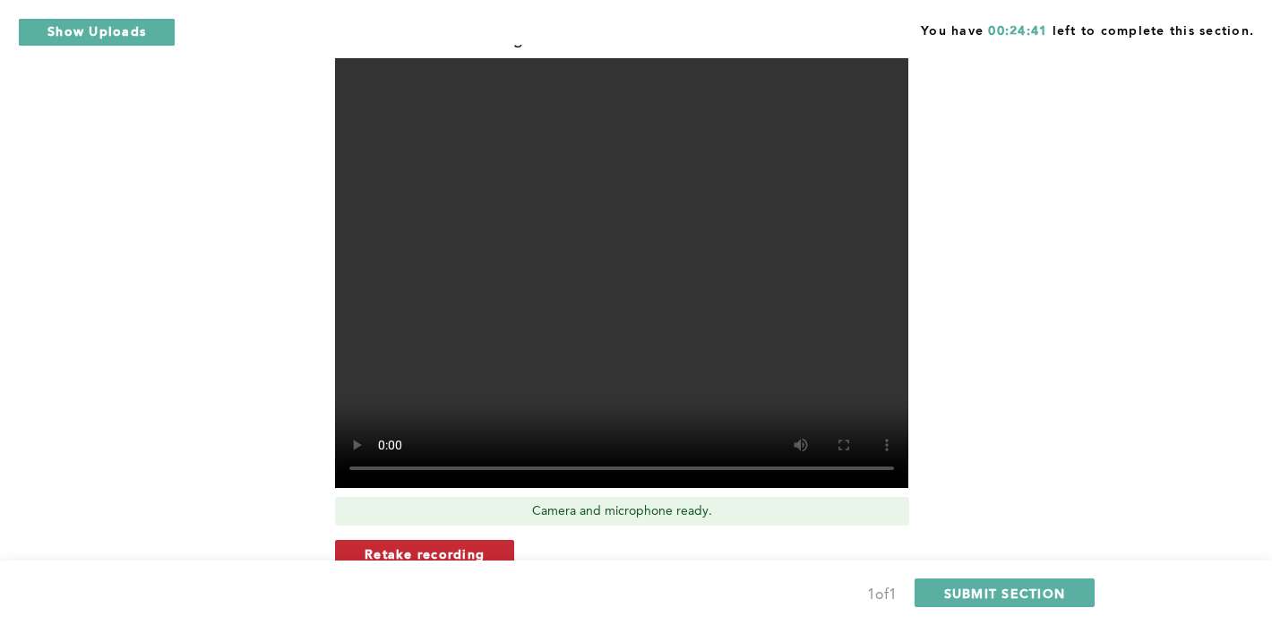
click at [509, 547] on button "Retake recording" at bounding box center [424, 554] width 179 height 29
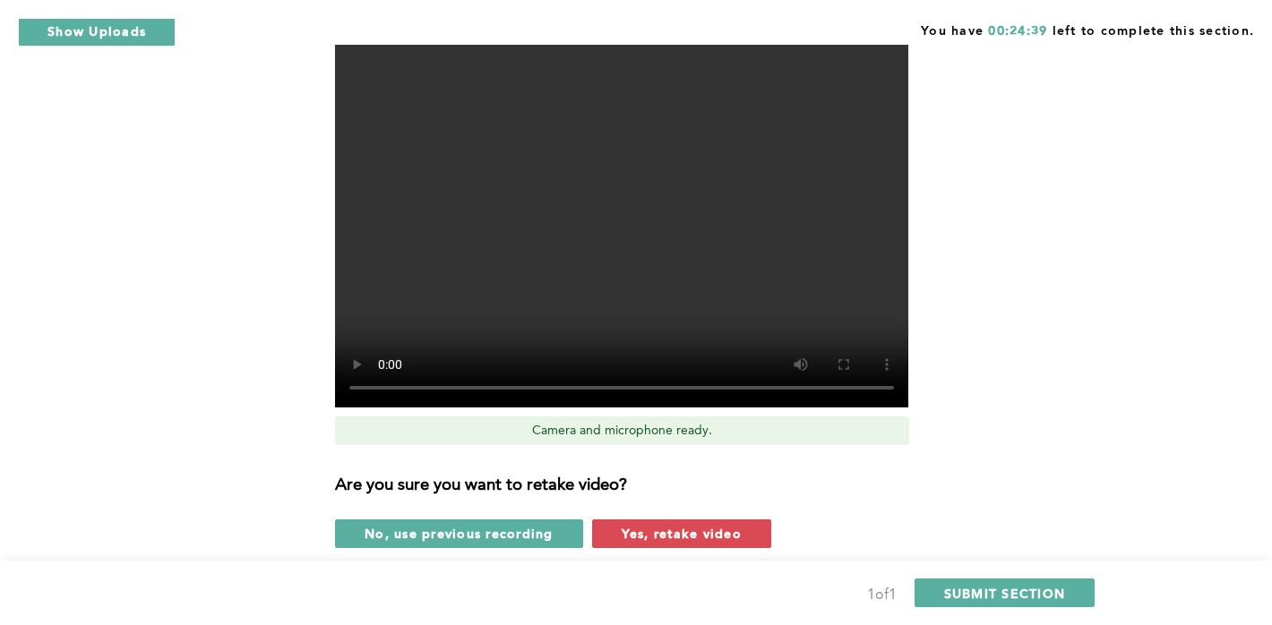
scroll to position [710, 0]
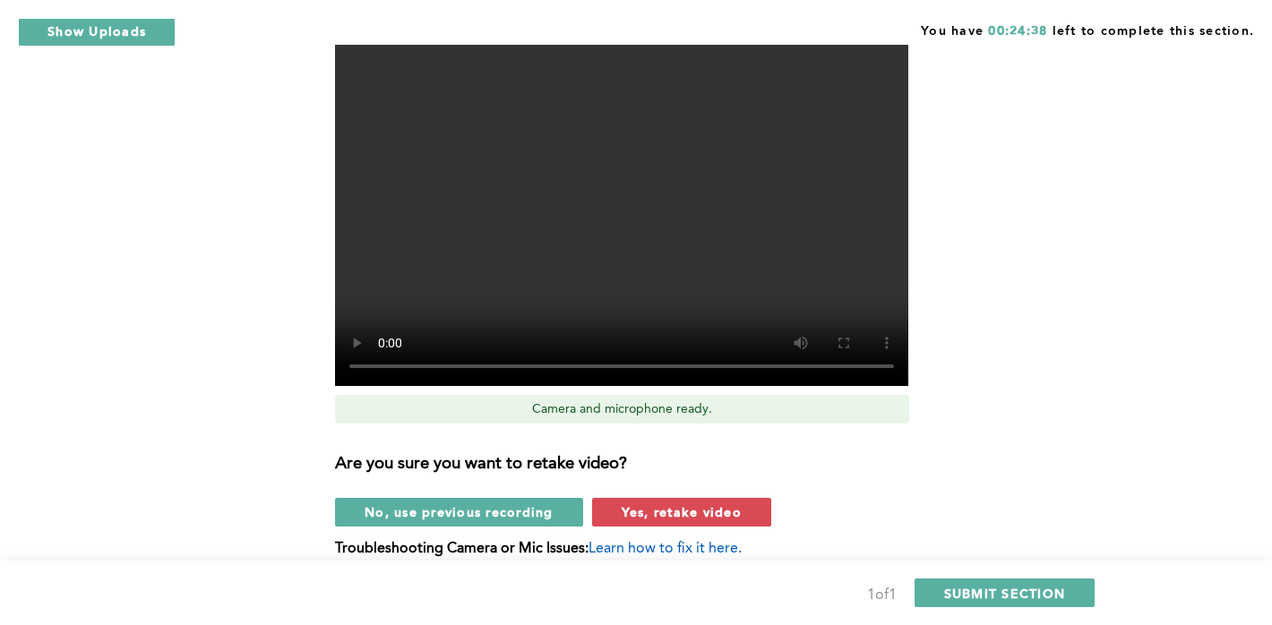
click at [629, 533] on div "Video Duration Remaining: 5:50 Camera and microphone ready. Are you sure you wa…" at bounding box center [632, 249] width 595 height 643
click at [625, 522] on button "Yes, retake video" at bounding box center [681, 512] width 179 height 29
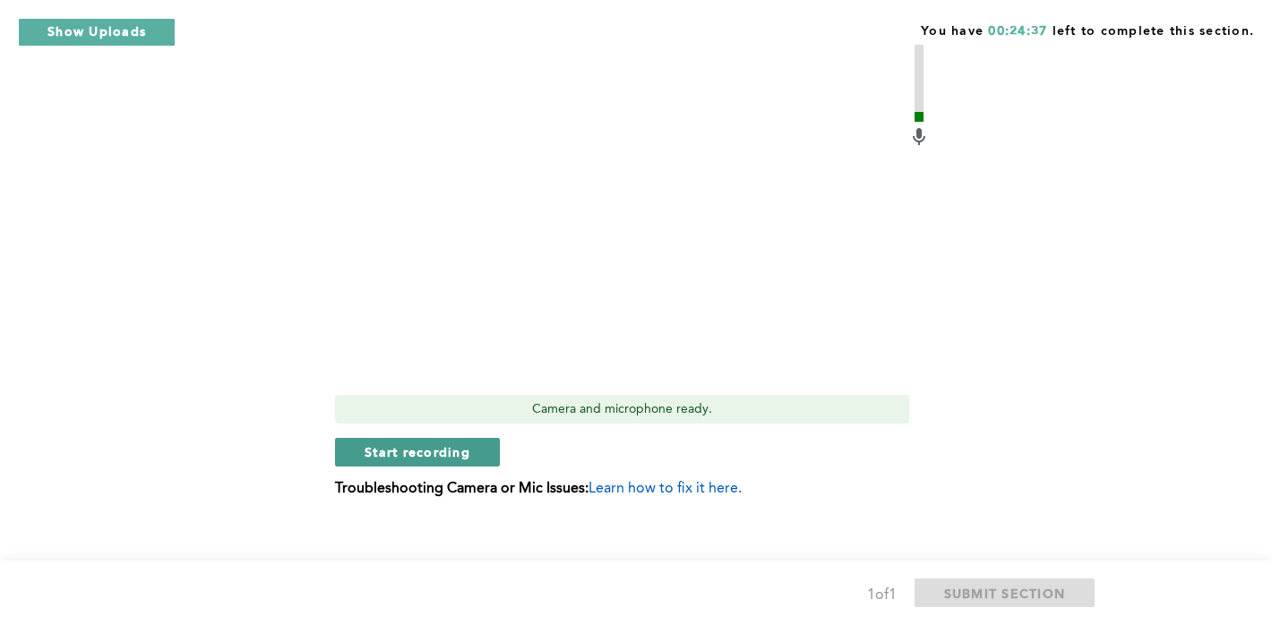
click at [482, 448] on button "Start recording" at bounding box center [417, 452] width 165 height 29
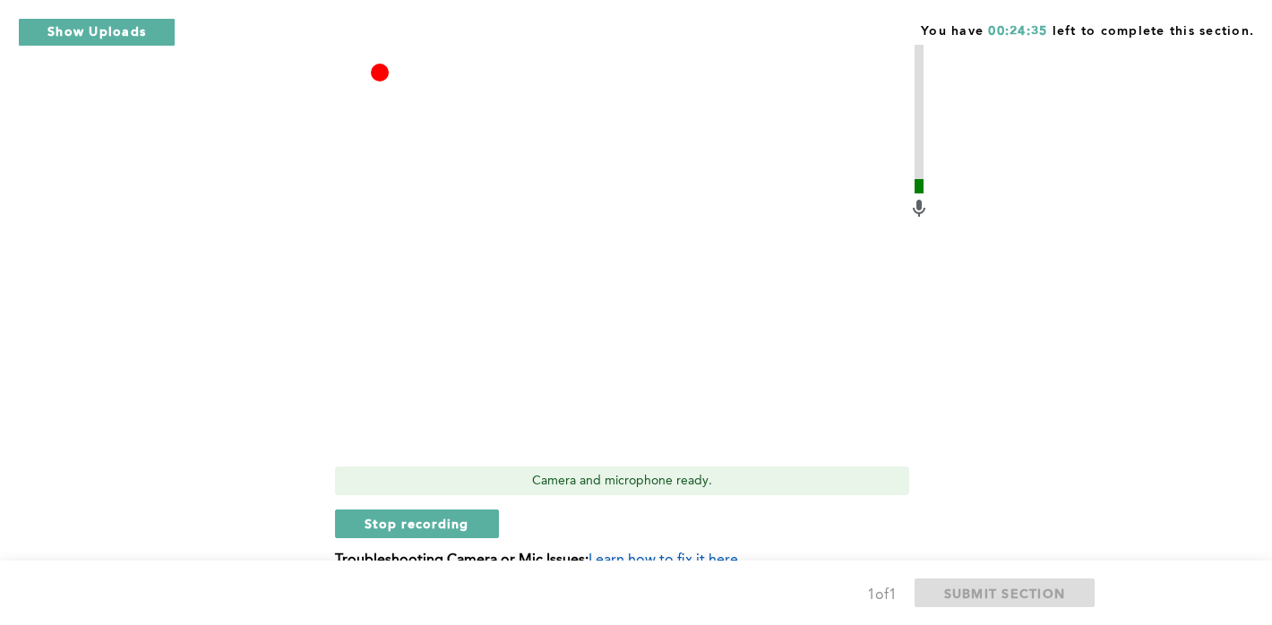
scroll to position [639, 0]
click at [449, 512] on button "Stop recording" at bounding box center [417, 523] width 164 height 29
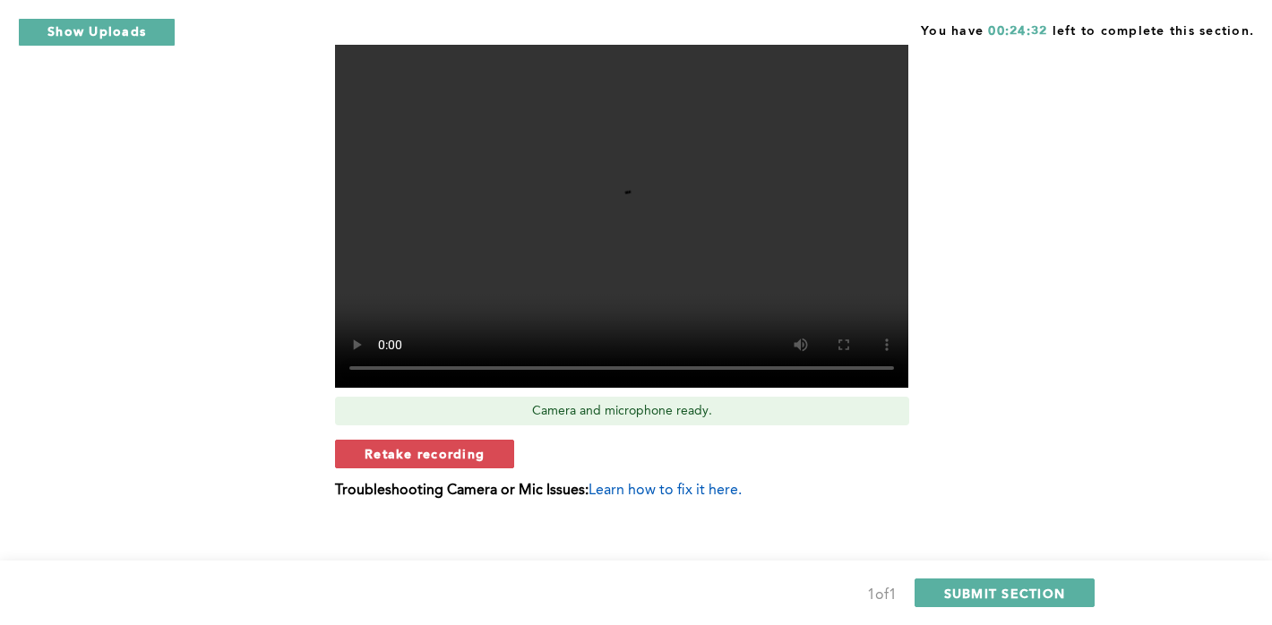
scroll to position [726, 0]
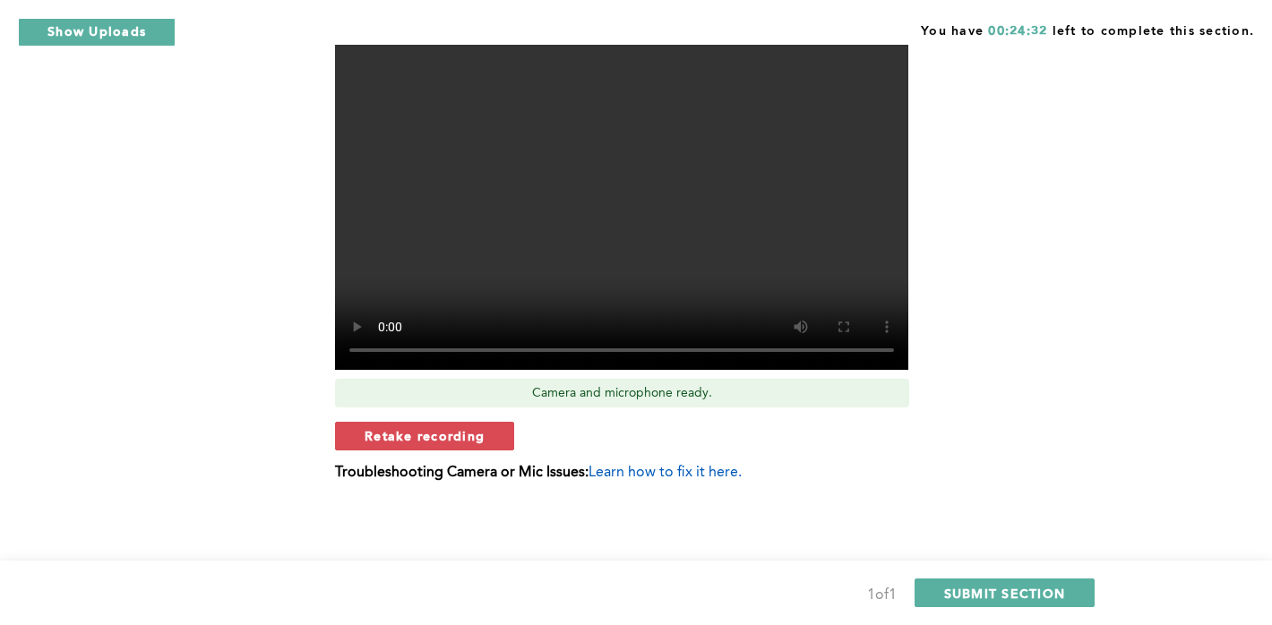
click at [477, 417] on div "Video Duration Remaining: 5:58 Camera and microphone ready. Retake recording Tr…" at bounding box center [632, 203] width 595 height 583
click at [481, 429] on span "Retake recording" at bounding box center [425, 435] width 120 height 17
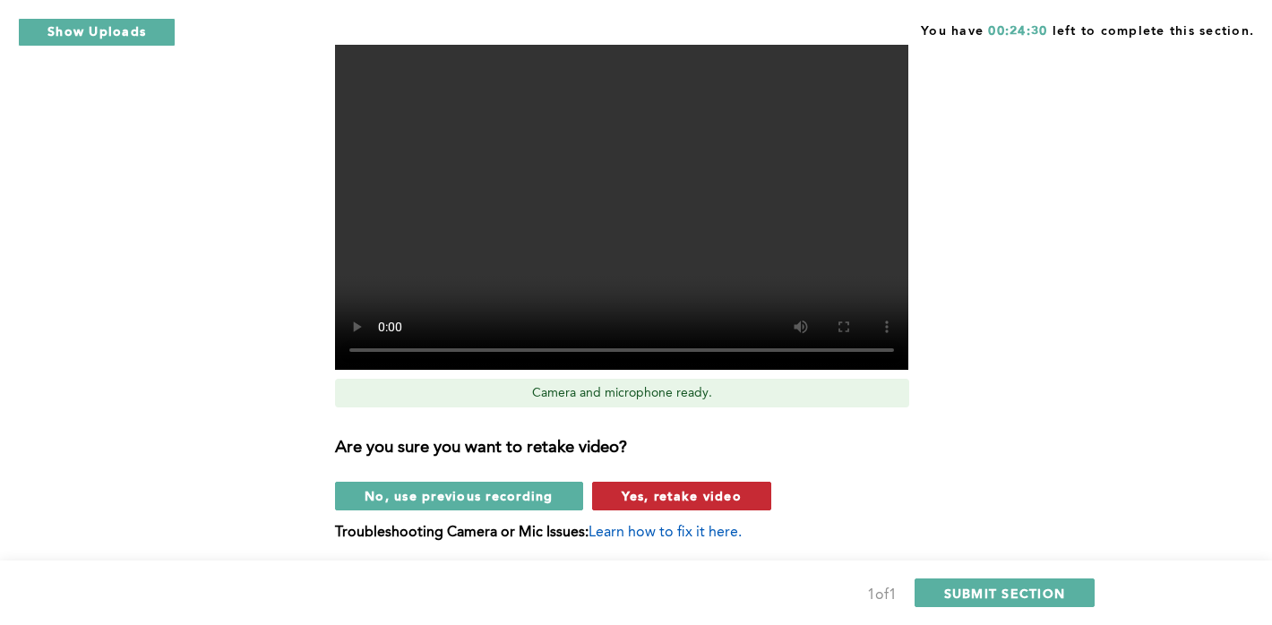
click at [606, 501] on button "Yes, retake video" at bounding box center [681, 496] width 179 height 29
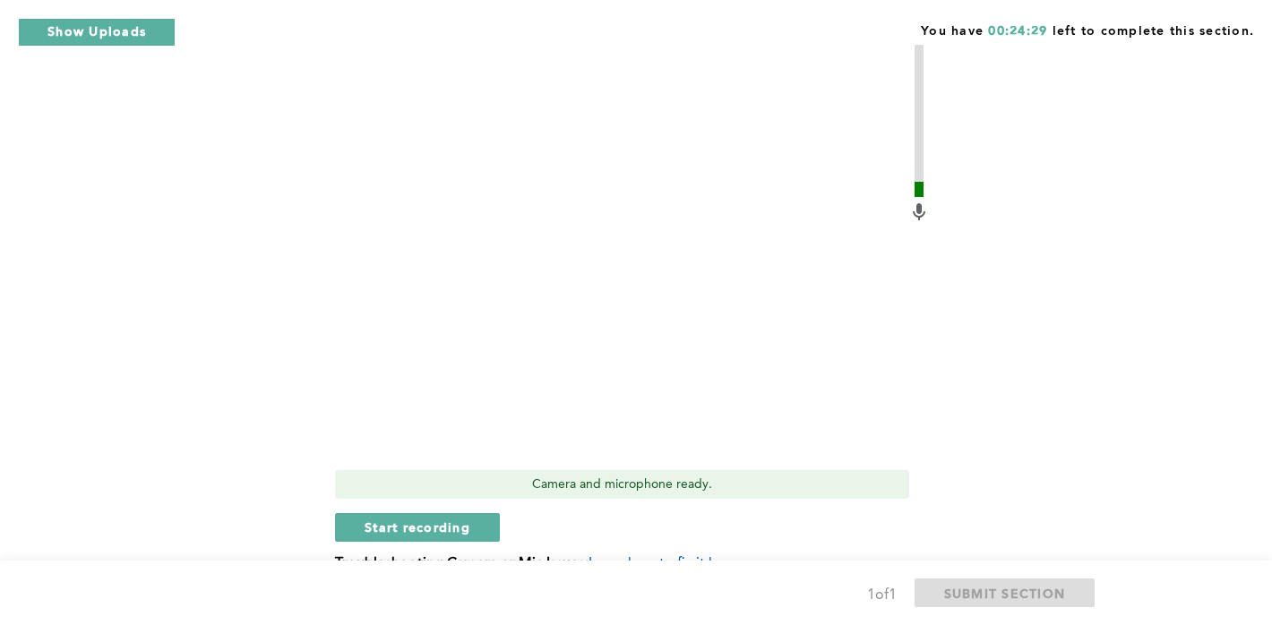
scroll to position [630, 0]
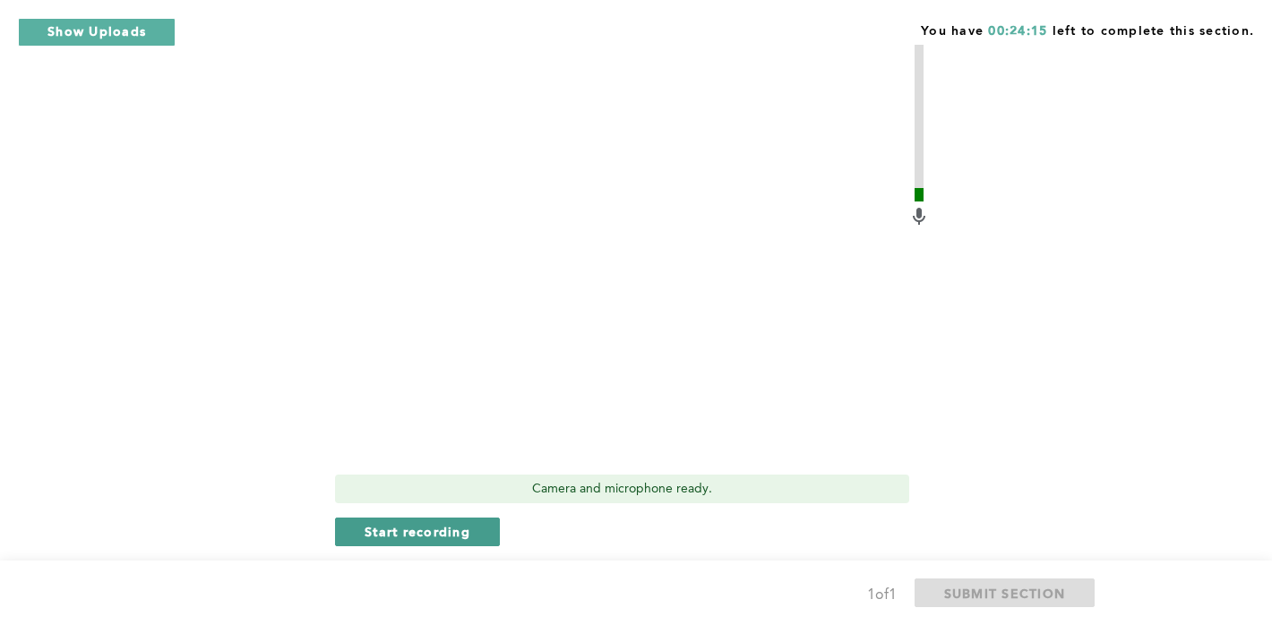
click at [380, 534] on span "Start recording" at bounding box center [418, 531] width 106 height 17
click at [366, 538] on span "Stop recording" at bounding box center [417, 531] width 105 height 17
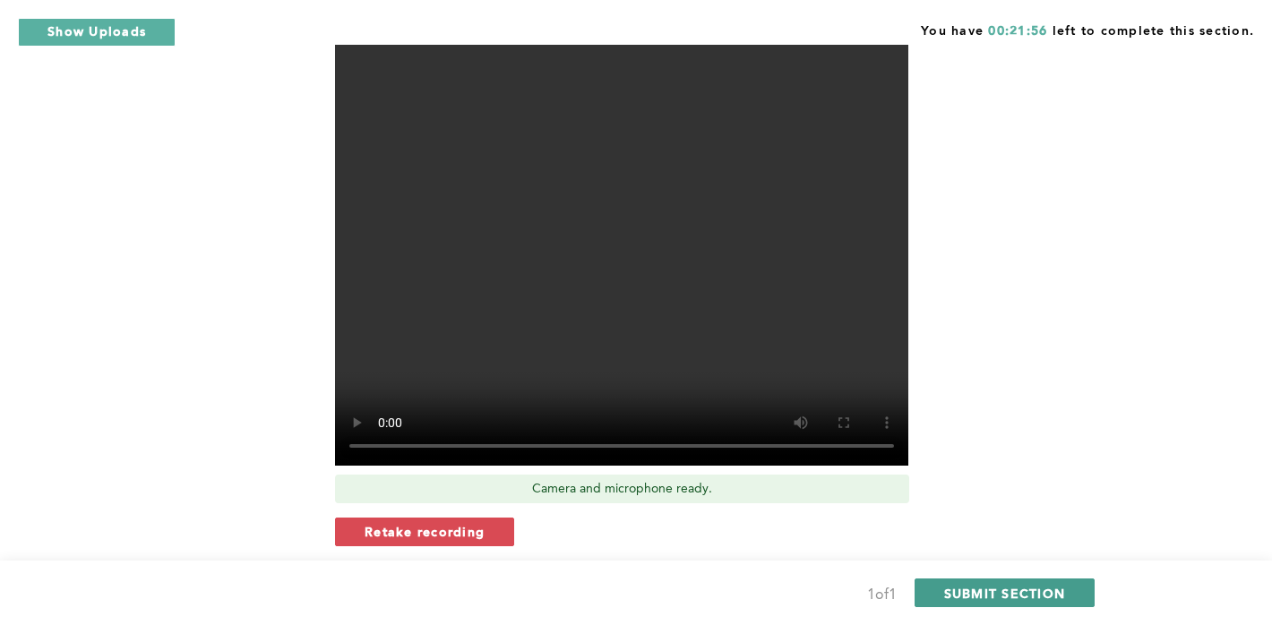
click at [1025, 587] on span "SUBMIT SECTION" at bounding box center [1005, 593] width 122 height 17
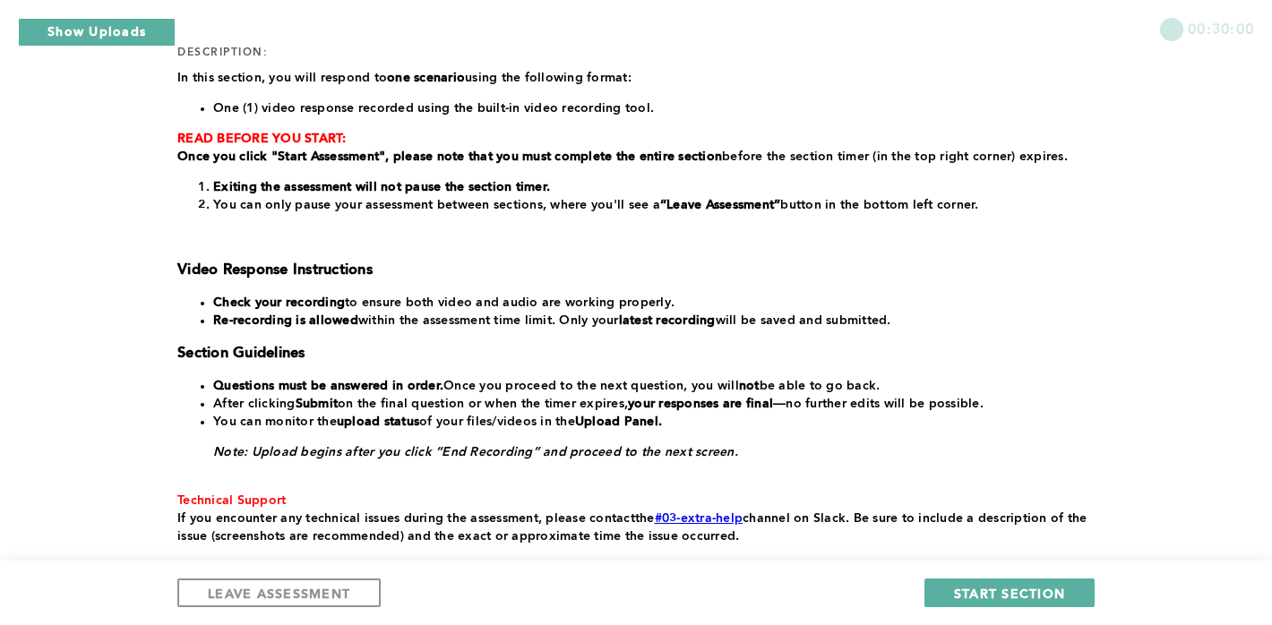
scroll to position [297, 0]
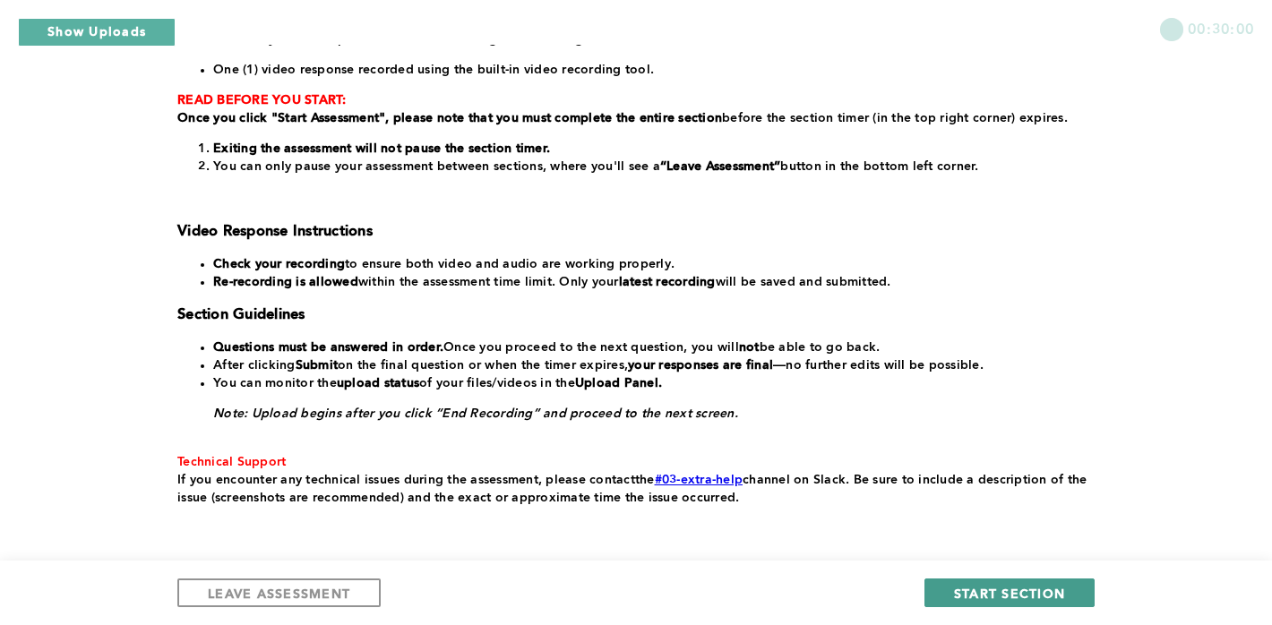
click at [1008, 598] on span "START SECTION" at bounding box center [1009, 593] width 111 height 17
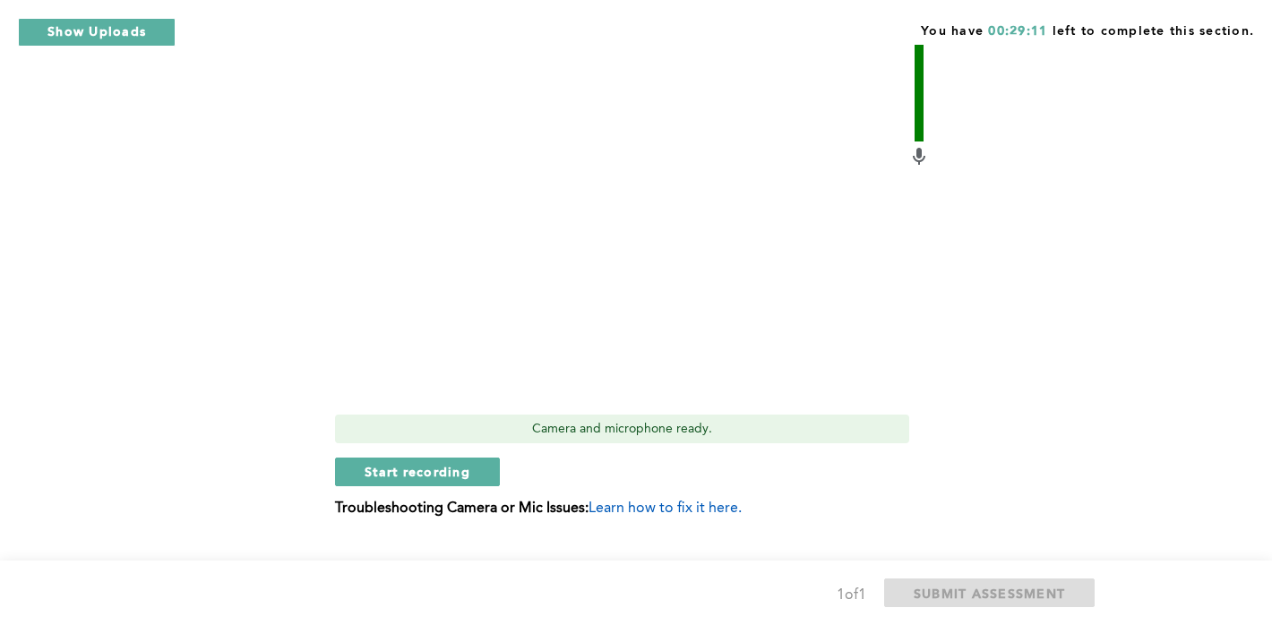
scroll to position [640, 0]
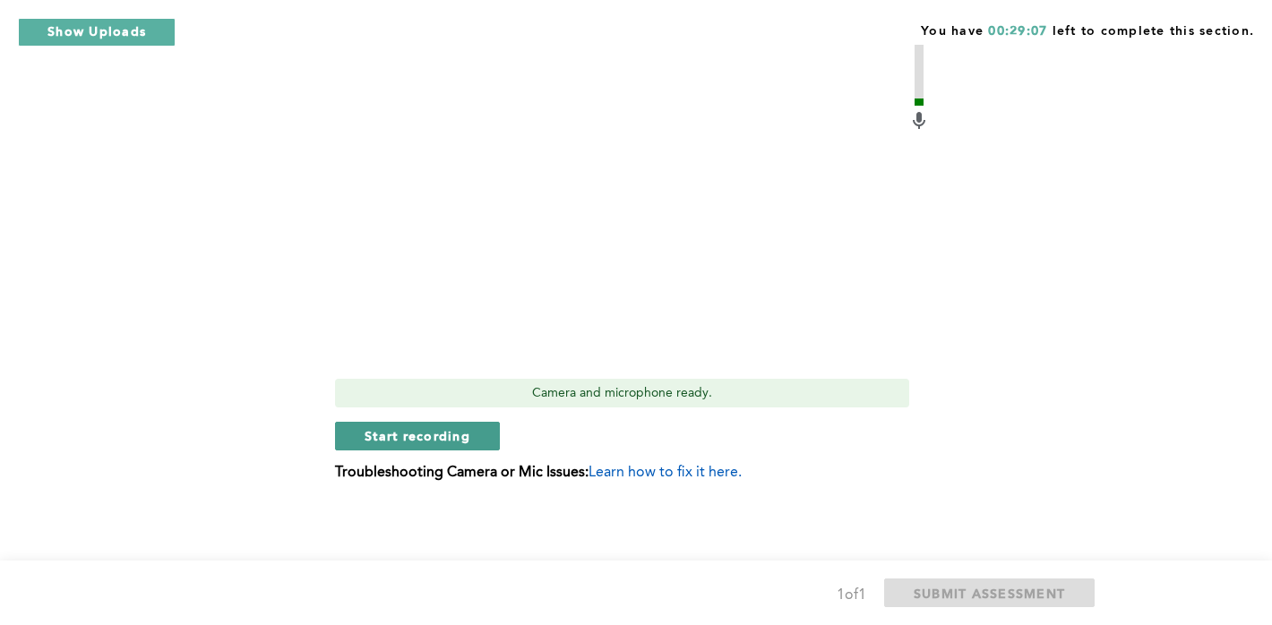
click at [439, 425] on button "Start recording" at bounding box center [417, 436] width 165 height 29
click at [356, 428] on button "Stop recording" at bounding box center [417, 436] width 164 height 29
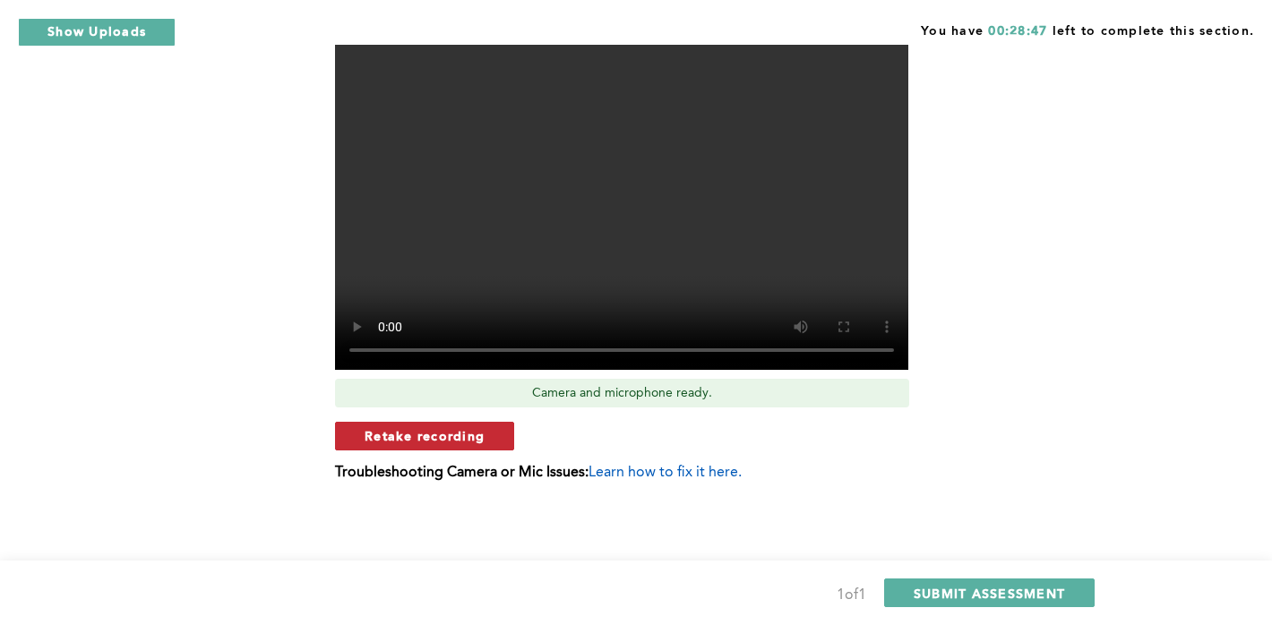
click at [405, 444] on span "Retake recording" at bounding box center [425, 435] width 120 height 17
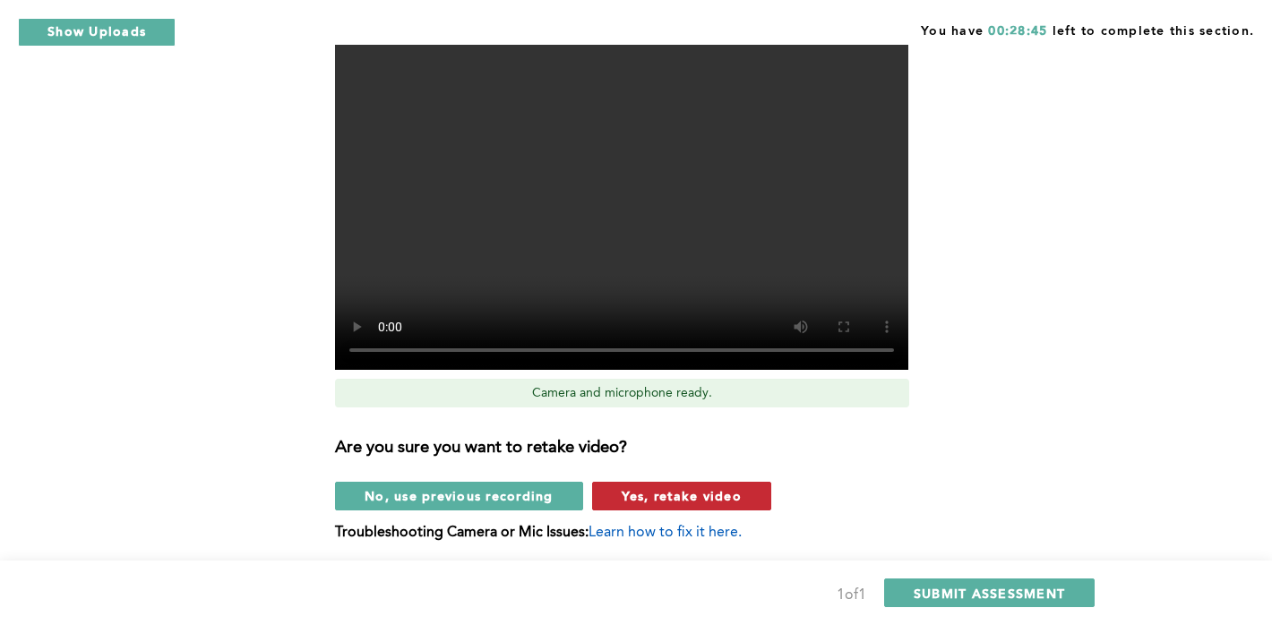
click at [638, 492] on span "Yes, retake video" at bounding box center [682, 495] width 120 height 17
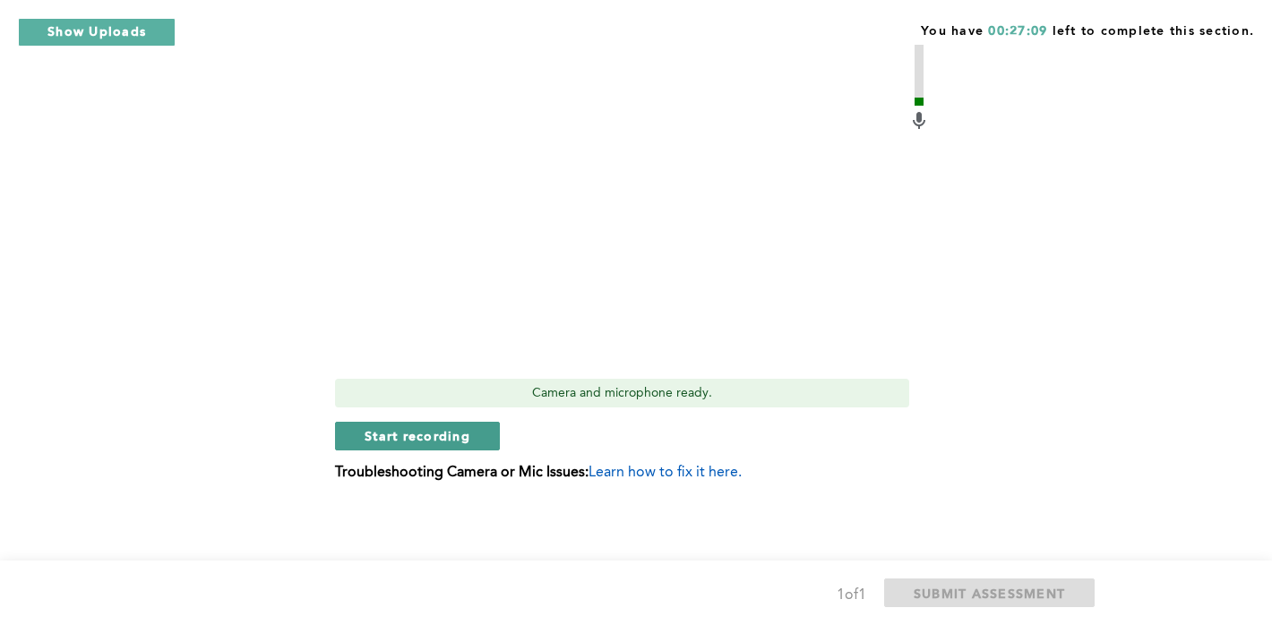
click at [408, 444] on button "Start recording" at bounding box center [417, 436] width 165 height 29
click at [408, 444] on button "Stop recording" at bounding box center [417, 436] width 164 height 29
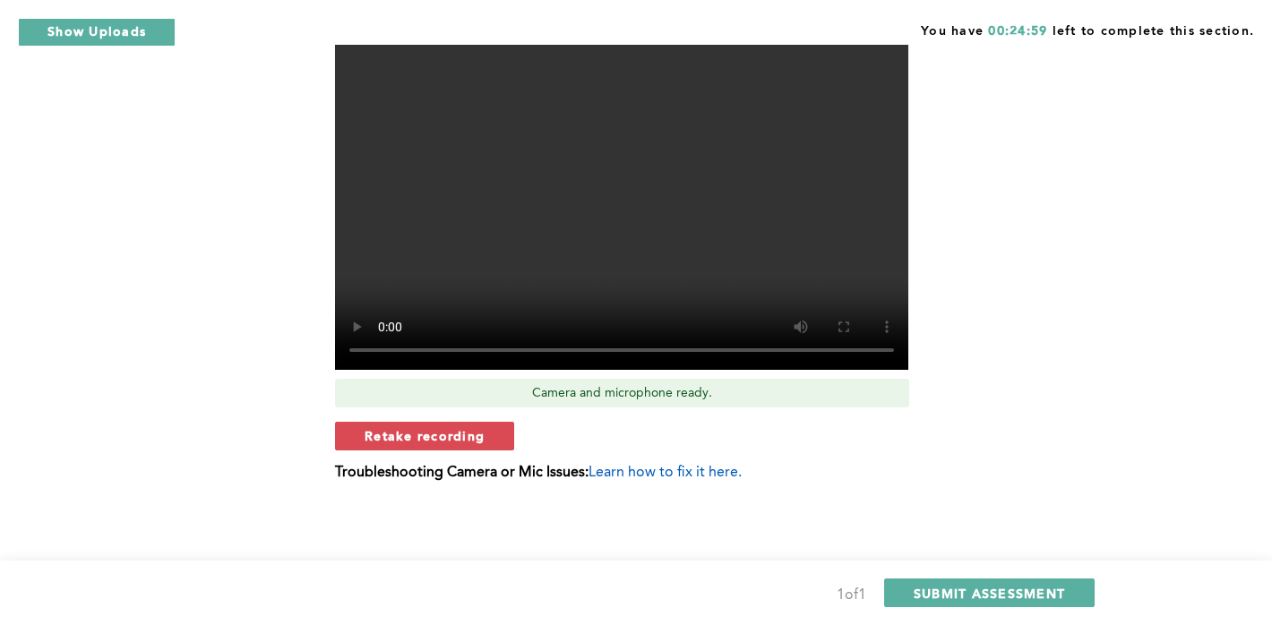
click at [408, 444] on button "Retake recording" at bounding box center [424, 436] width 179 height 29
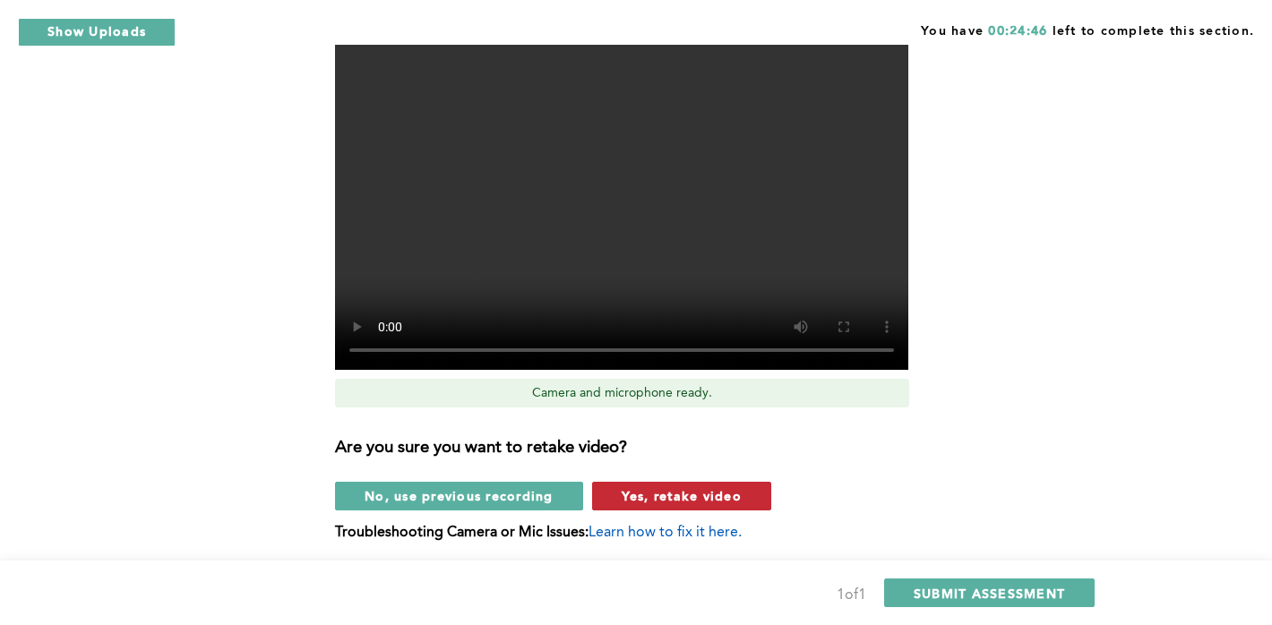
click at [631, 491] on span "Yes, retake video" at bounding box center [682, 495] width 120 height 17
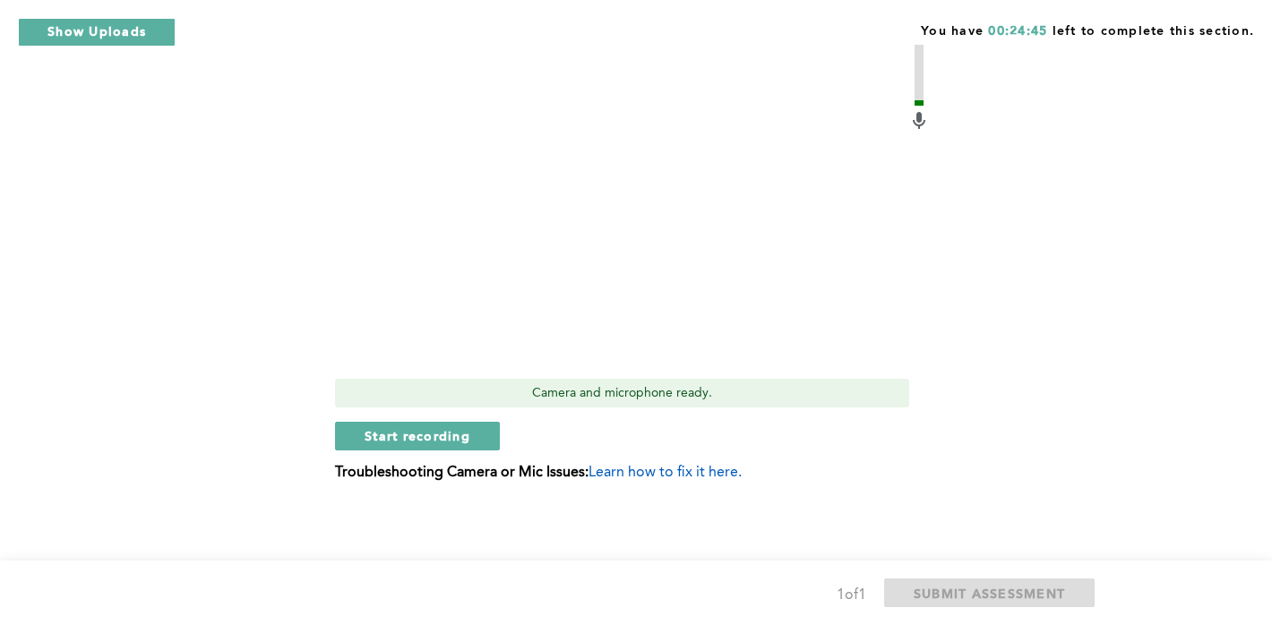
click at [529, 507] on span "error placeholder" at bounding box center [632, 502] width 910 height 13
click at [431, 426] on button "Start recording" at bounding box center [417, 436] width 165 height 29
click at [431, 426] on button "Stop recording" at bounding box center [417, 436] width 164 height 29
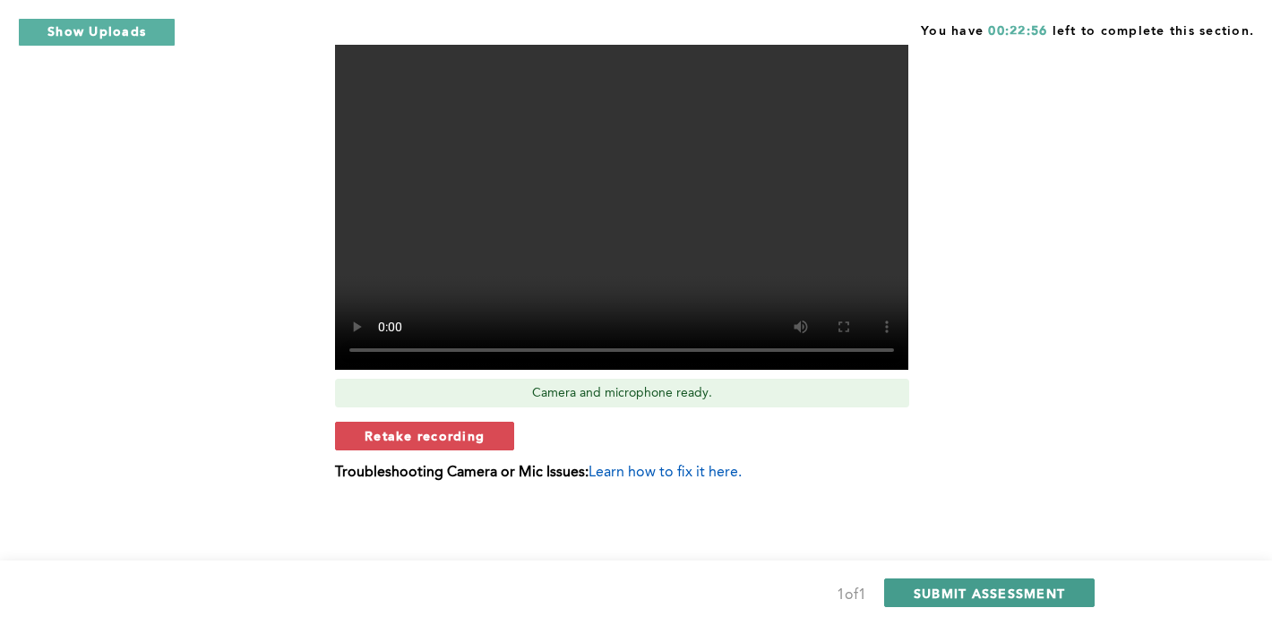
click at [941, 601] on button "SUBMIT ASSESSMENT" at bounding box center [989, 593] width 211 height 29
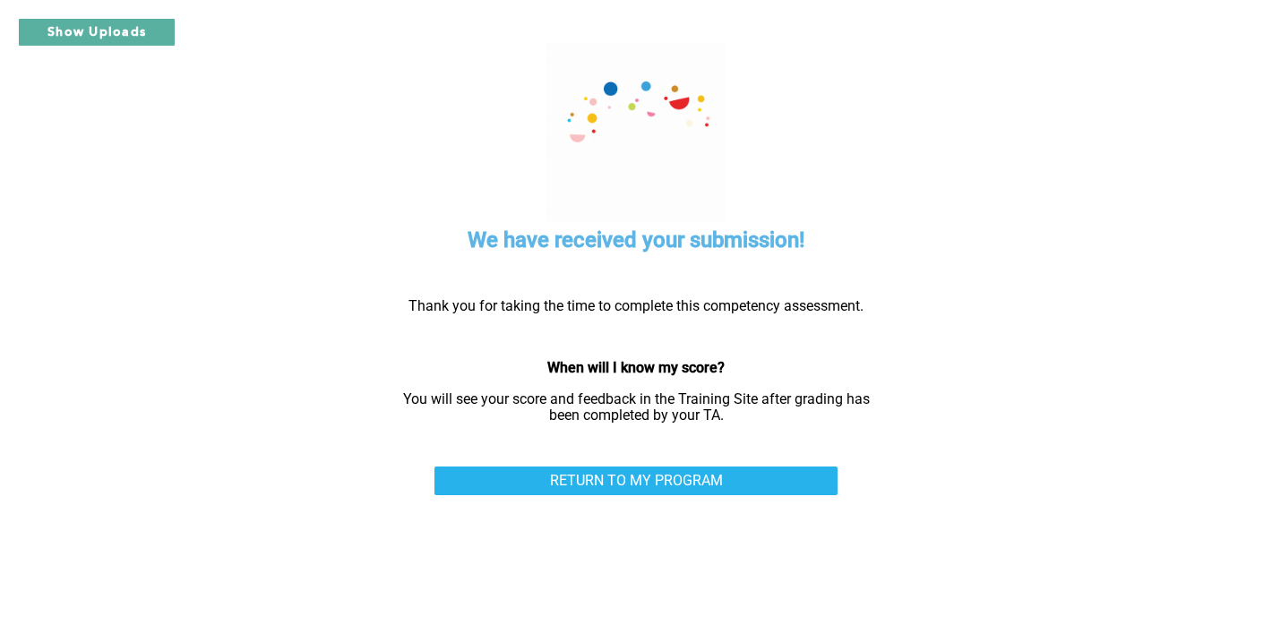
click at [744, 502] on div "RETURN TO MY PROGRAM" at bounding box center [636, 495] width 403 height 57
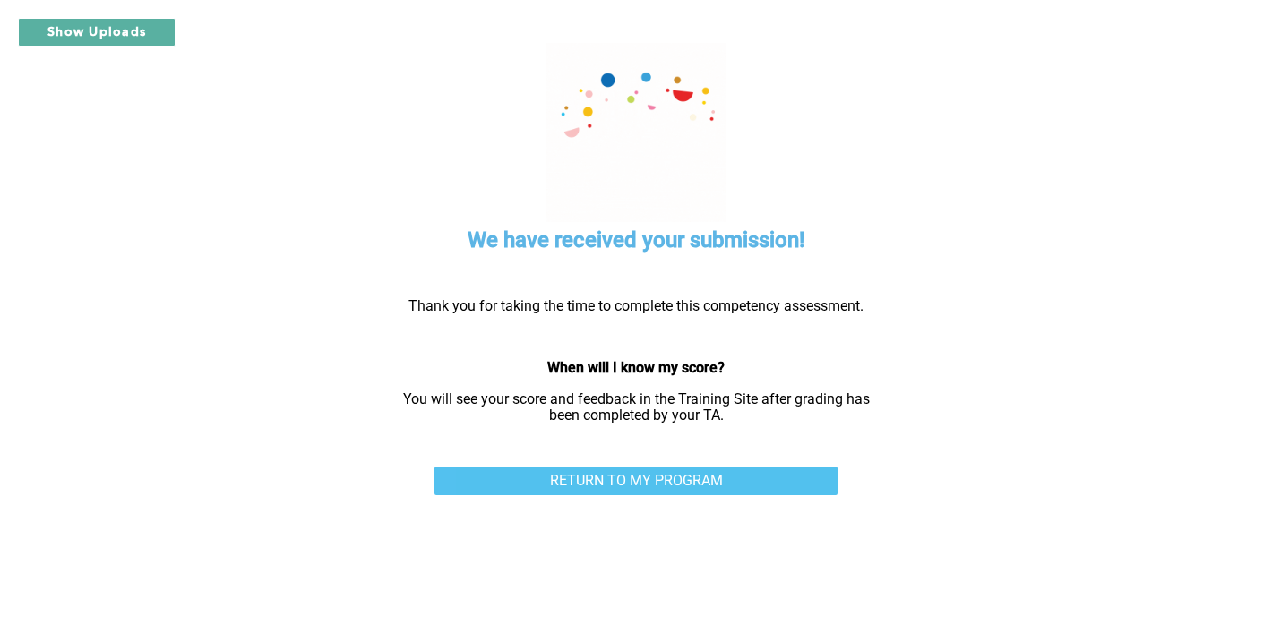
click at [742, 492] on link "RETURN TO MY PROGRAM" at bounding box center [636, 481] width 403 height 29
